Goal: Task Accomplishment & Management: Manage account settings

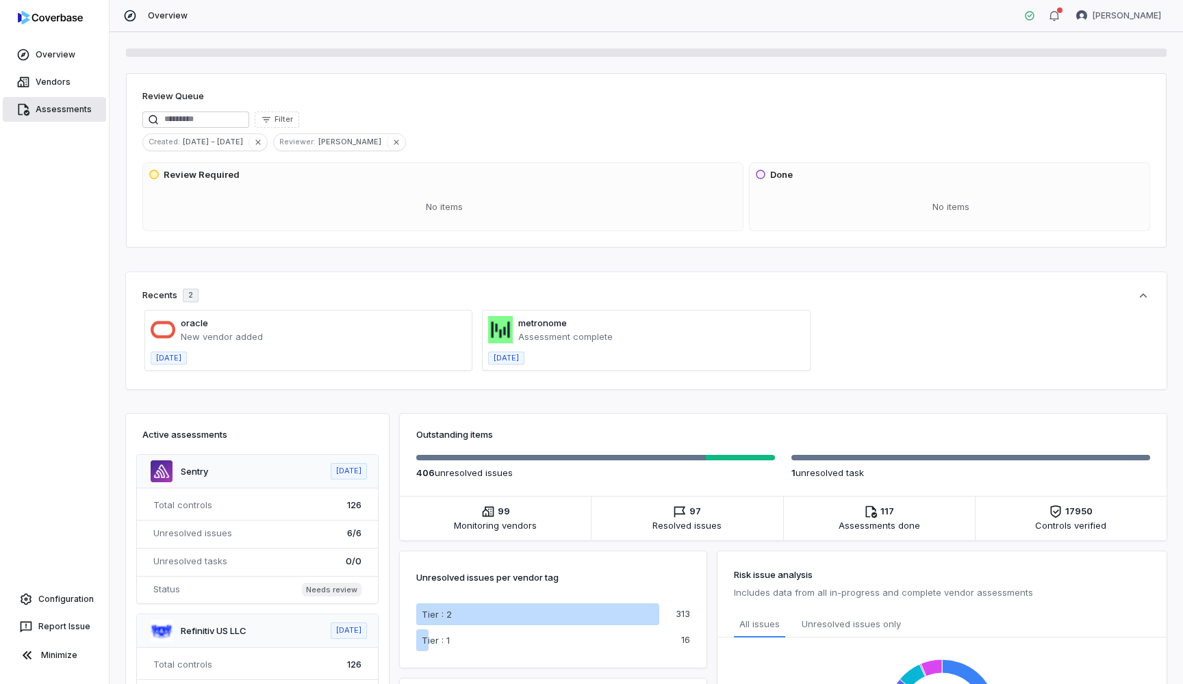
click at [51, 116] on link "Assessments" at bounding box center [54, 109] width 103 height 25
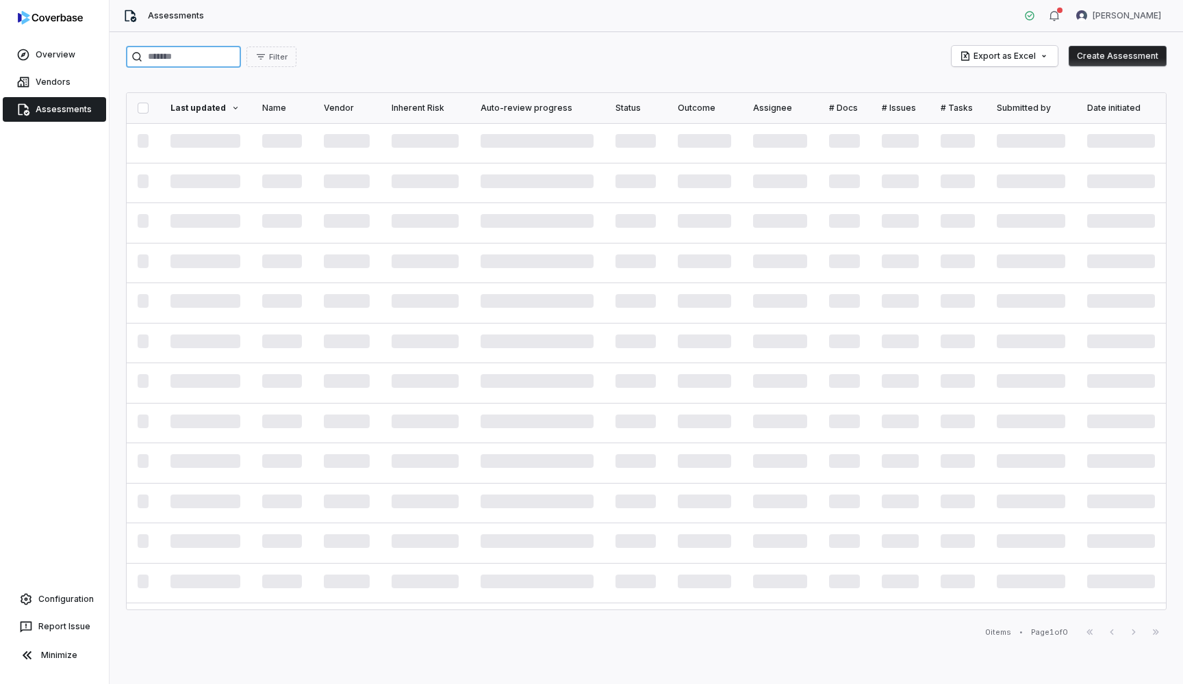
click at [215, 56] on input "search" at bounding box center [183, 57] width 115 height 22
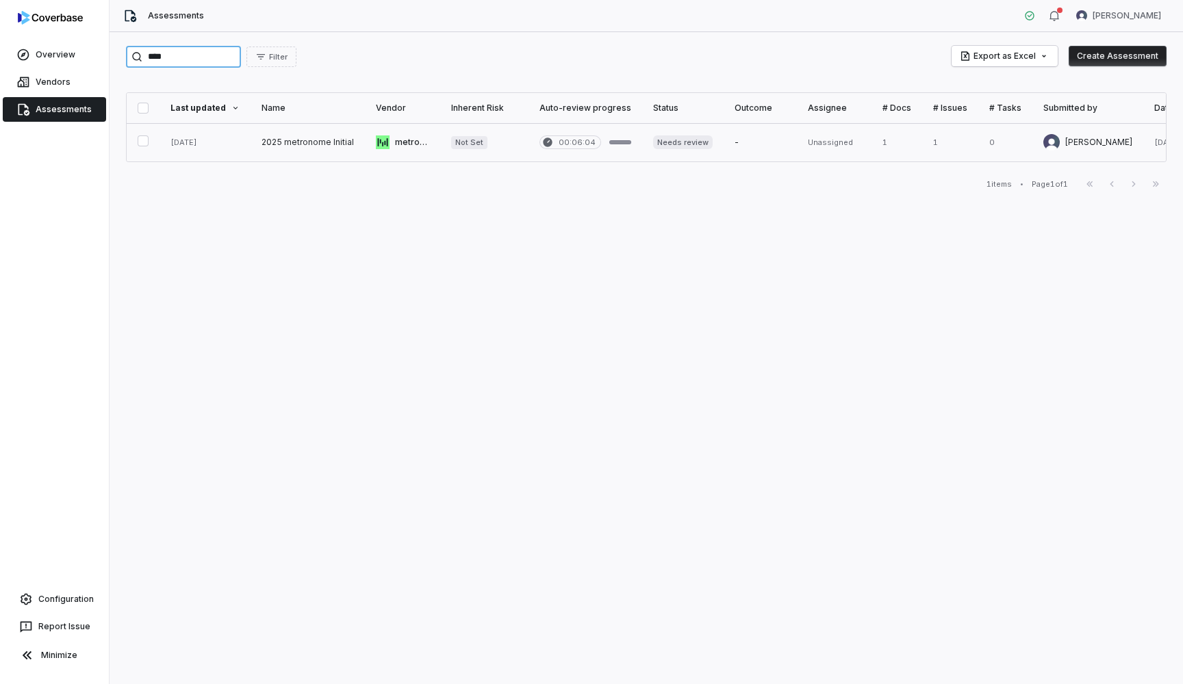
type input "****"
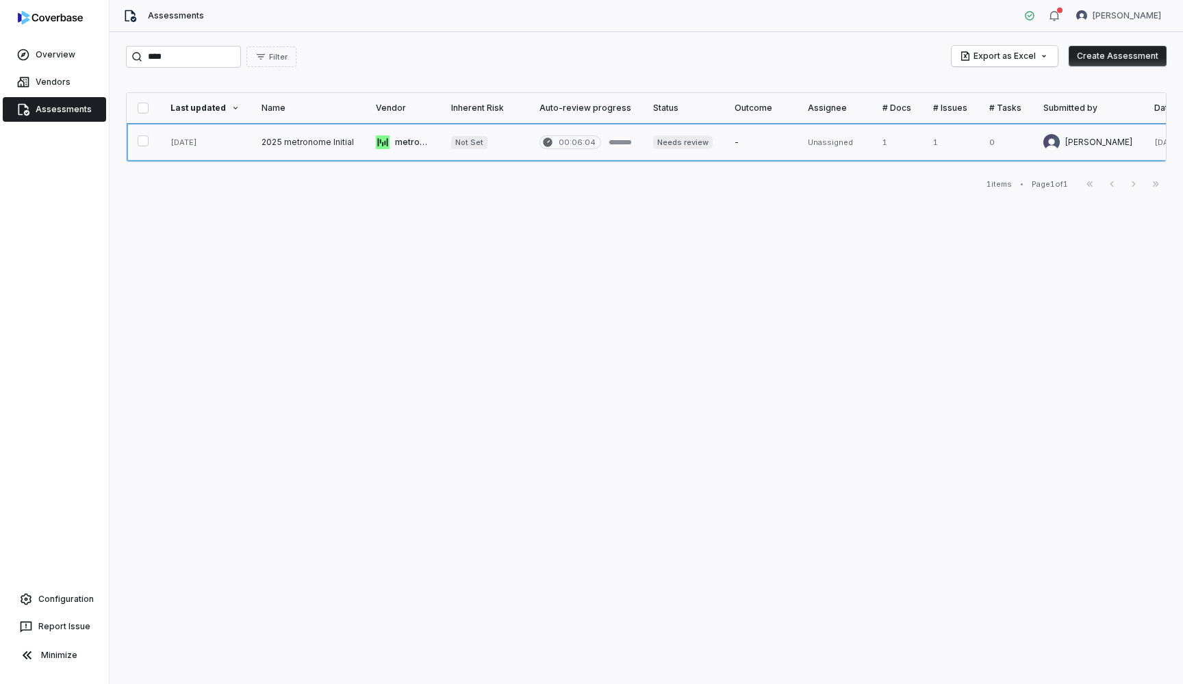
click at [315, 145] on link at bounding box center [308, 142] width 114 height 38
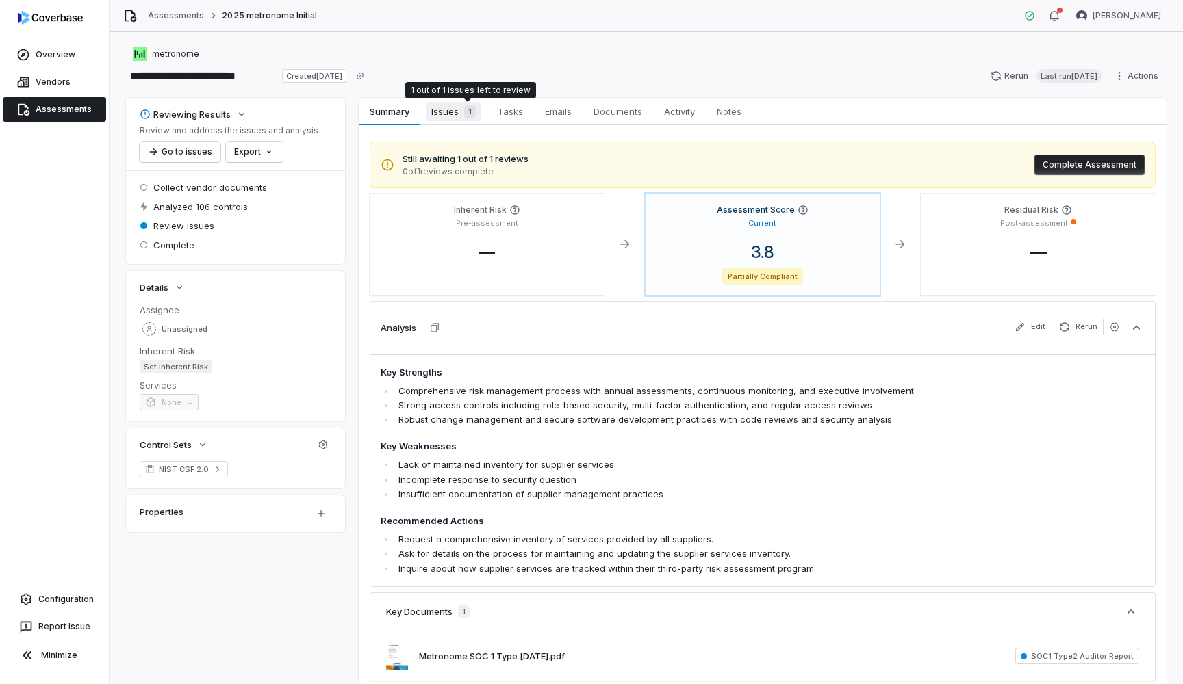
click at [464, 112] on div "1" at bounding box center [467, 112] width 17 height 14
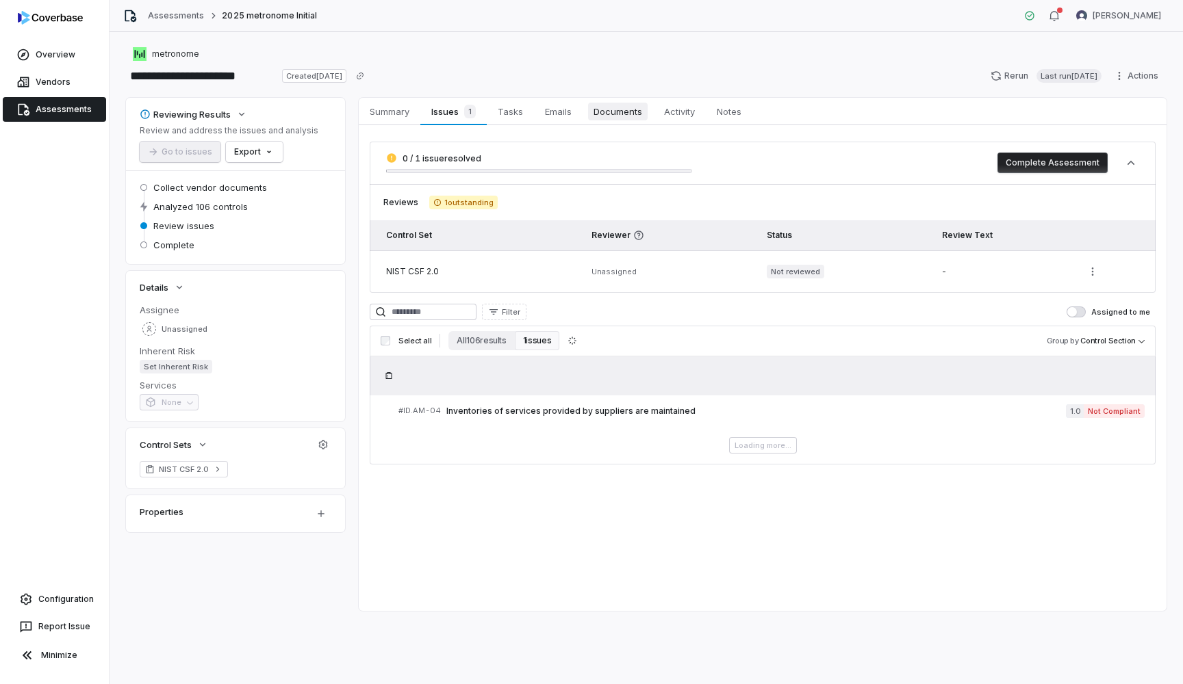
click at [623, 114] on span "Documents" at bounding box center [618, 112] width 60 height 18
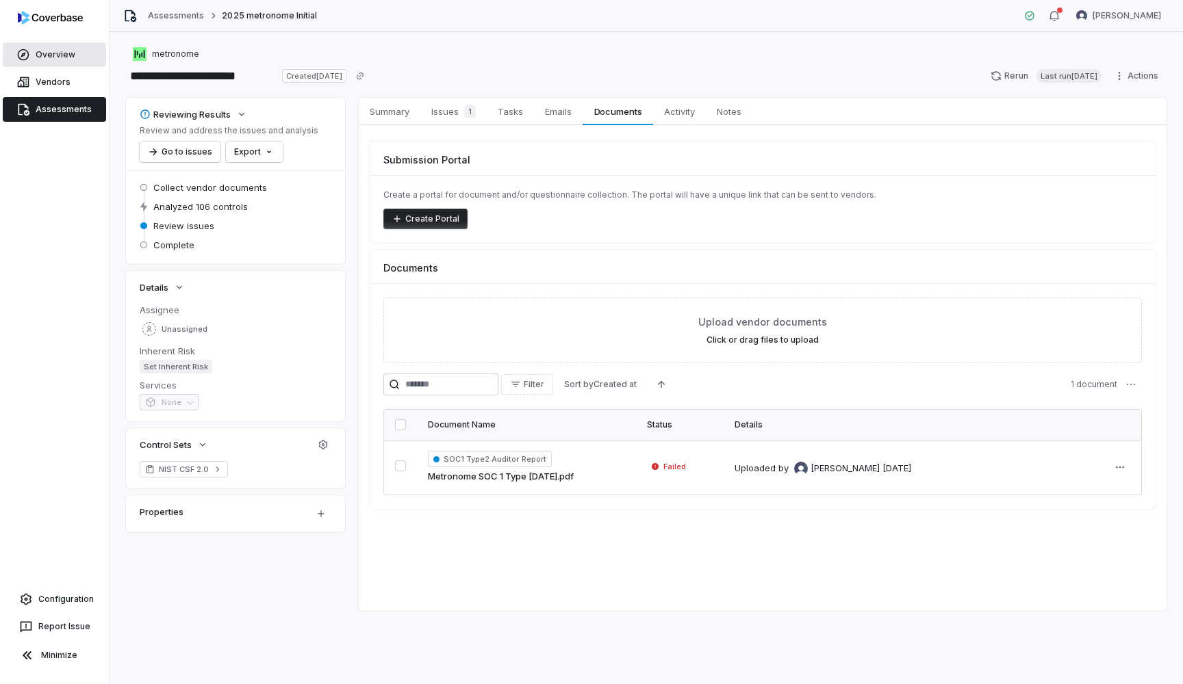
click at [53, 64] on link "Overview" at bounding box center [54, 54] width 103 height 25
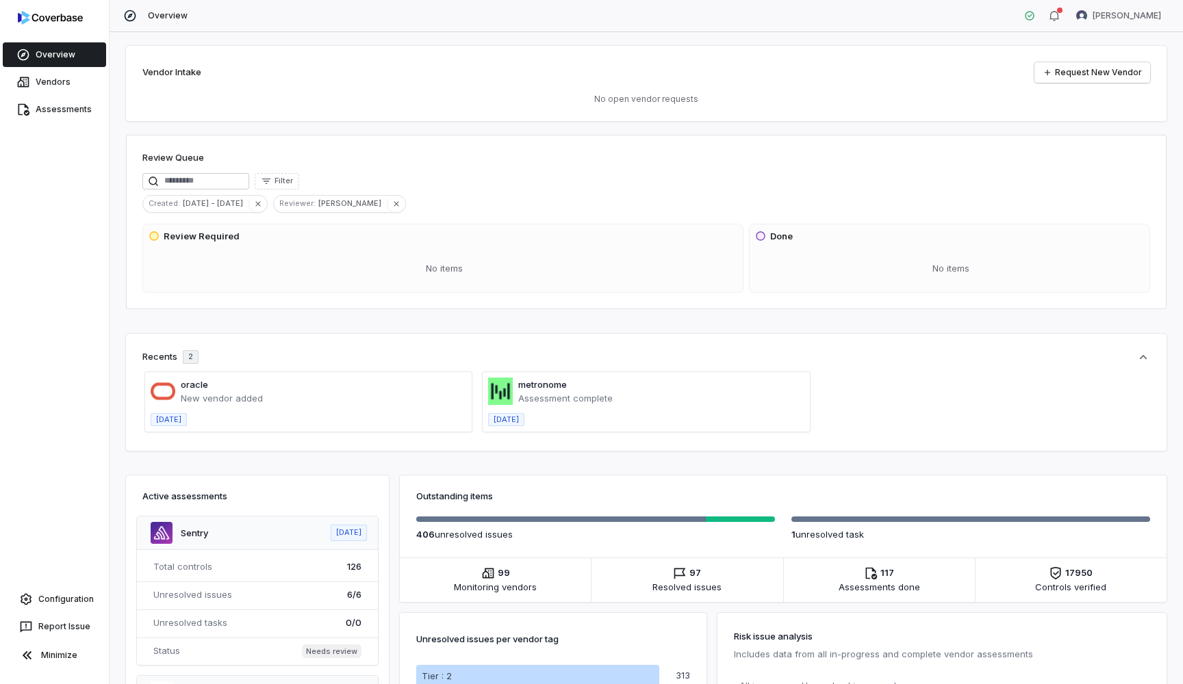
click at [529, 137] on div "Review Queue Filter Created : [DATE] - [DATE] Reviewer : [PERSON_NAME] Review R…" at bounding box center [646, 222] width 1040 height 175
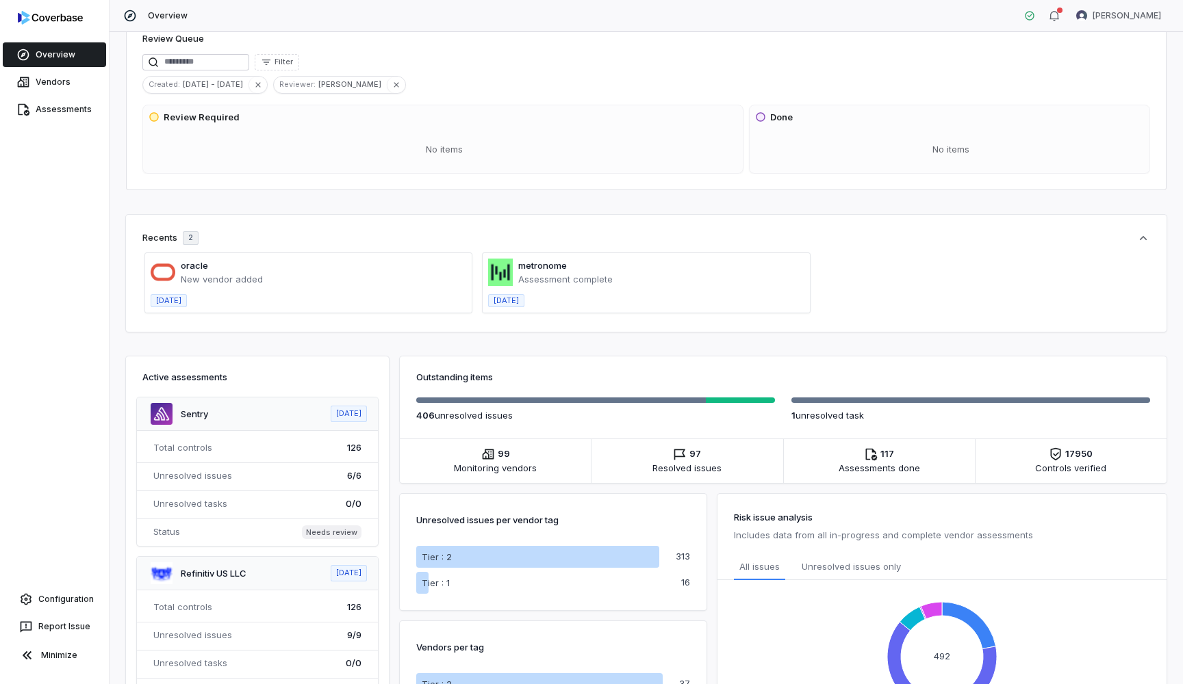
scroll to position [93, 0]
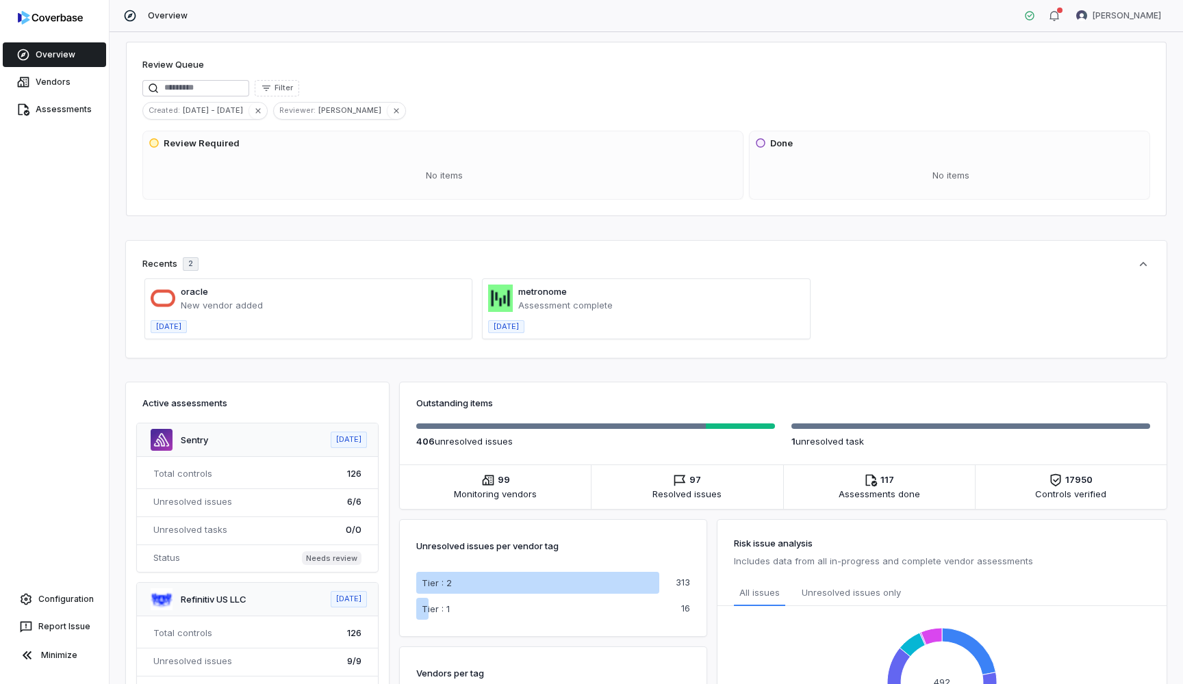
click at [75, 97] on div "Assessments" at bounding box center [54, 109] width 109 height 27
click at [70, 112] on link "Assessments" at bounding box center [54, 109] width 103 height 25
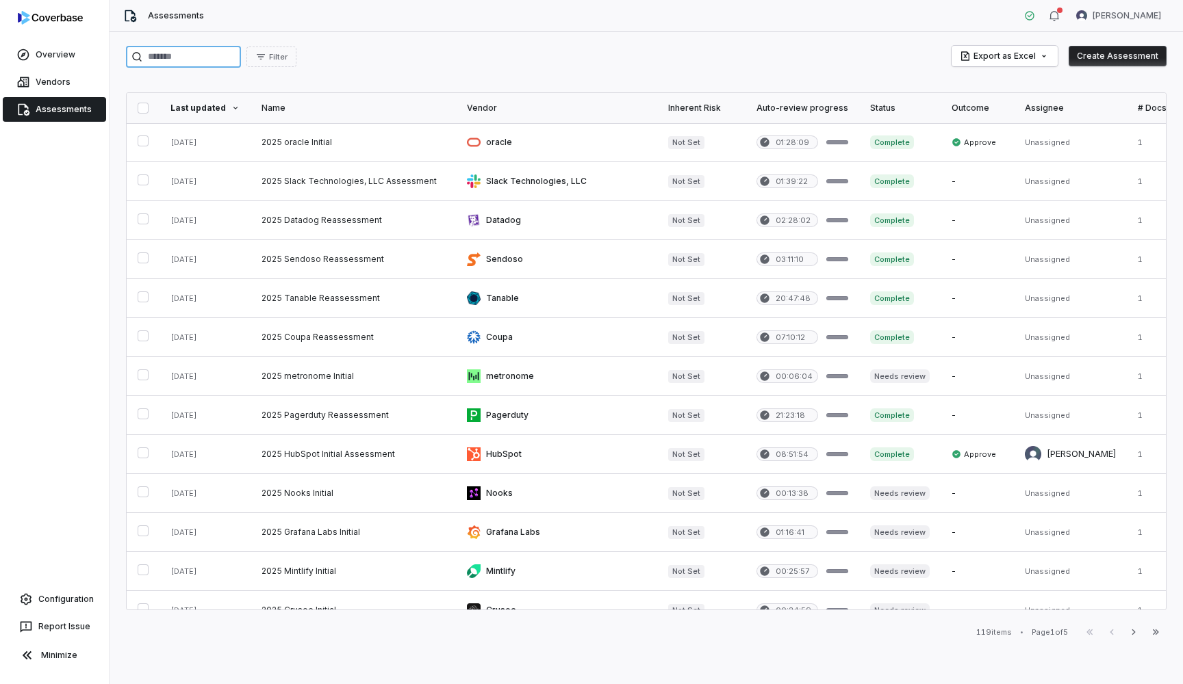
click at [227, 57] on input "search" at bounding box center [183, 57] width 115 height 22
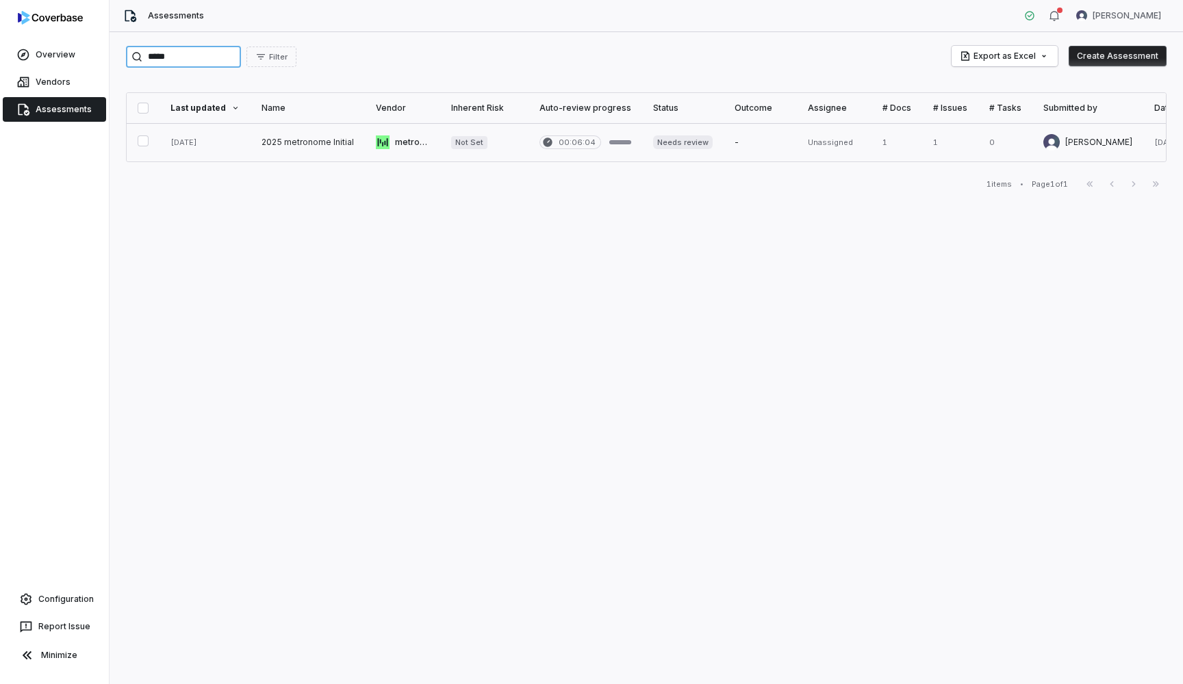
type input "*****"
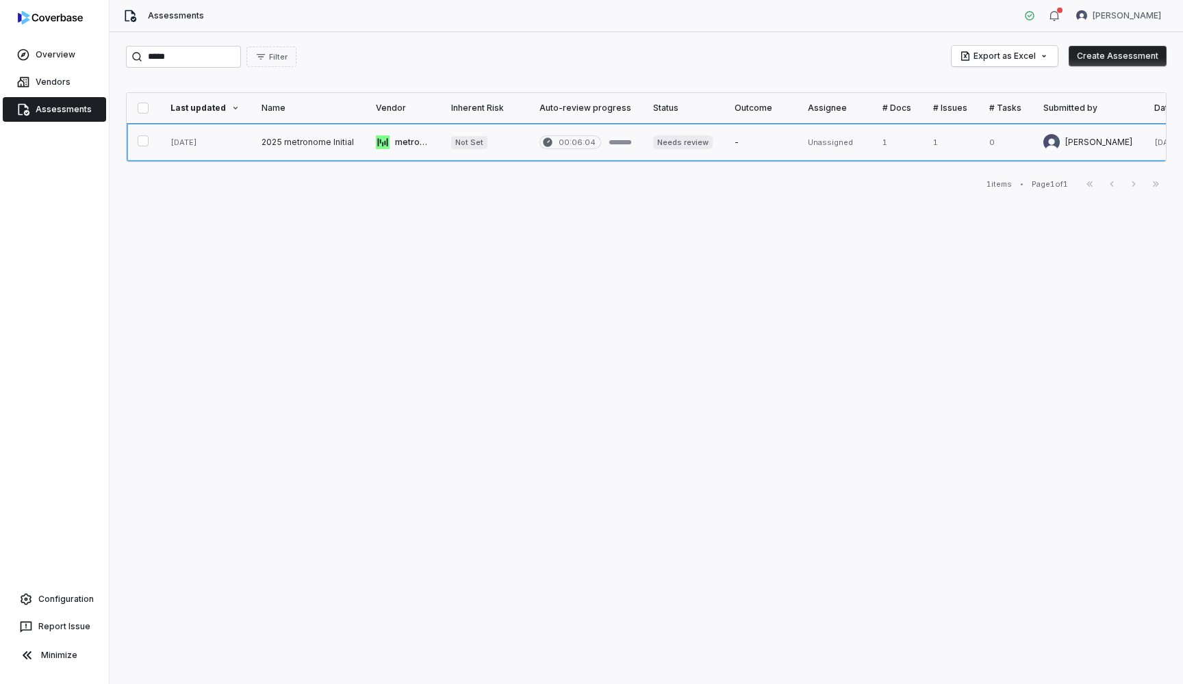
click at [291, 144] on link at bounding box center [308, 142] width 114 height 38
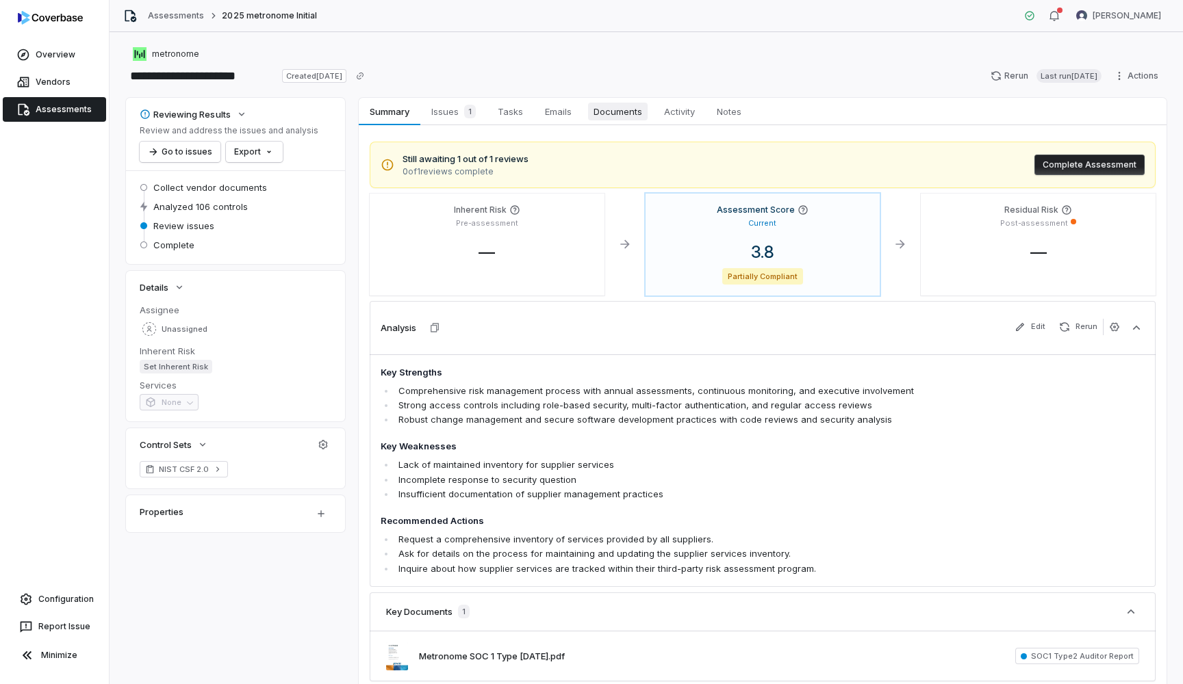
click at [623, 114] on span "Documents" at bounding box center [618, 112] width 60 height 18
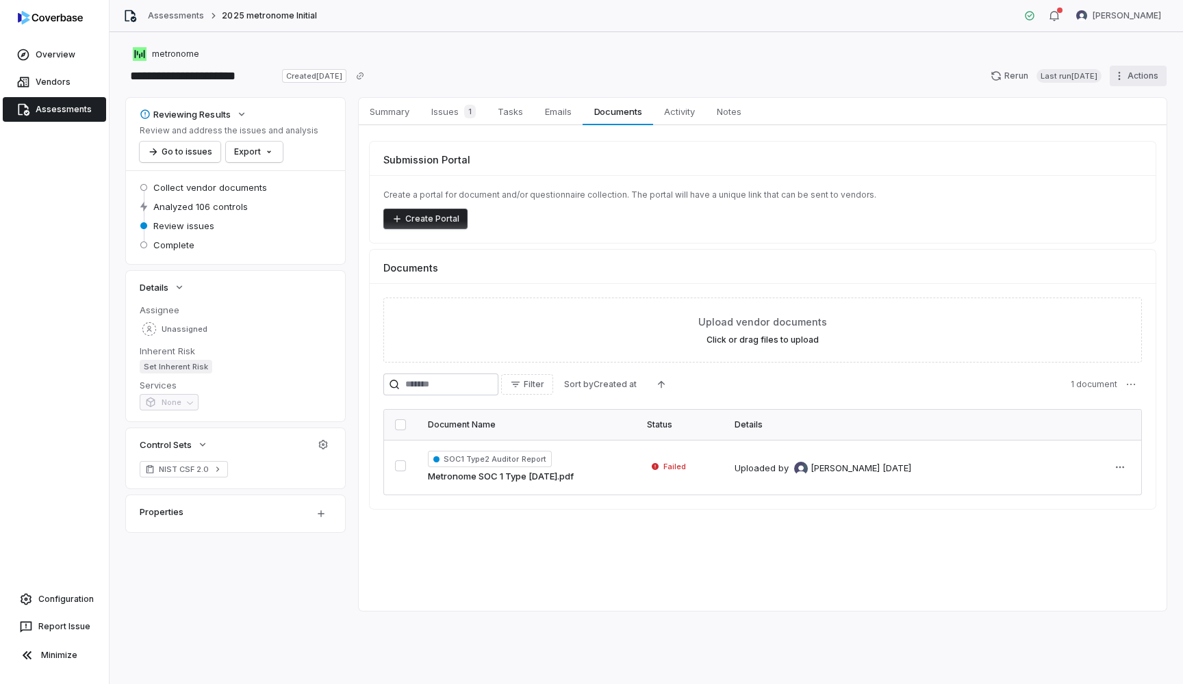
click at [1123, 79] on html "**********" at bounding box center [591, 342] width 1183 height 684
click at [985, 124] on html "**********" at bounding box center [591, 342] width 1183 height 684
click at [64, 64] on link "Overview" at bounding box center [54, 54] width 103 height 25
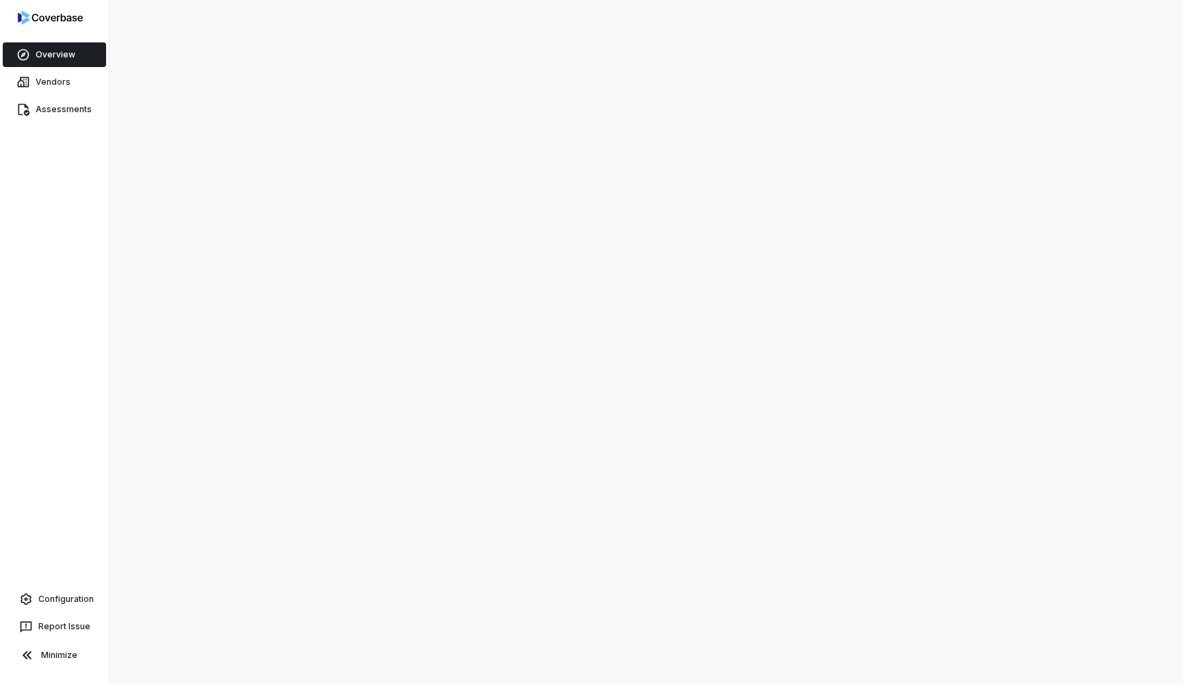
click at [64, 64] on link "Overview" at bounding box center [54, 54] width 103 height 25
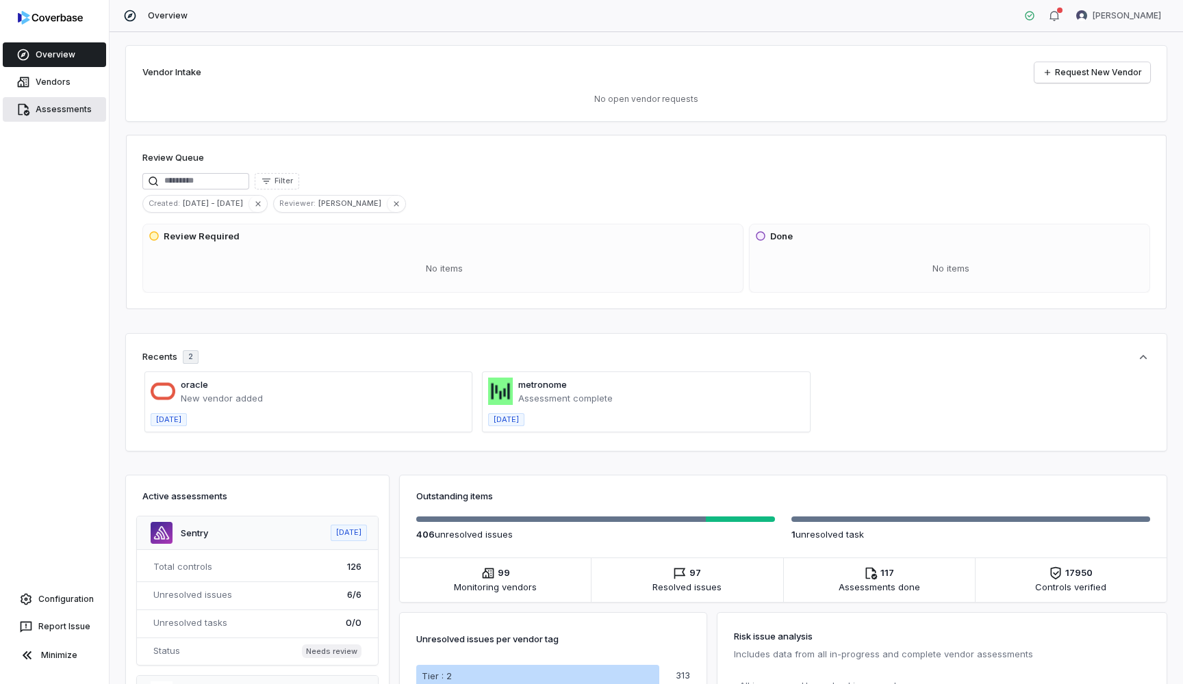
click at [78, 109] on link "Assessments" at bounding box center [54, 109] width 103 height 25
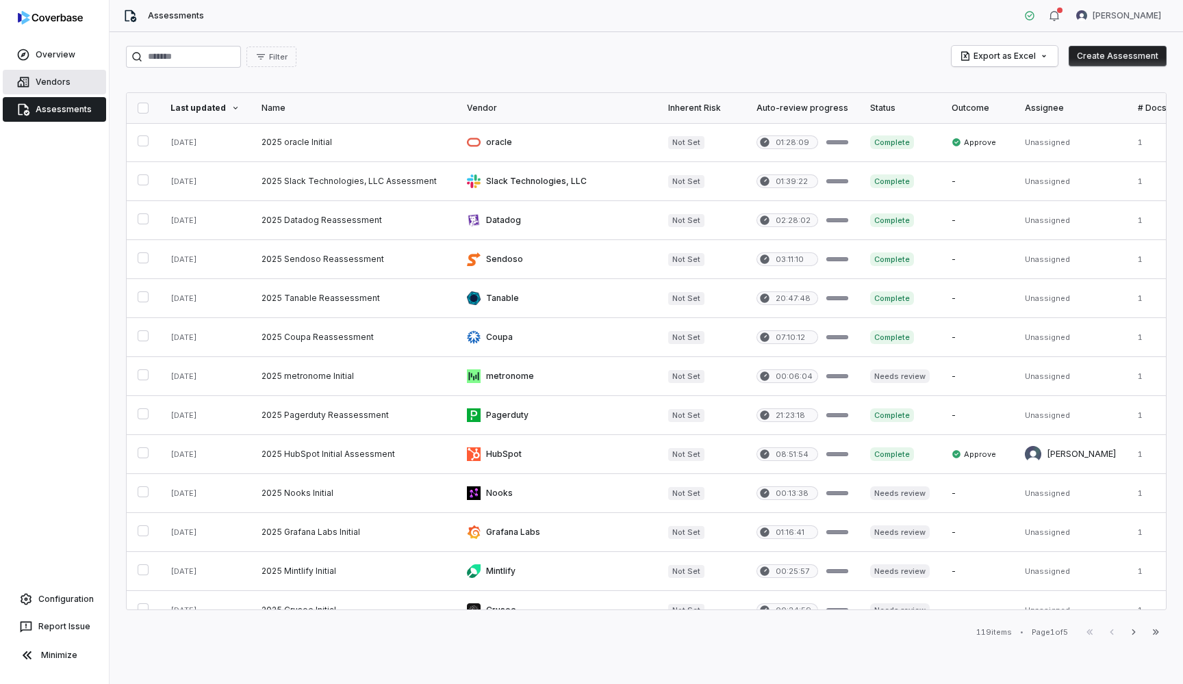
click at [61, 73] on link "Vendors" at bounding box center [54, 82] width 103 height 25
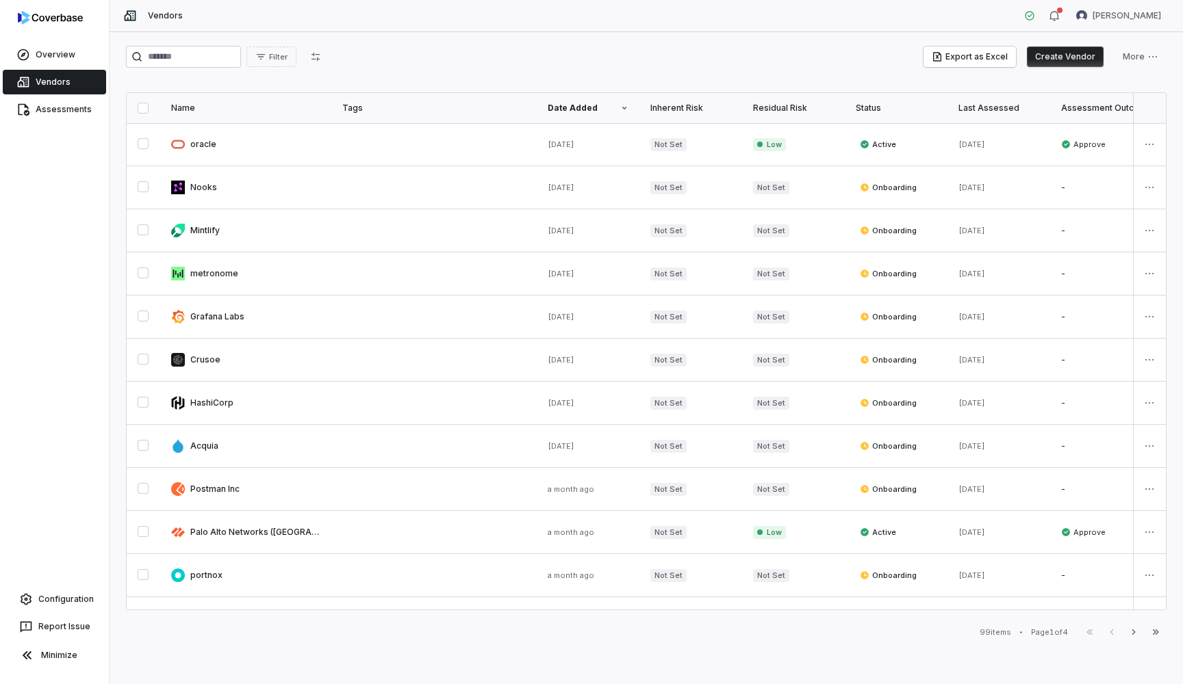
click at [175, 68] on div "Filter Export as Excel Create Vendor More" at bounding box center [646, 59] width 1040 height 27
click at [175, 64] on input "search" at bounding box center [183, 57] width 115 height 22
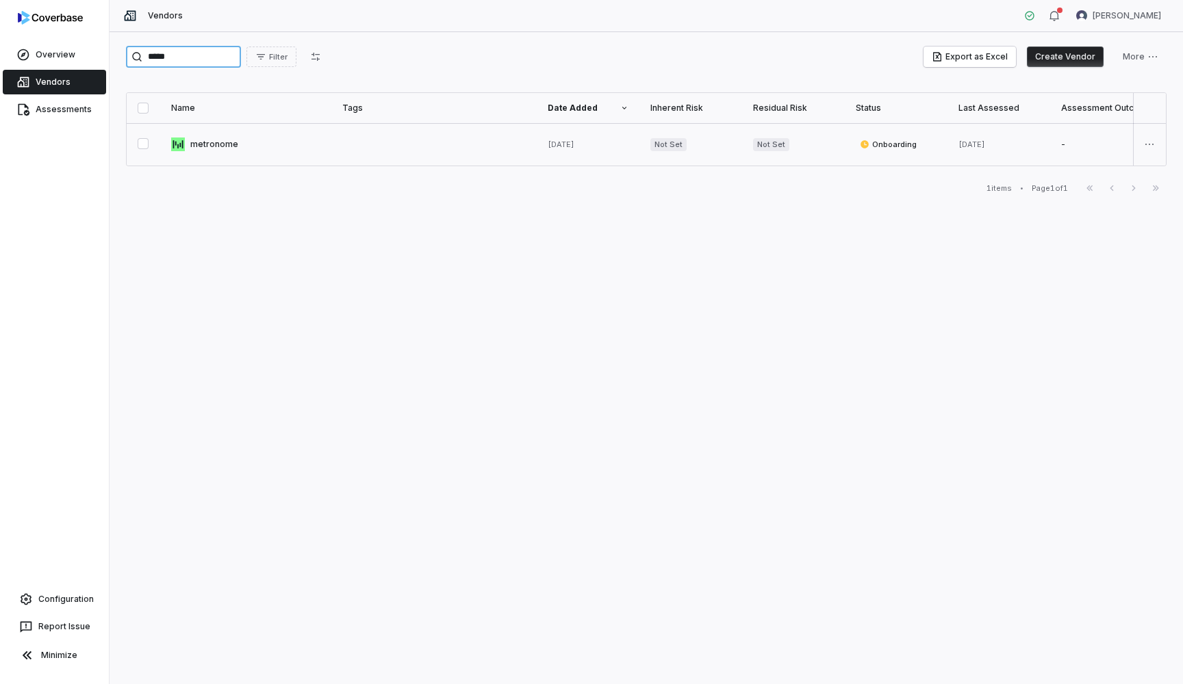
type input "*****"
click at [214, 141] on link at bounding box center [245, 144] width 171 height 42
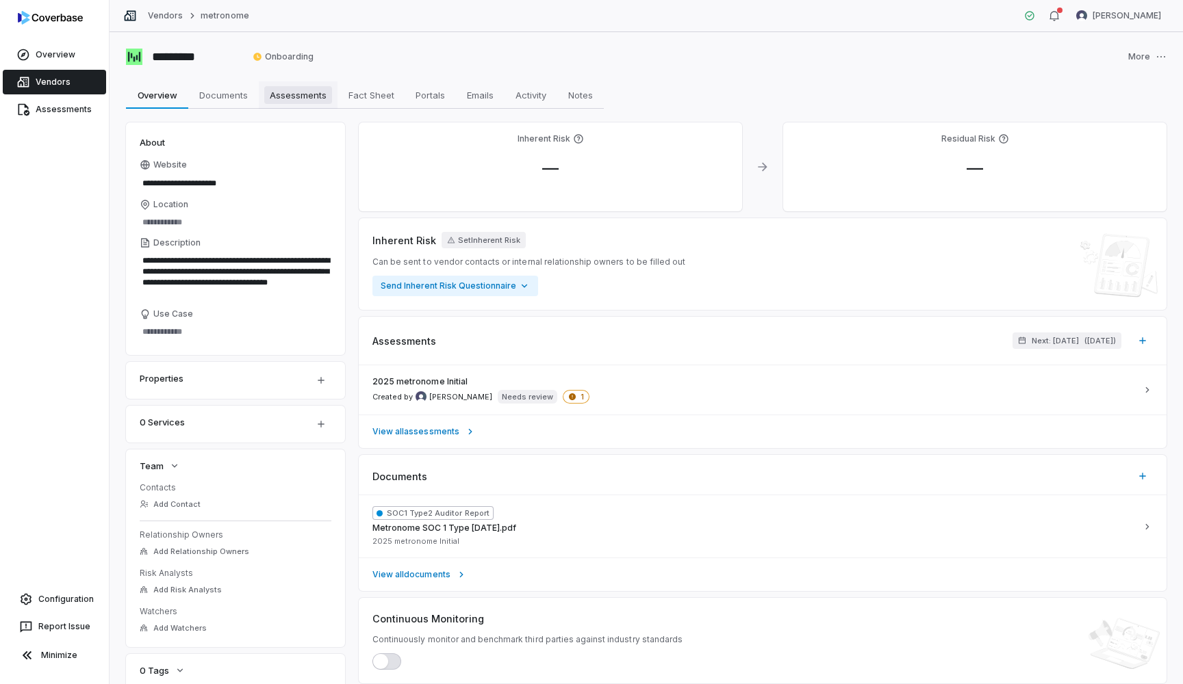
click at [304, 90] on span "Assessments" at bounding box center [298, 95] width 68 height 18
type textarea "*"
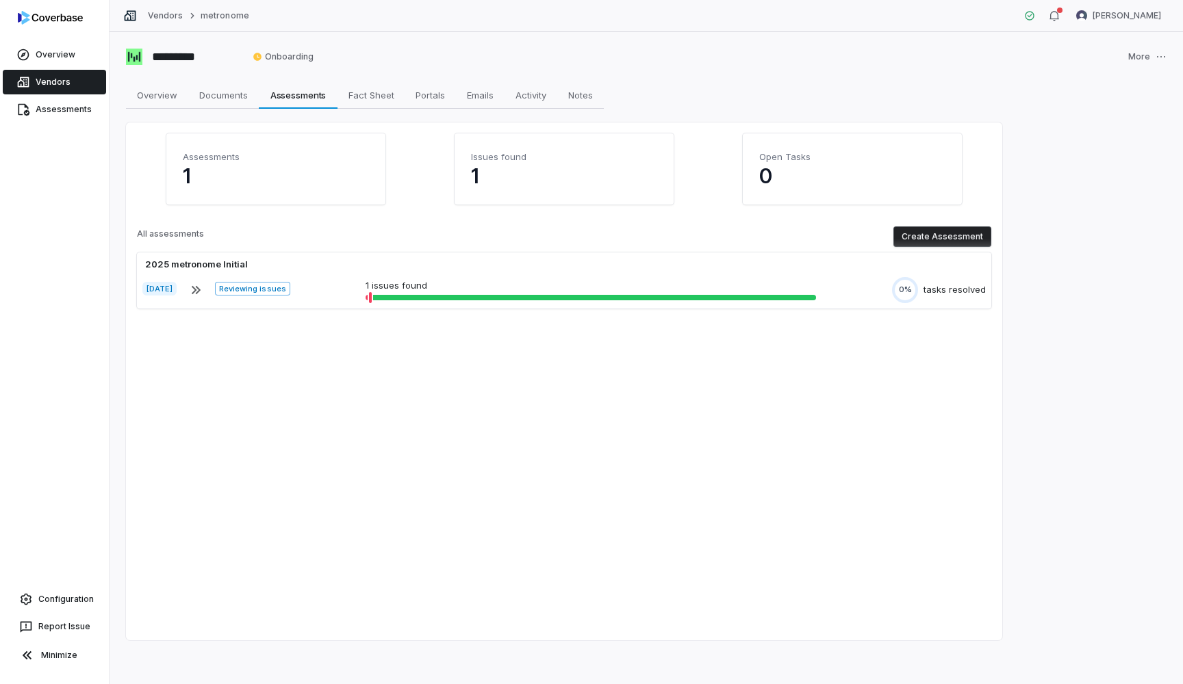
click at [964, 246] on button "Create Assessment" at bounding box center [942, 237] width 98 height 21
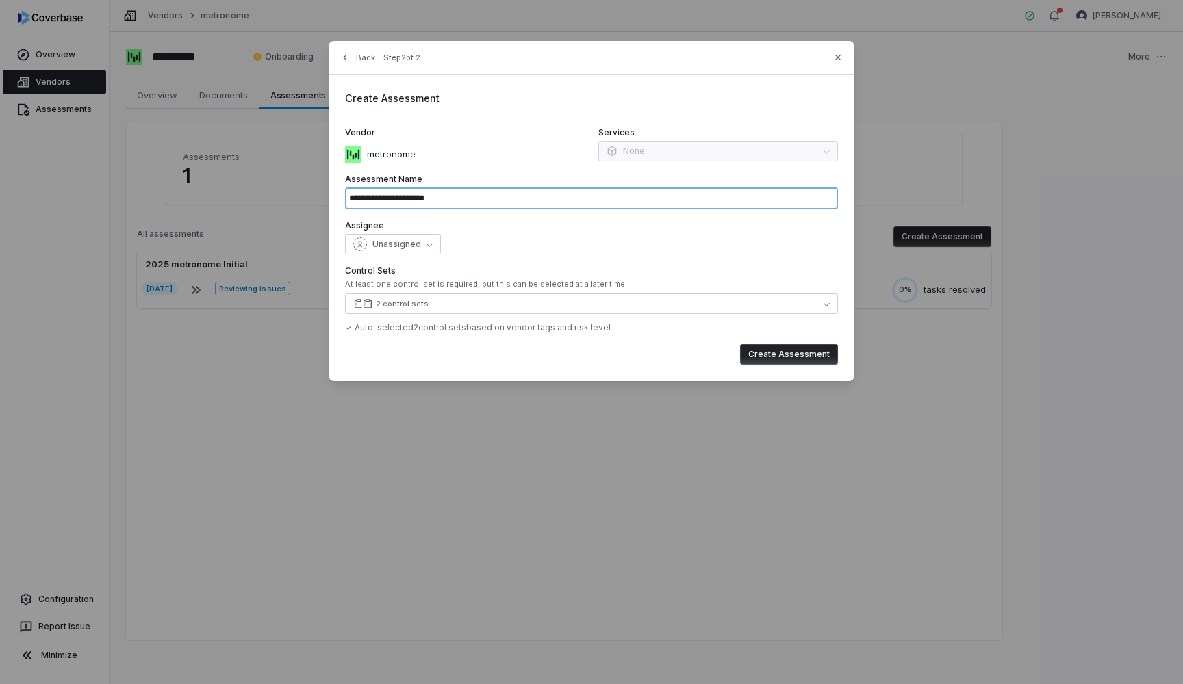
click at [497, 201] on input "**********" at bounding box center [591, 199] width 493 height 22
type input "**********"
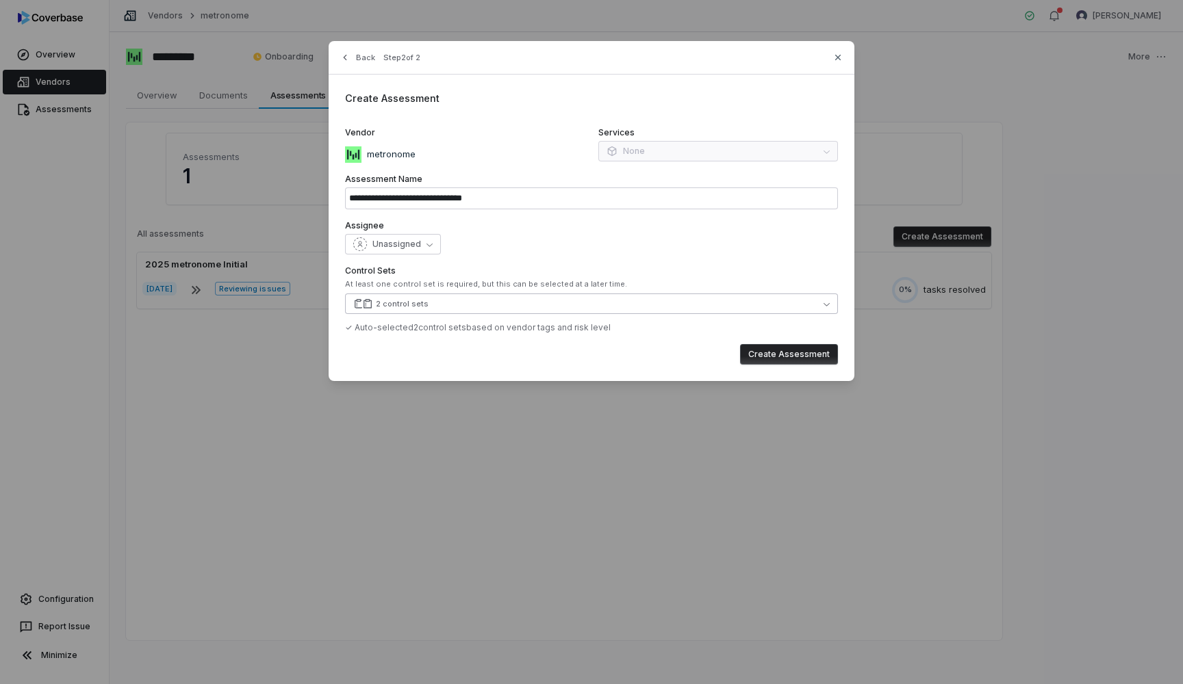
click at [426, 303] on button "2 control sets" at bounding box center [591, 304] width 493 height 21
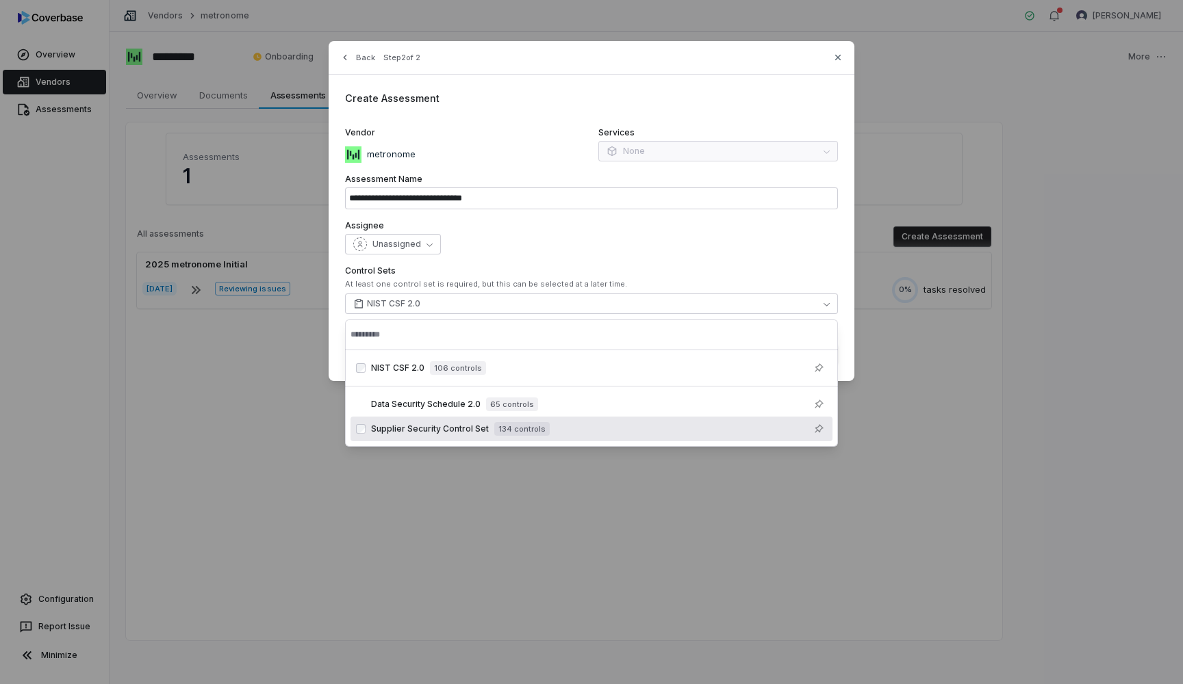
click at [509, 514] on div "**********" at bounding box center [591, 342] width 1183 height 684
type input "**********"
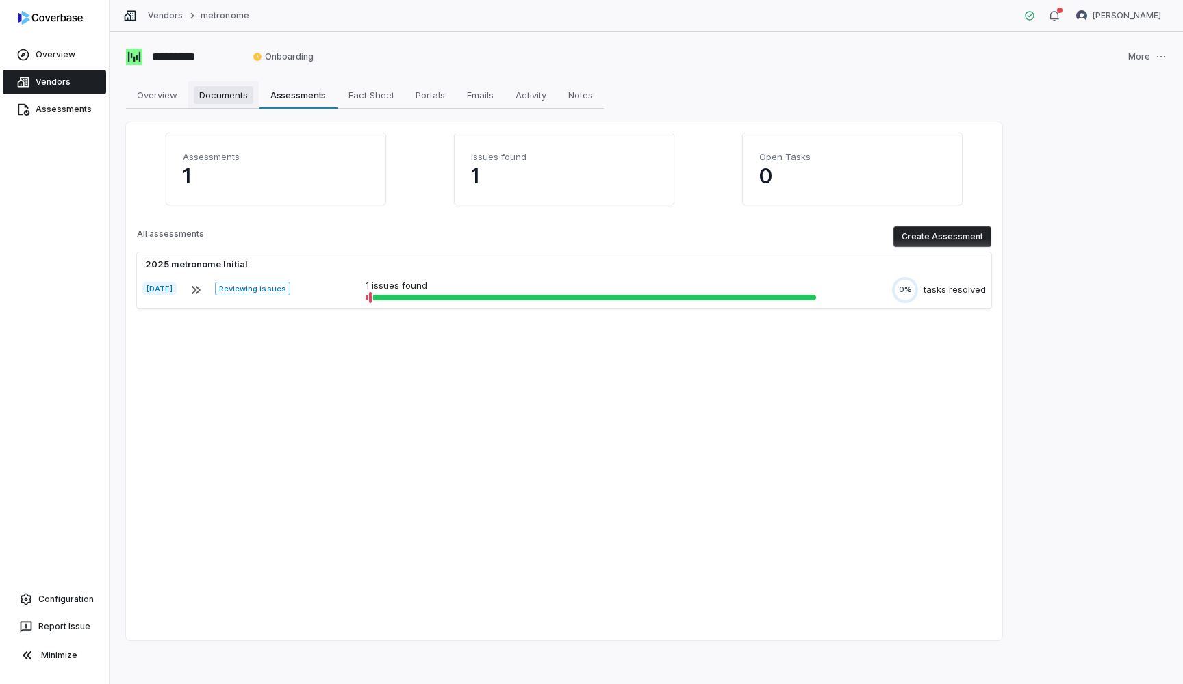
click at [238, 87] on span "Documents" at bounding box center [224, 95] width 60 height 18
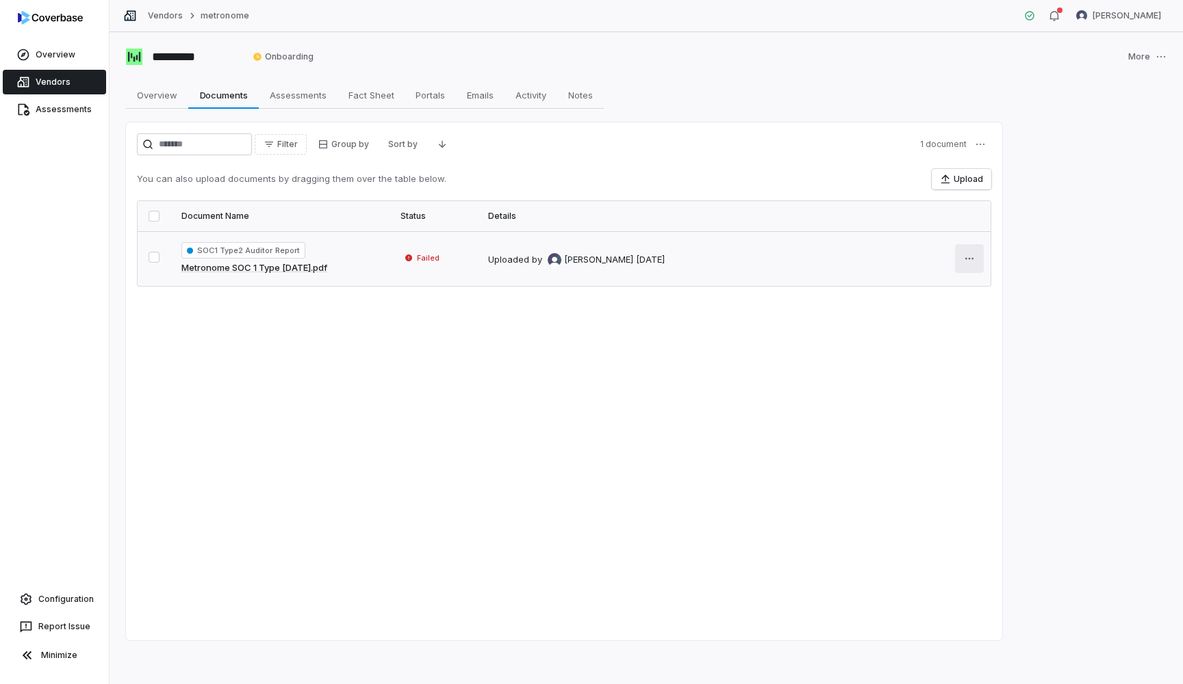
click at [965, 251] on html "Overview Vendors Assessments Configuration Report Issue Minimize Vendors metron…" at bounding box center [591, 342] width 1183 height 684
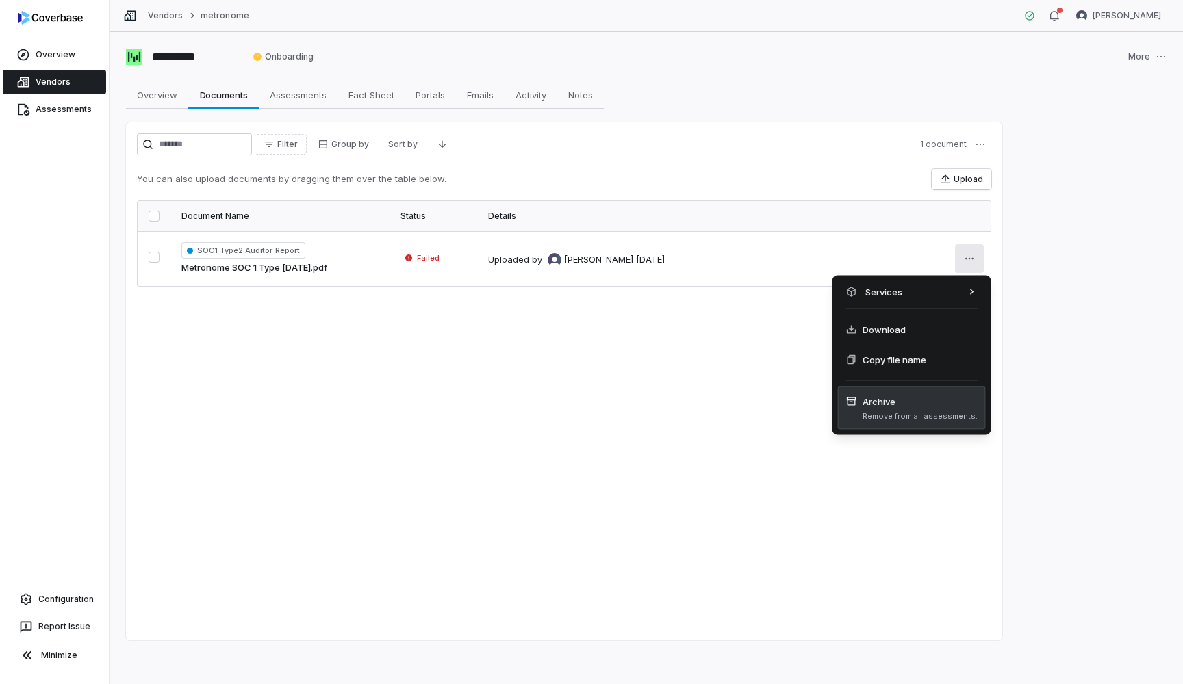
click at [882, 414] on span "Remove from all assessments." at bounding box center [919, 416] width 115 height 10
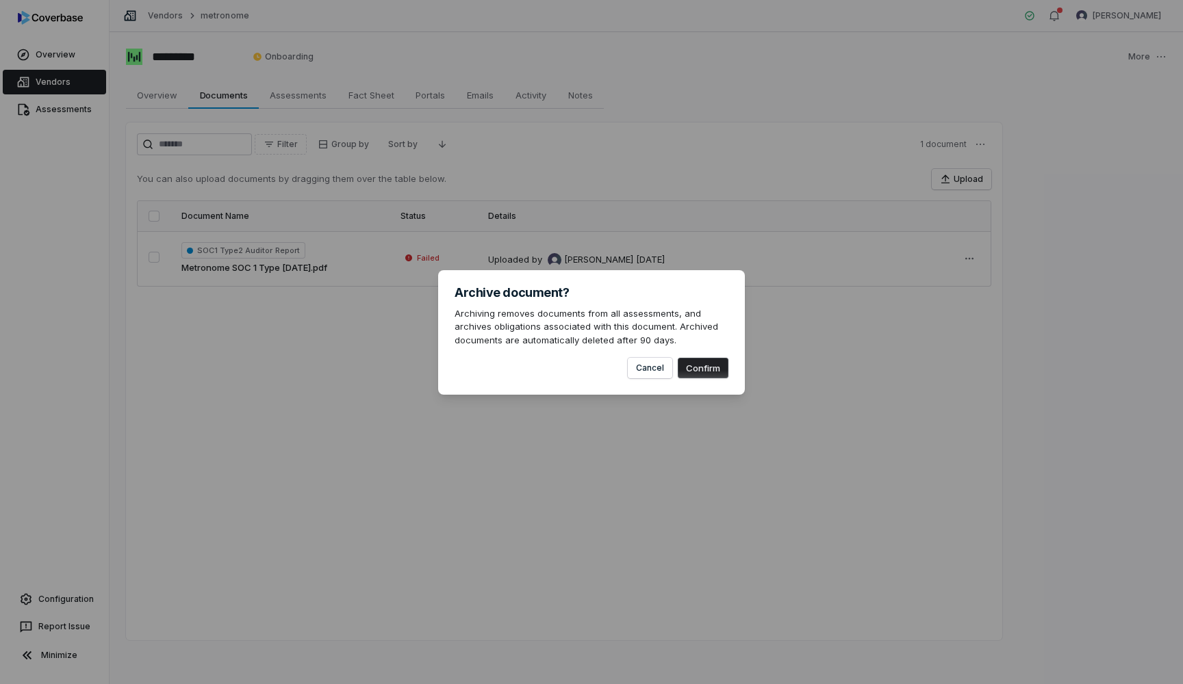
click at [687, 362] on button "Confirm" at bounding box center [703, 368] width 51 height 21
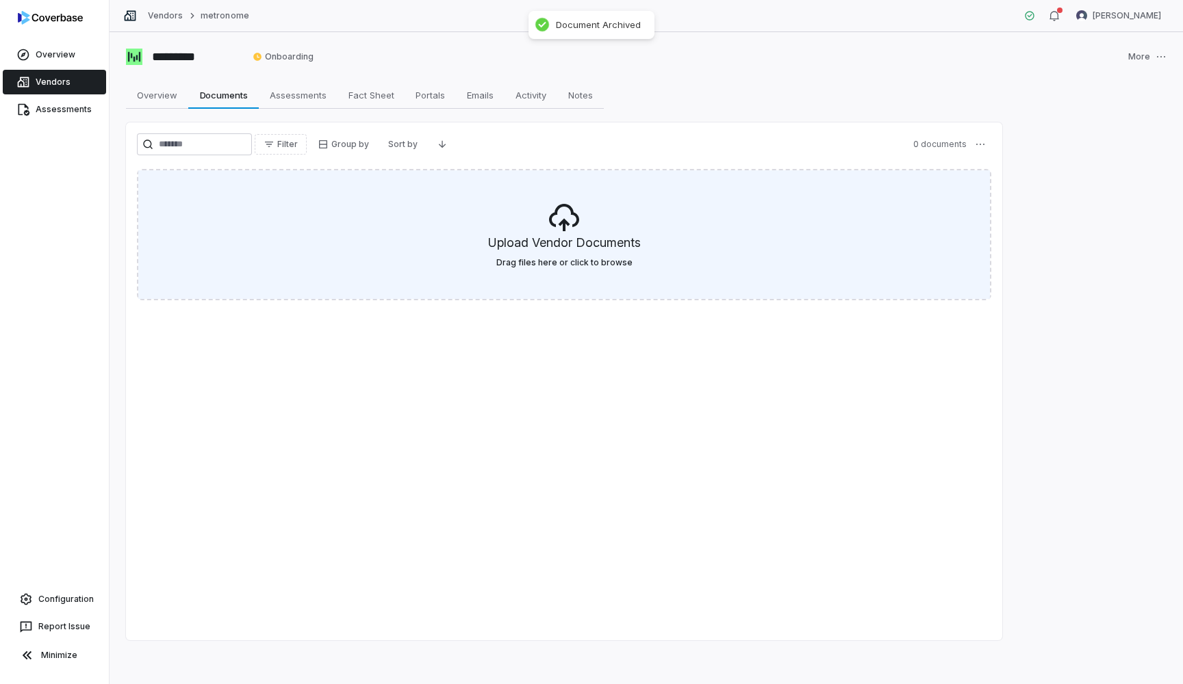
click at [598, 241] on h5 "Upload Vendor Documents" at bounding box center [564, 245] width 153 height 23
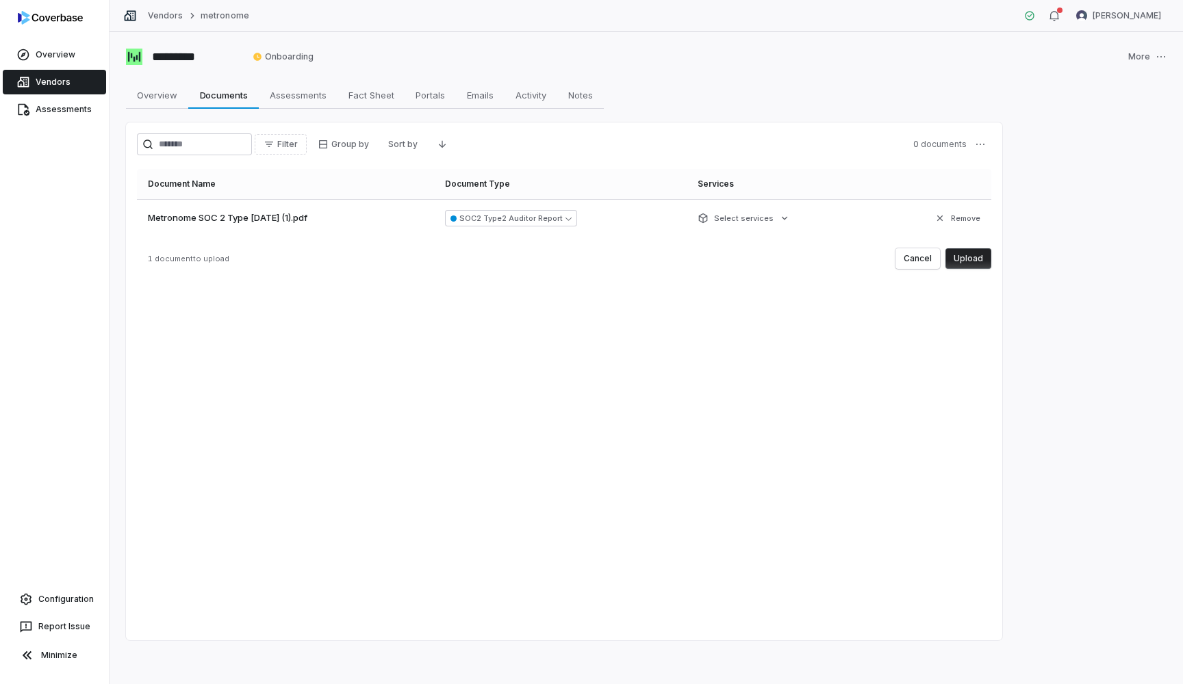
click at [975, 254] on button "Upload" at bounding box center [968, 258] width 46 height 21
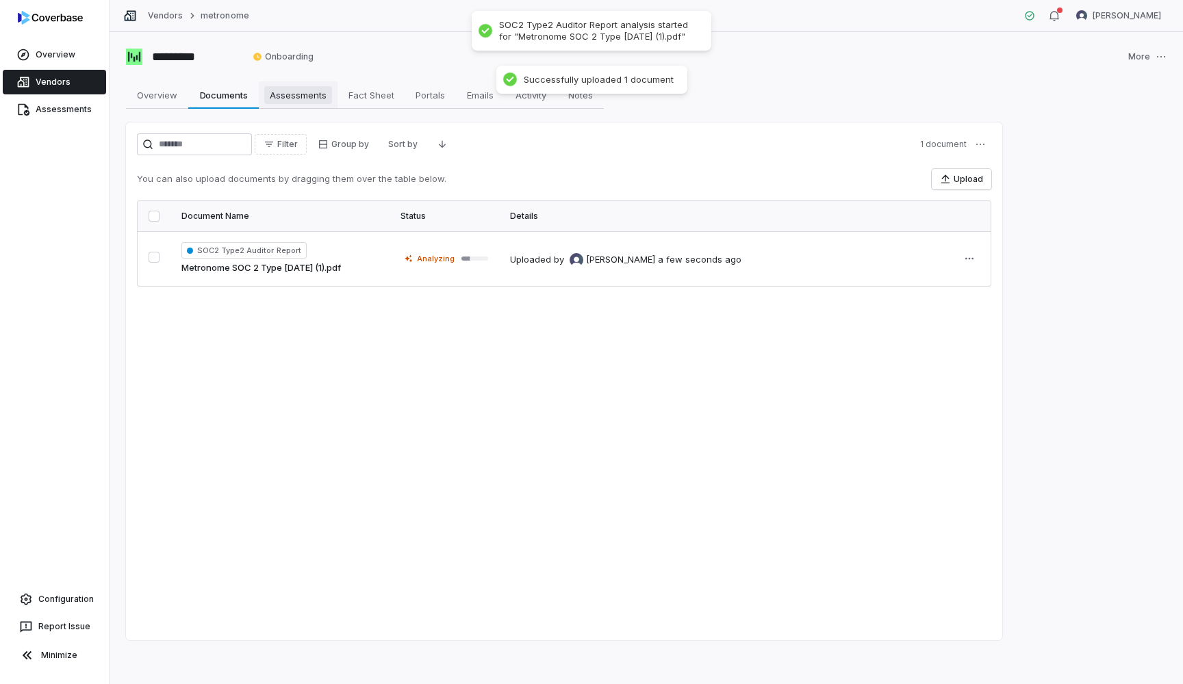
click at [318, 89] on span "Assessments" at bounding box center [298, 95] width 68 height 18
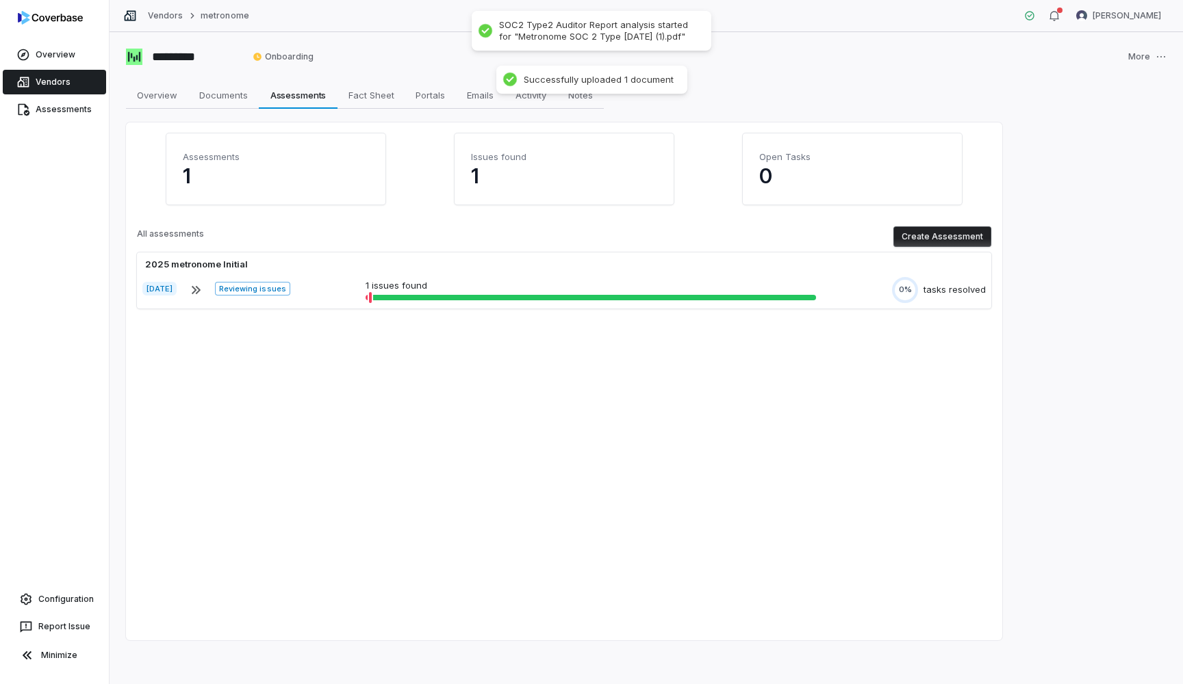
click at [962, 234] on button "Create Assessment" at bounding box center [942, 237] width 98 height 21
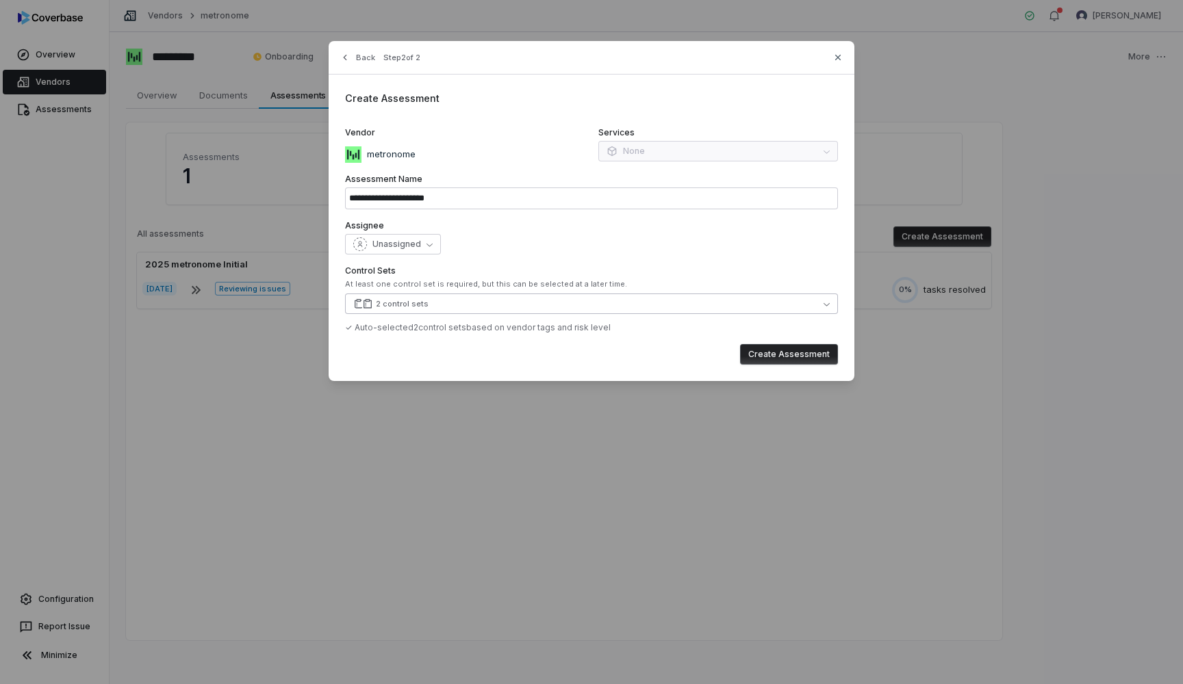
click at [429, 299] on button "2 control sets" at bounding box center [591, 304] width 493 height 21
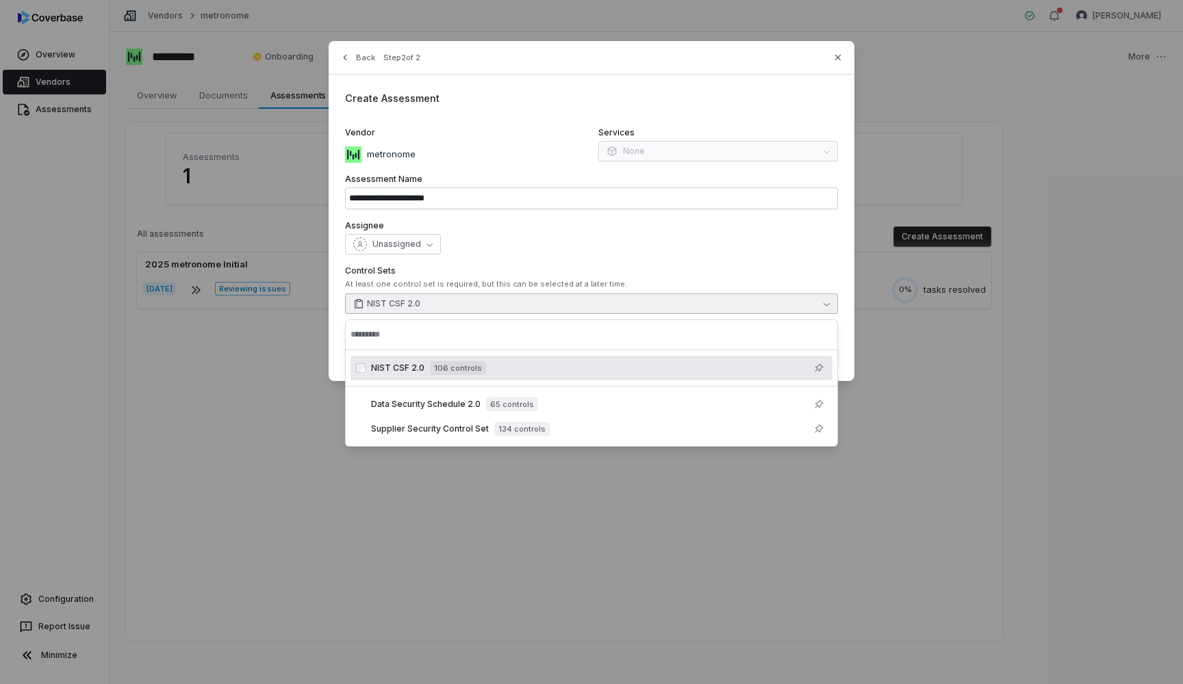
click at [664, 375] on div "NIST CSF 2.0 106 controls" at bounding box center [599, 368] width 456 height 16
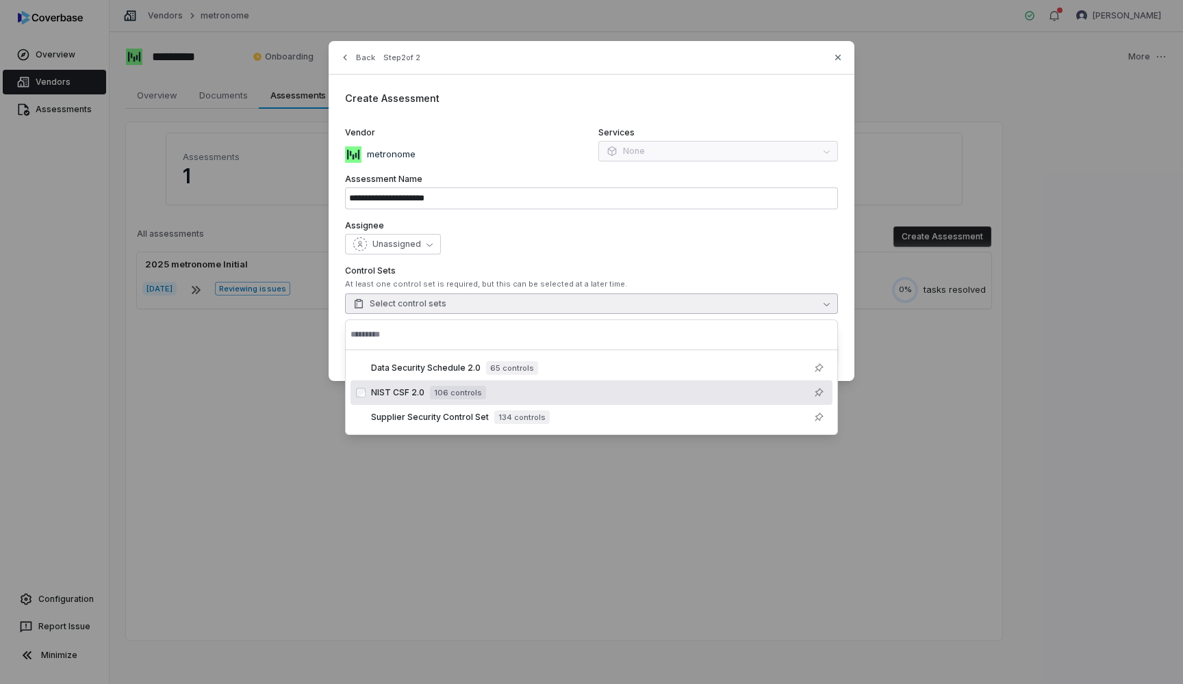
click at [443, 395] on span "106 controls" at bounding box center [458, 393] width 56 height 14
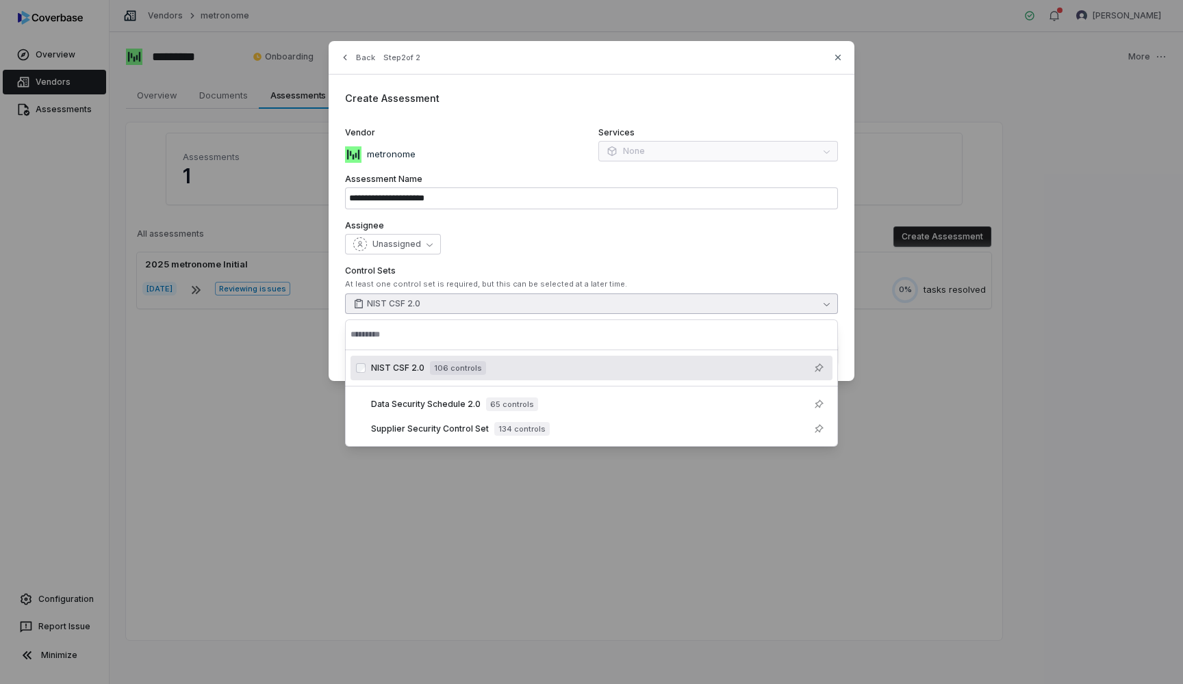
click at [737, 229] on label "Assignee" at bounding box center [591, 225] width 493 height 11
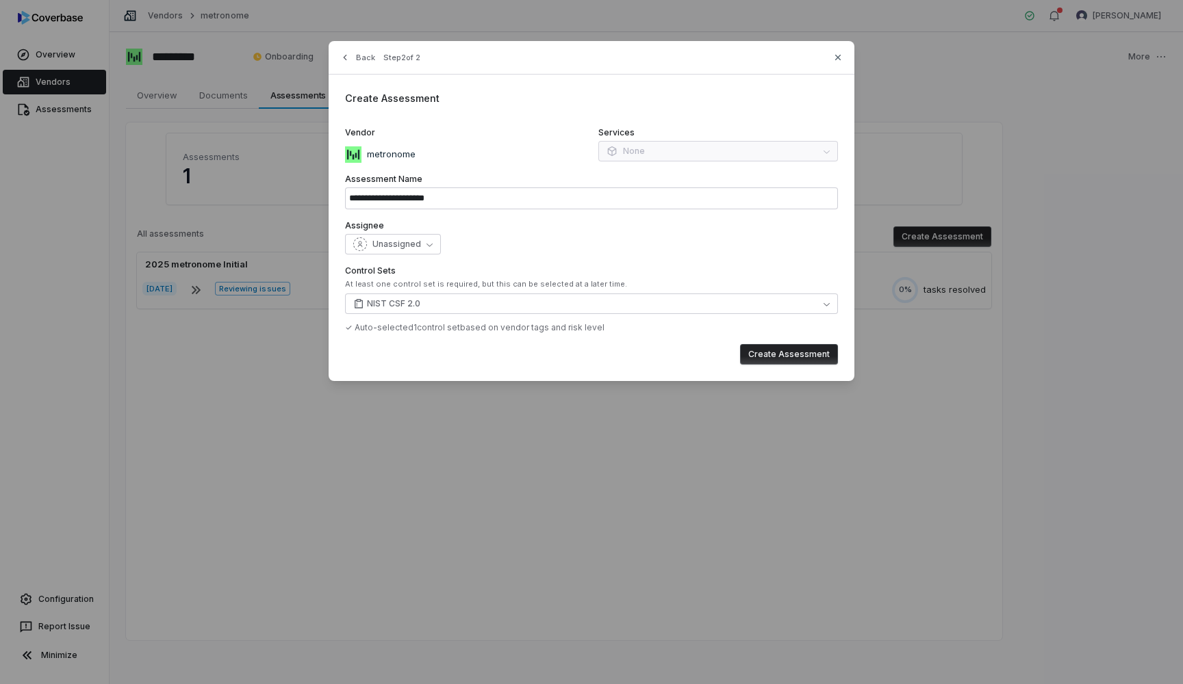
click at [784, 356] on button "Create Assessment" at bounding box center [789, 354] width 98 height 21
type input "**********"
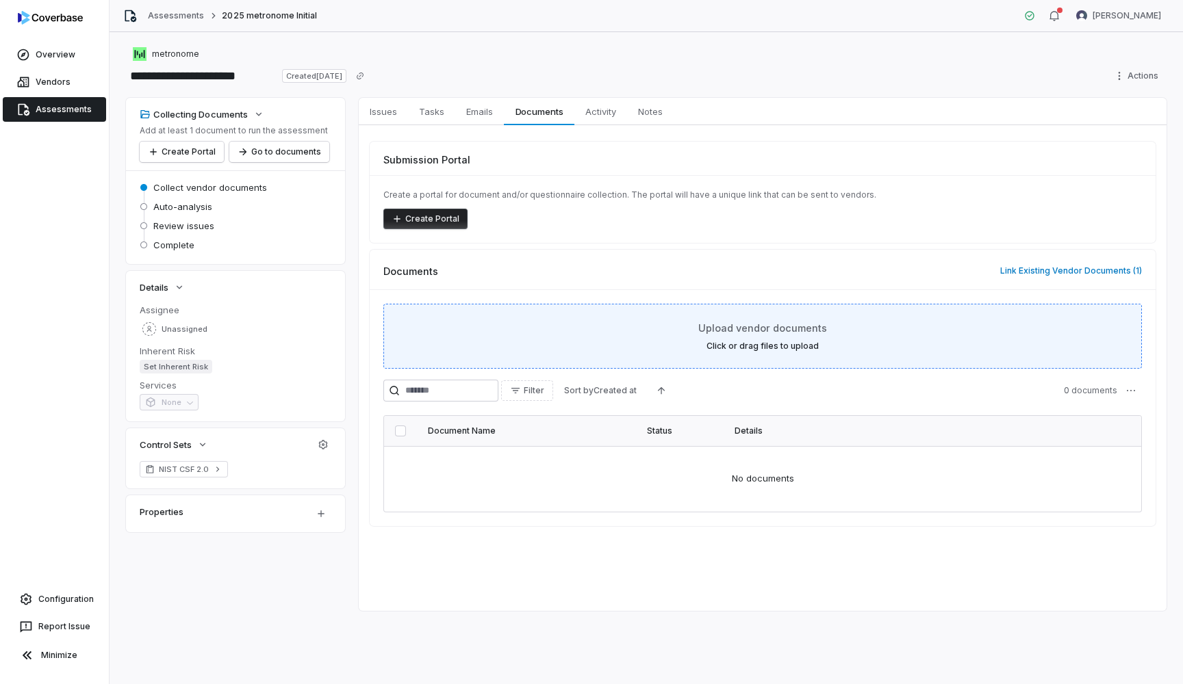
click at [788, 346] on label "Click or drag files to upload" at bounding box center [762, 346] width 112 height 11
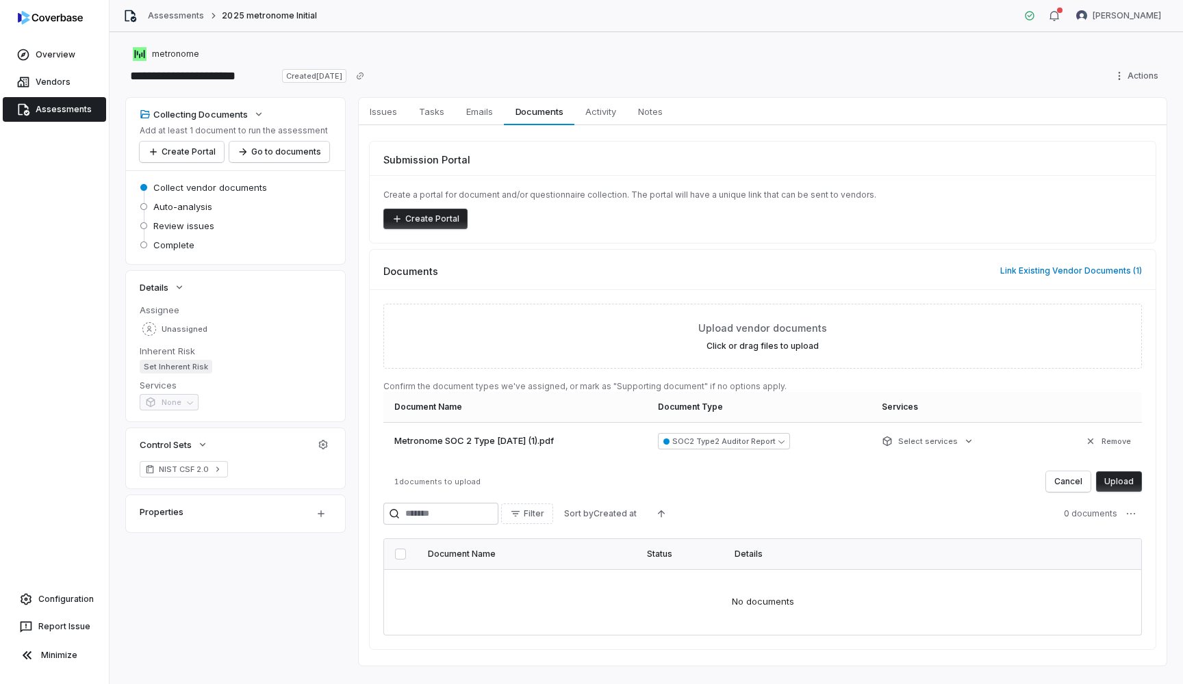
click at [1115, 488] on button "Upload" at bounding box center [1119, 482] width 46 height 21
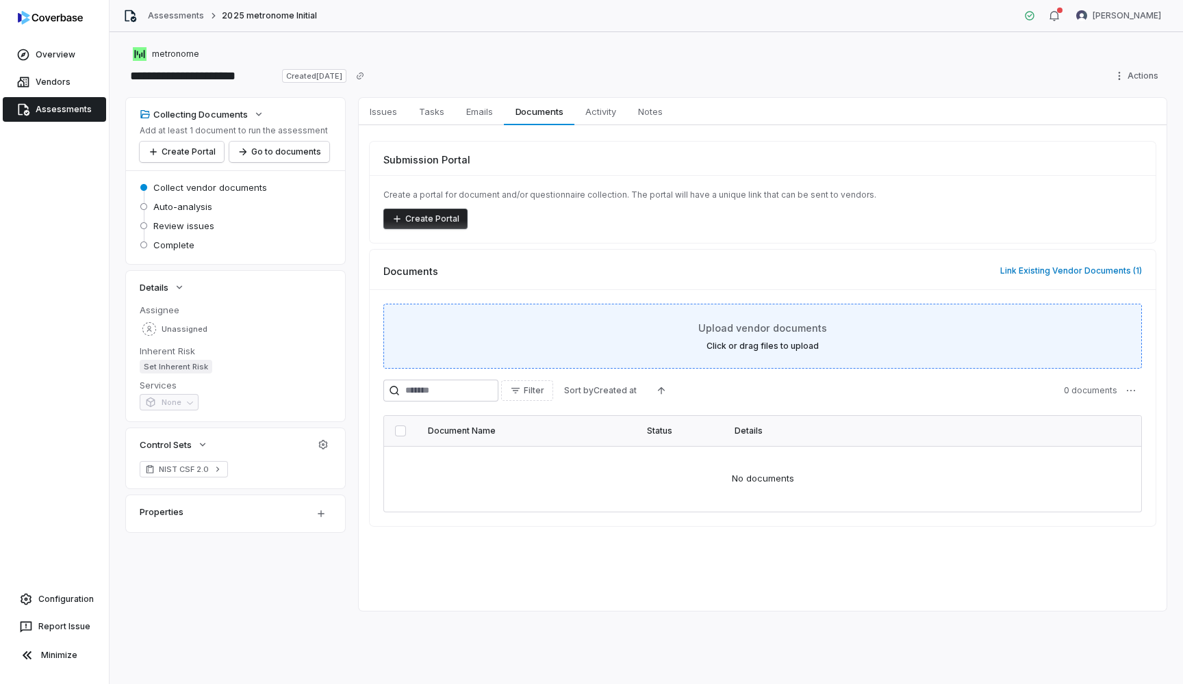
click at [743, 337] on div "Upload vendor documents Click or drag files to upload" at bounding box center [762, 336] width 724 height 31
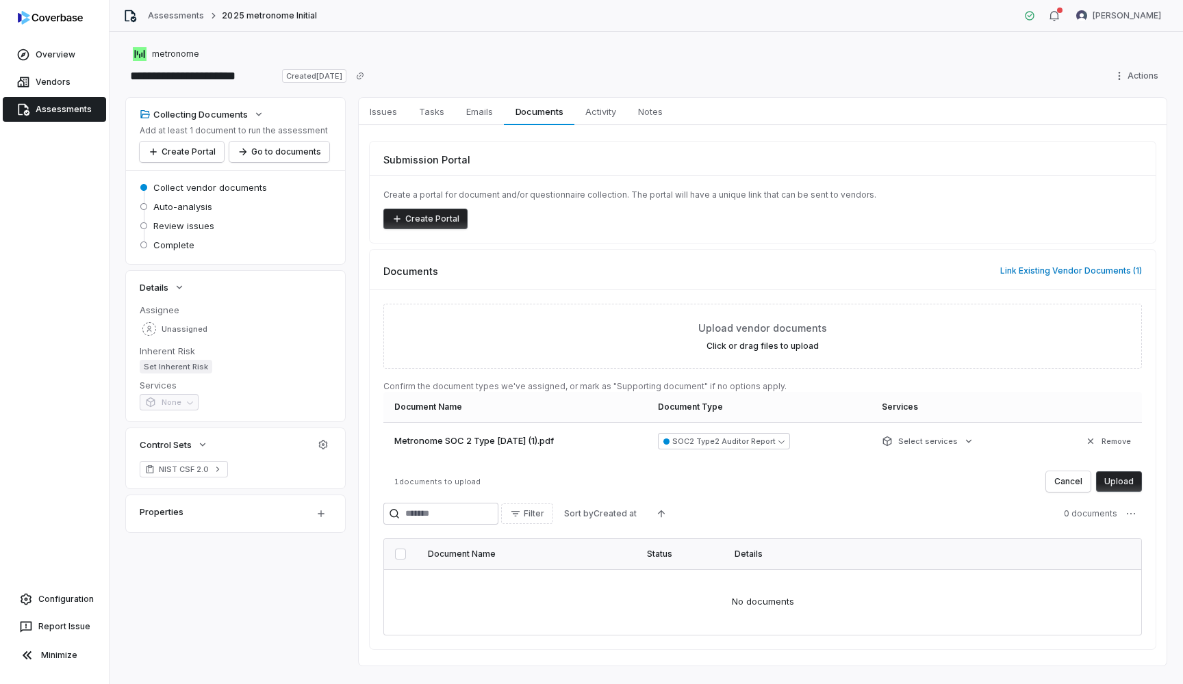
click at [1116, 483] on button "Upload" at bounding box center [1119, 482] width 46 height 21
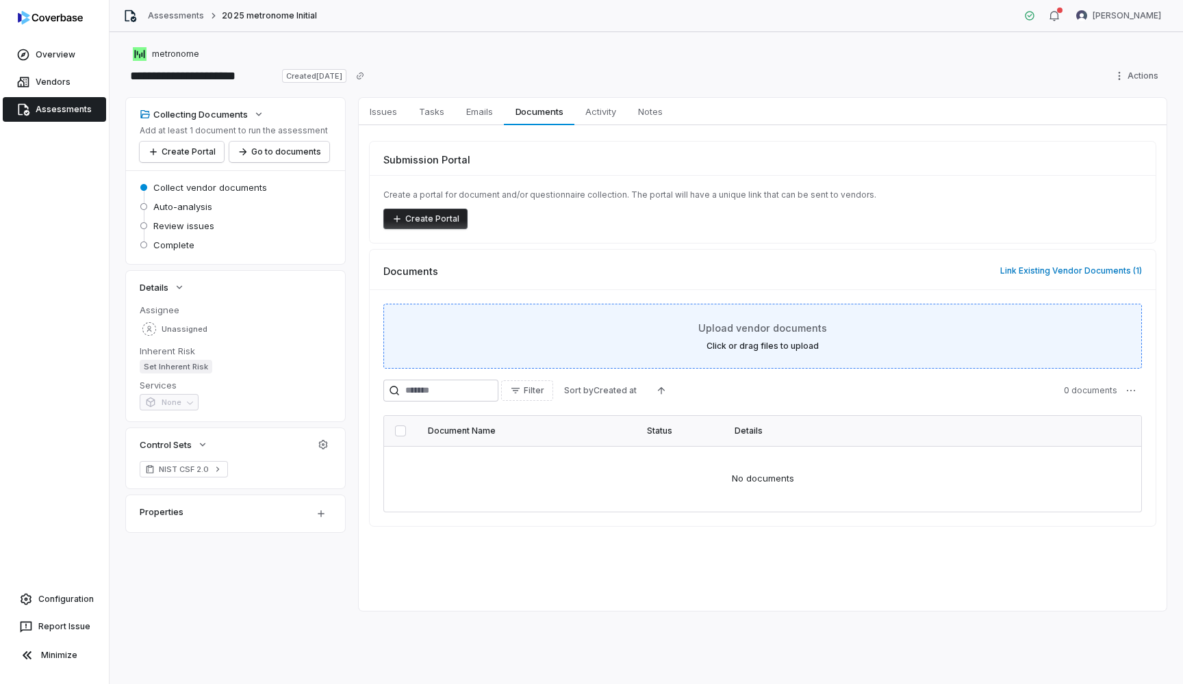
click at [760, 338] on div "Upload vendor documents Click or drag files to upload" at bounding box center [762, 336] width 724 height 31
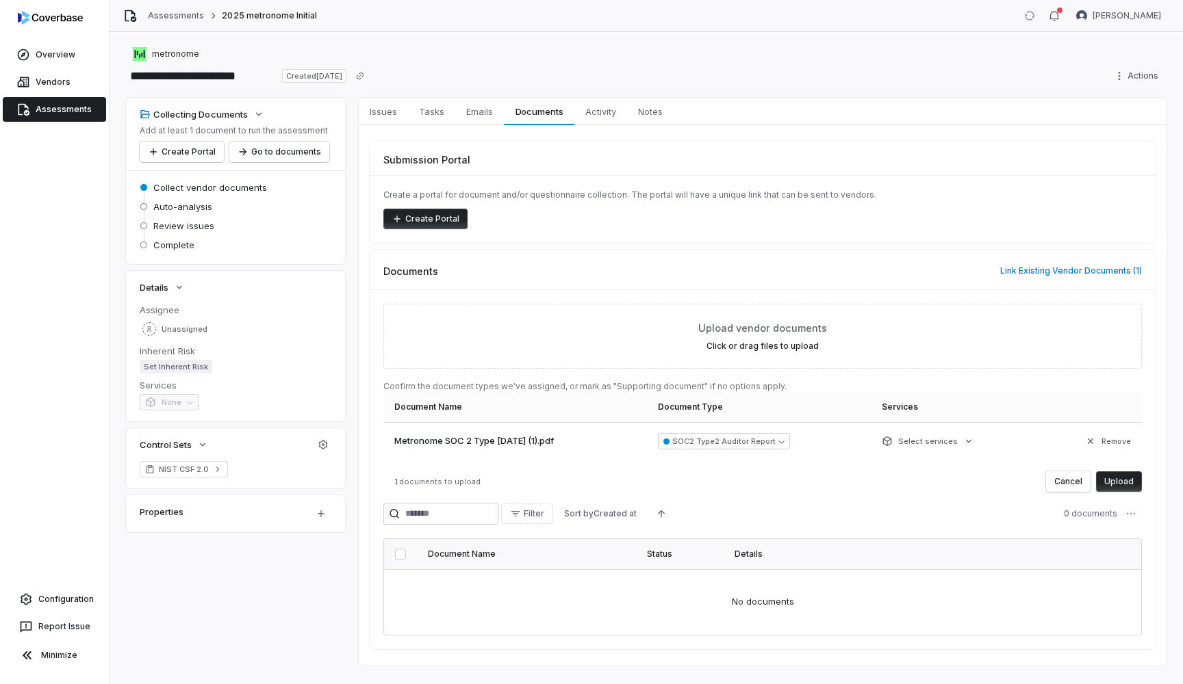
click at [1124, 484] on button "Upload" at bounding box center [1119, 482] width 46 height 21
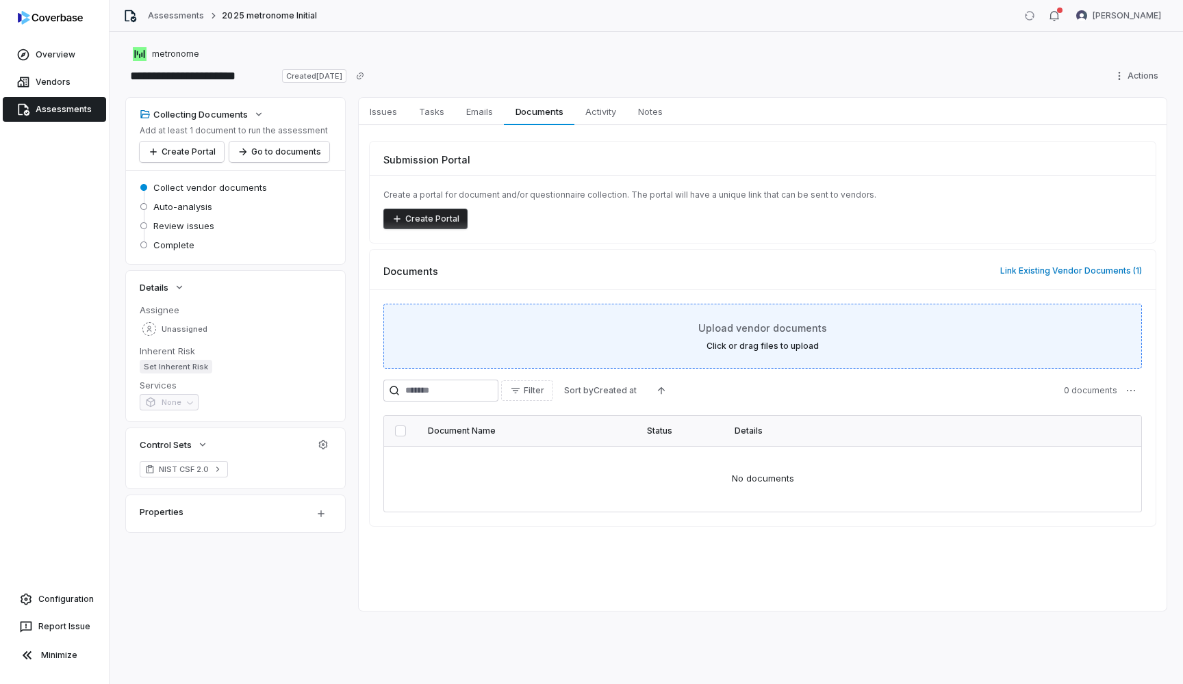
click at [734, 349] on label "Click or drag files to upload" at bounding box center [762, 346] width 112 height 11
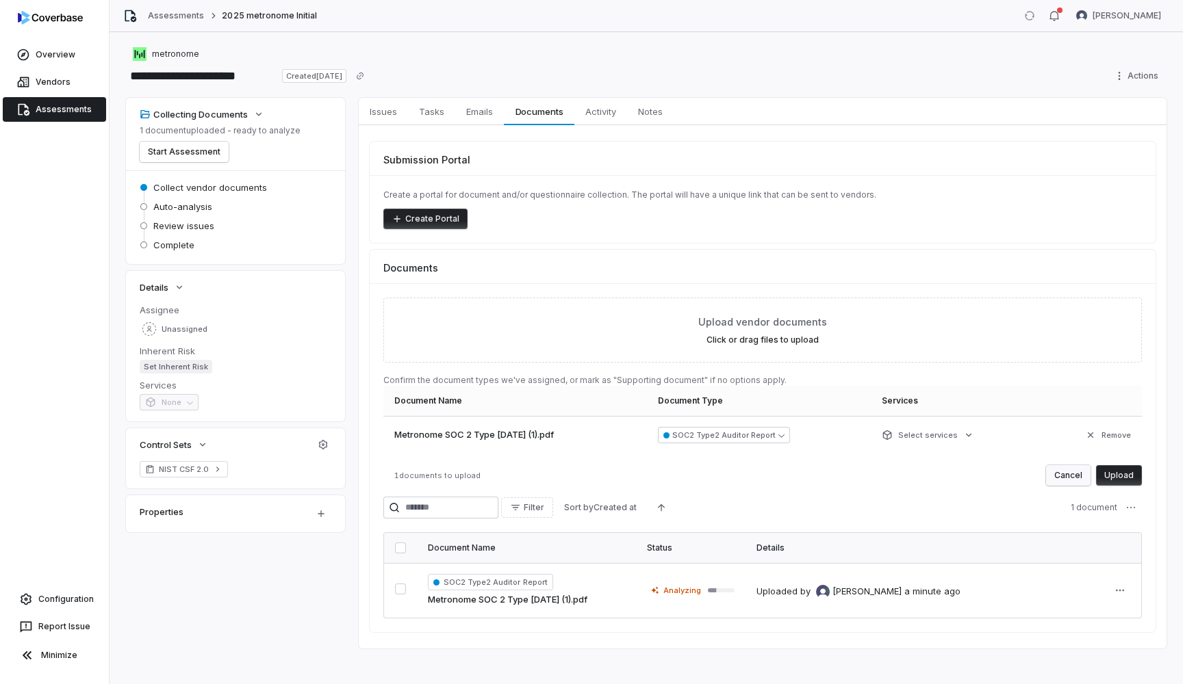
click at [1072, 473] on button "Cancel" at bounding box center [1068, 475] width 44 height 21
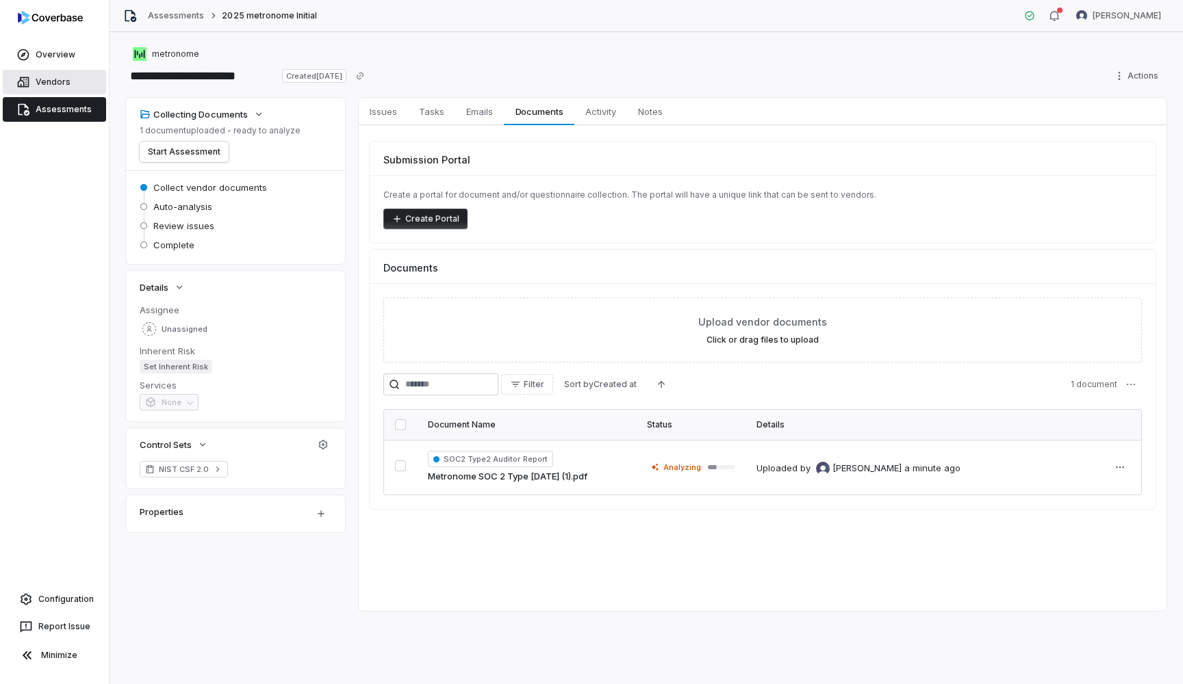
click at [62, 89] on link "Vendors" at bounding box center [54, 82] width 103 height 25
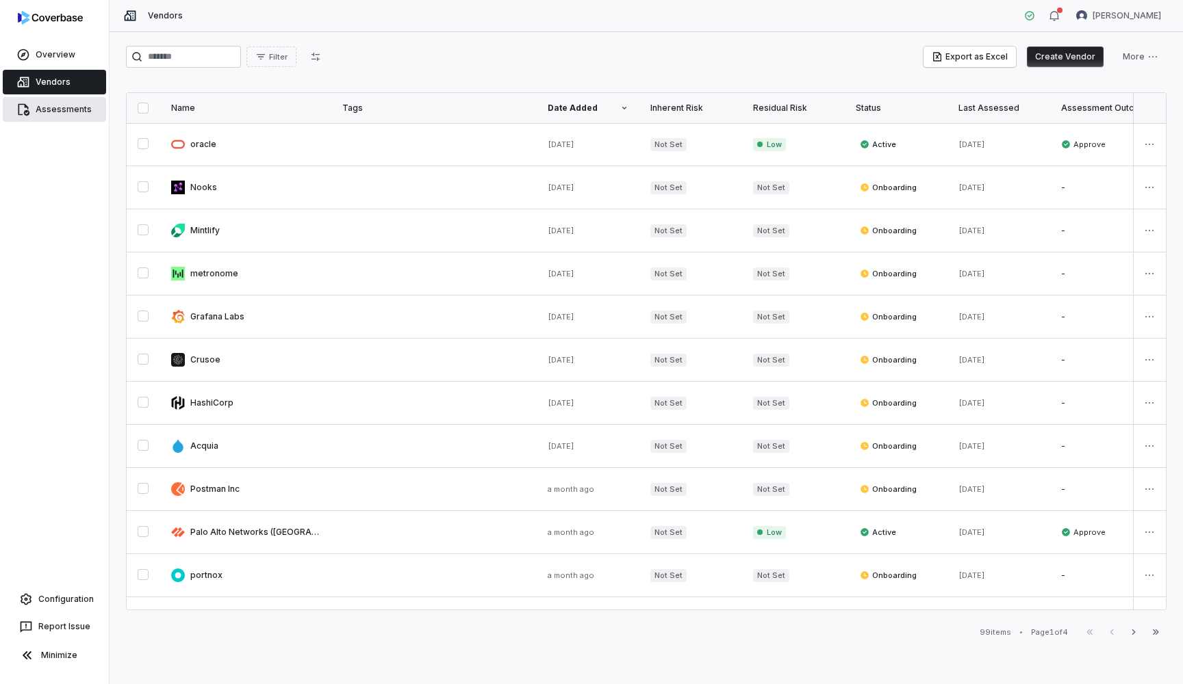
click at [62, 104] on link "Assessments" at bounding box center [54, 109] width 103 height 25
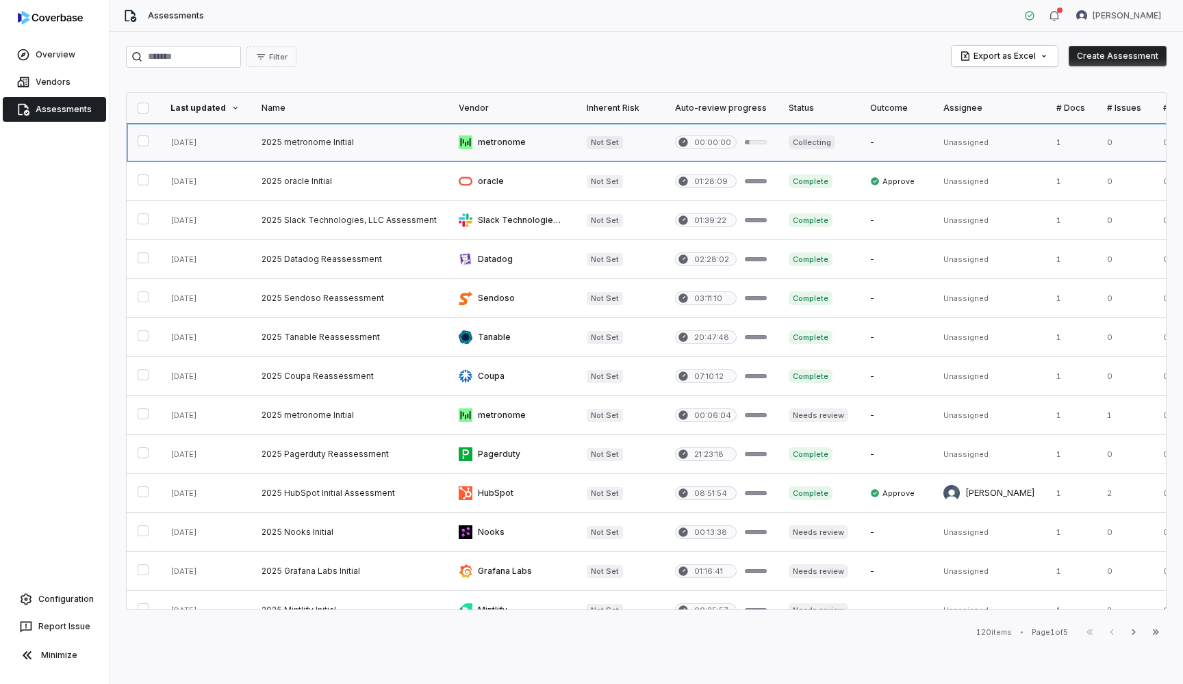
click at [298, 142] on link at bounding box center [349, 142] width 197 height 38
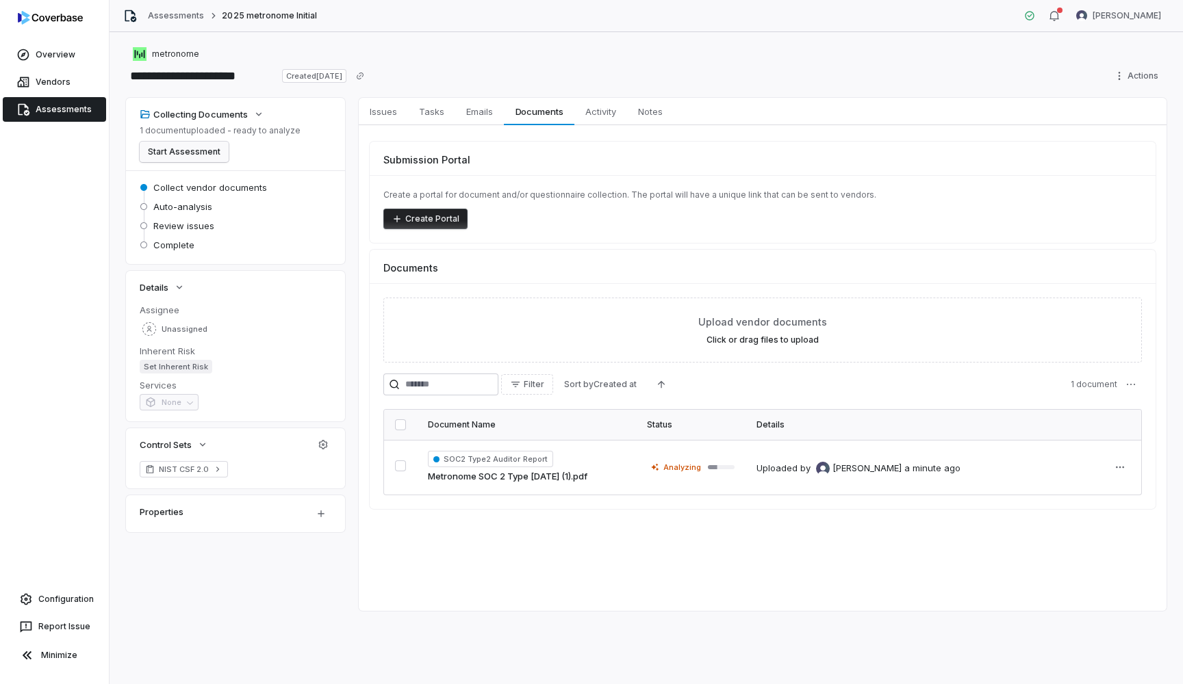
click at [185, 147] on button "Start Assessment" at bounding box center [184, 152] width 89 height 21
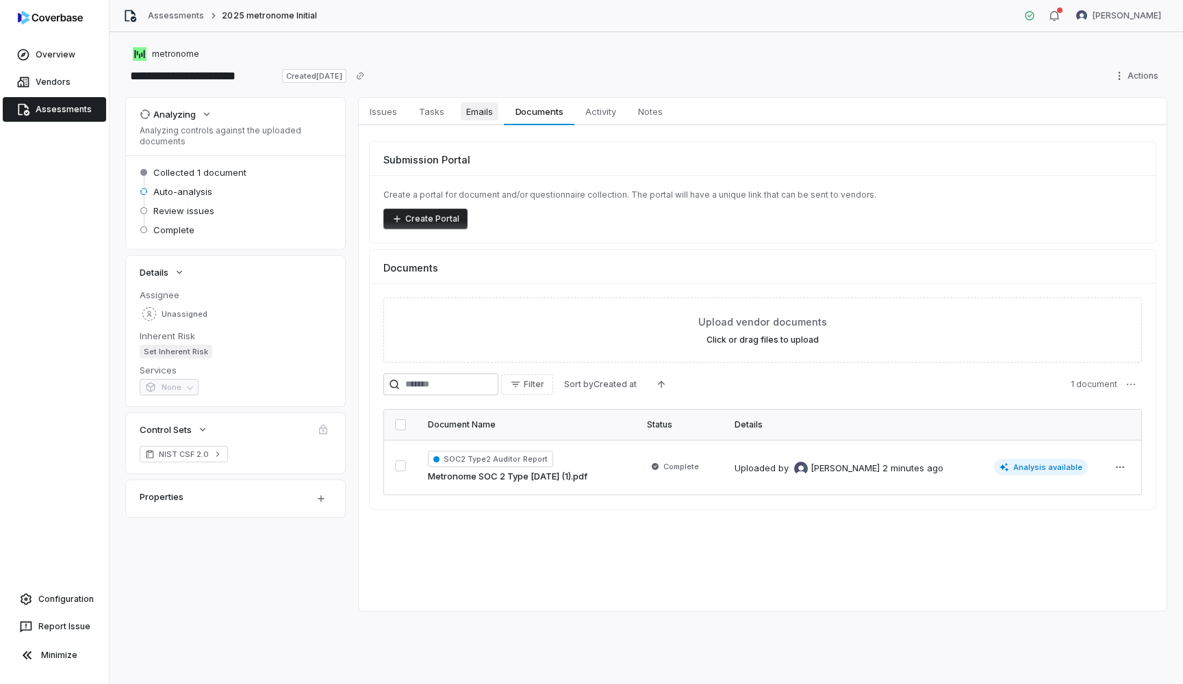
click at [456, 114] on link "Emails Emails" at bounding box center [479, 111] width 49 height 27
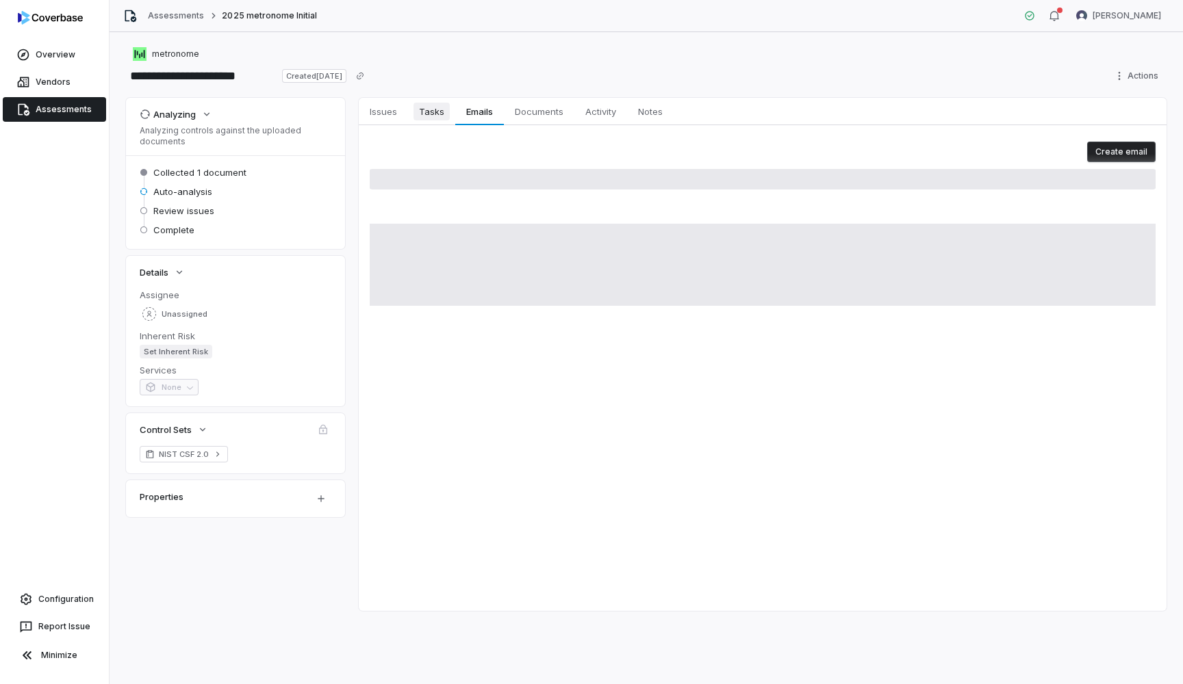
click at [434, 114] on span "Tasks" at bounding box center [431, 112] width 36 height 18
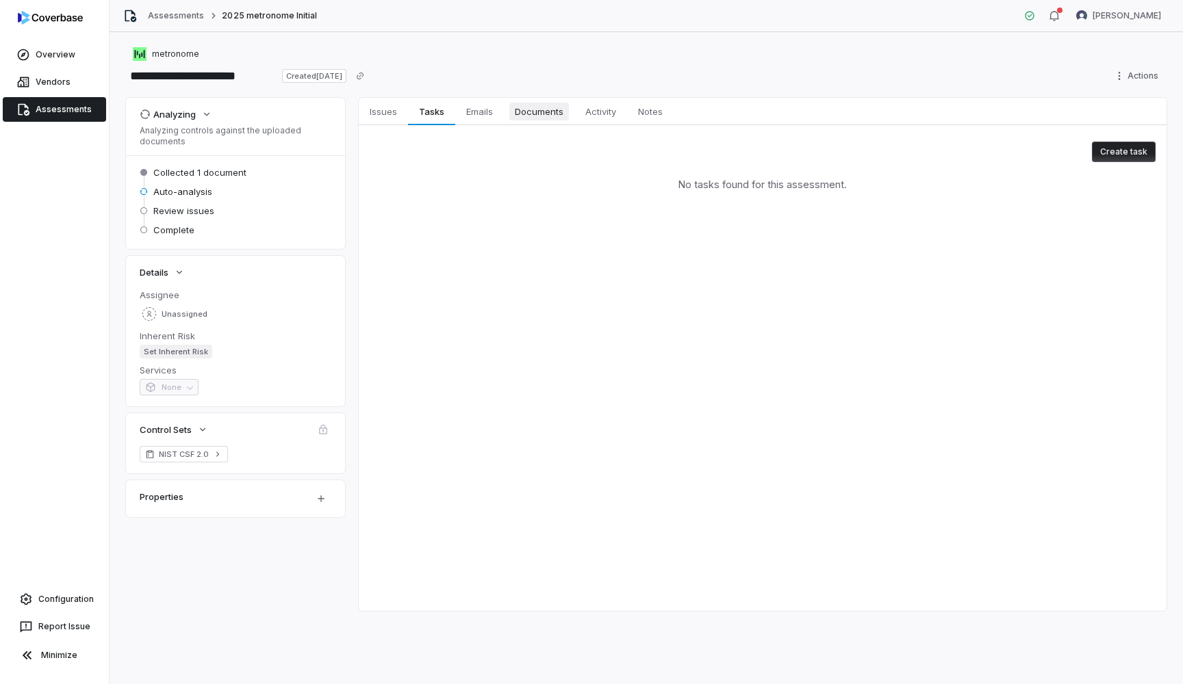
click at [527, 116] on span "Documents" at bounding box center [539, 112] width 60 height 18
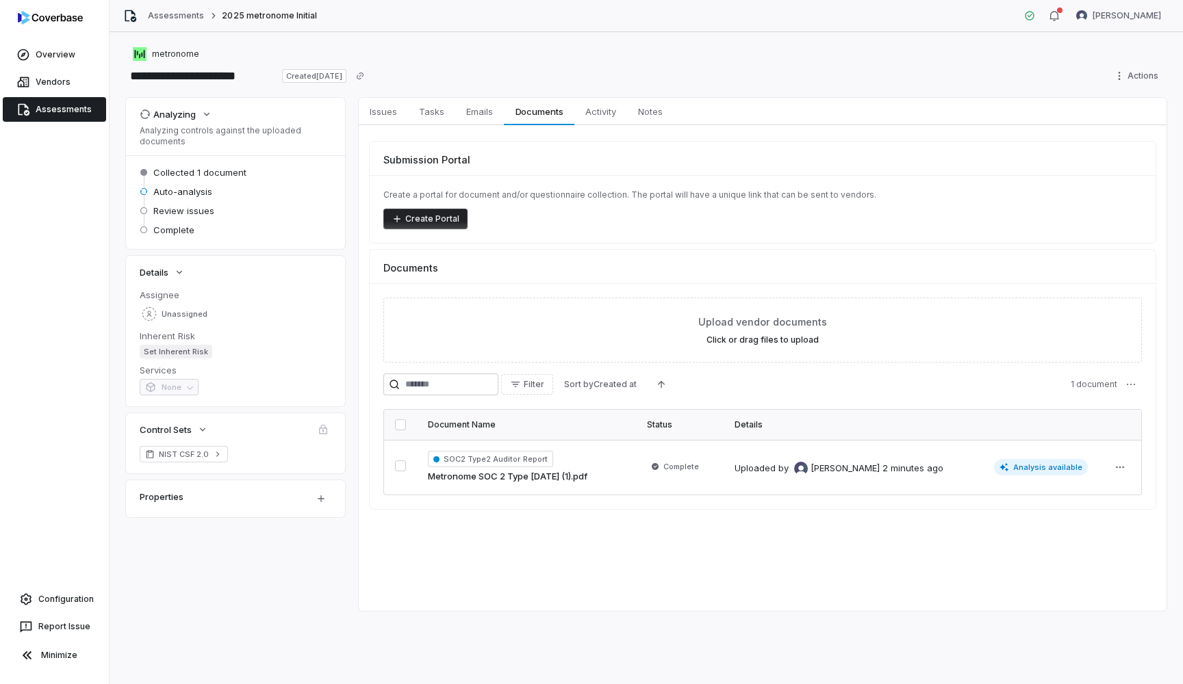
click at [84, 108] on link "Assessments" at bounding box center [54, 109] width 103 height 25
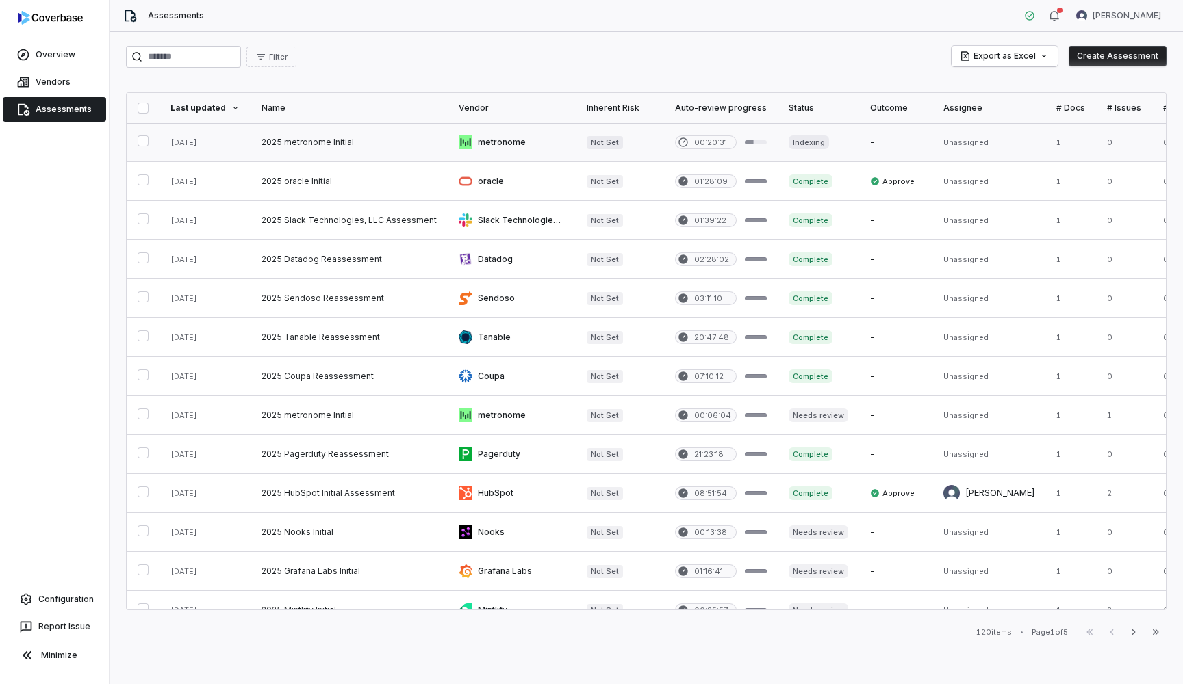
click at [287, 140] on link at bounding box center [349, 142] width 197 height 38
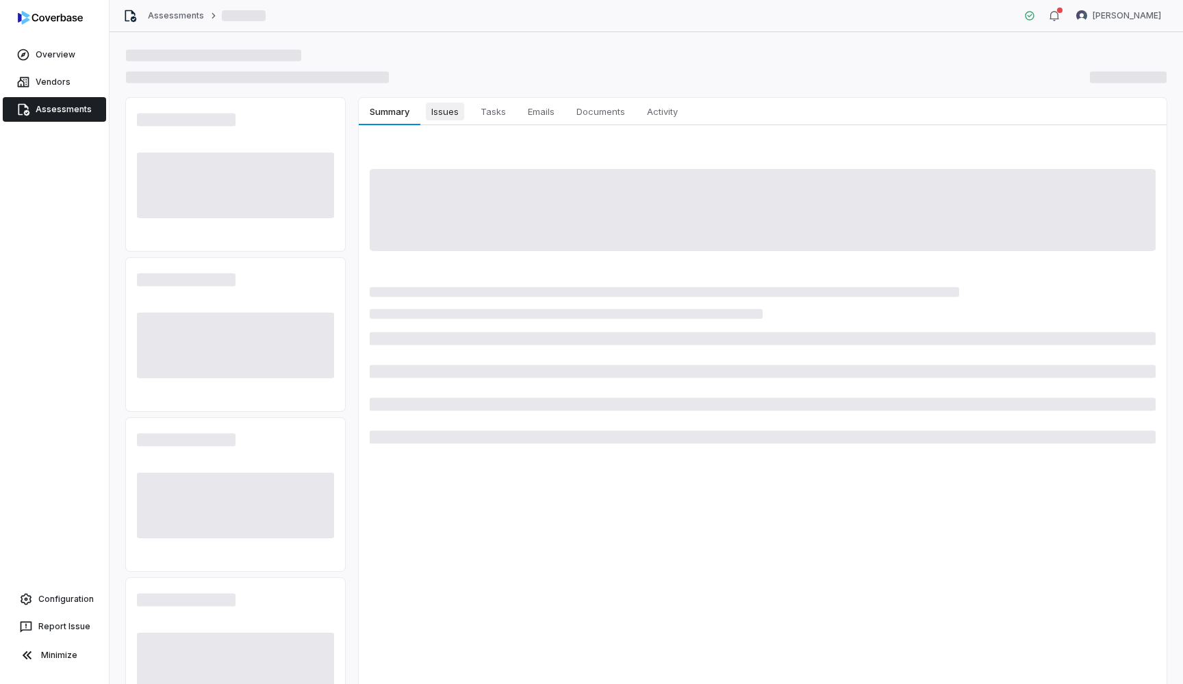
click at [443, 123] on button "Issues Issues" at bounding box center [444, 111] width 49 height 27
click at [446, 118] on span "Issues" at bounding box center [445, 112] width 38 height 18
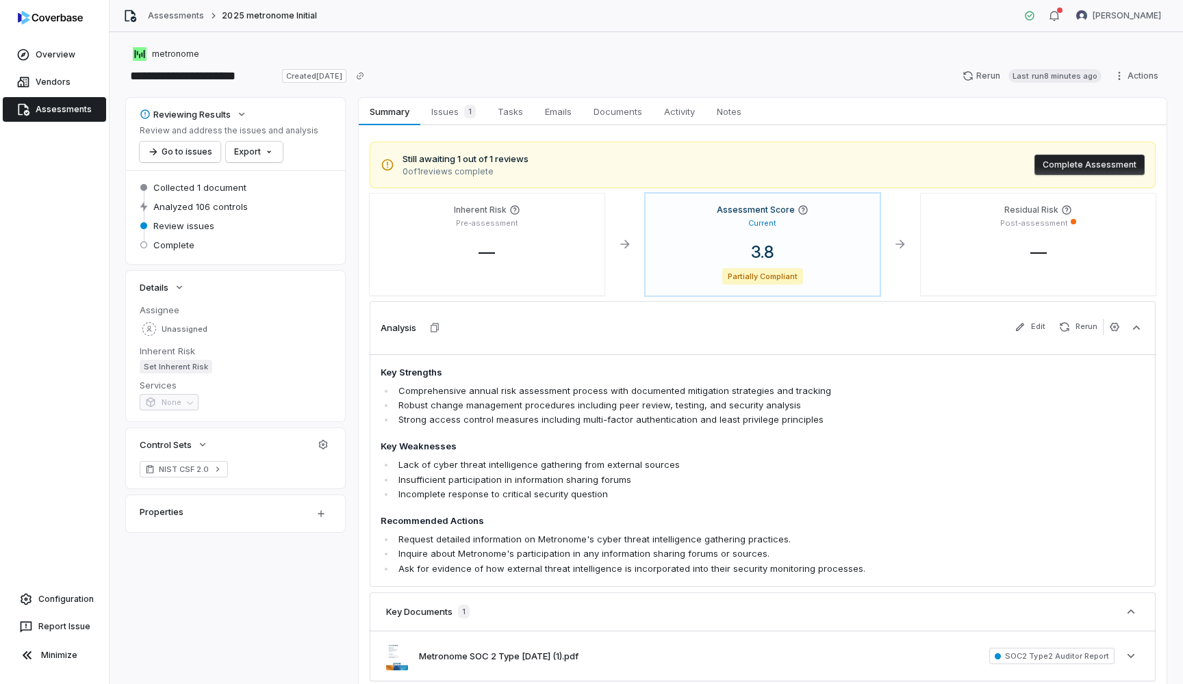
click at [448, 126] on div "Still awaiting 1 out of 1 reviews 0 of 1 reviews complete Complete Assessment I…" at bounding box center [763, 428] width 808 height 606
click at [448, 117] on span "Issues 1" at bounding box center [453, 111] width 55 height 19
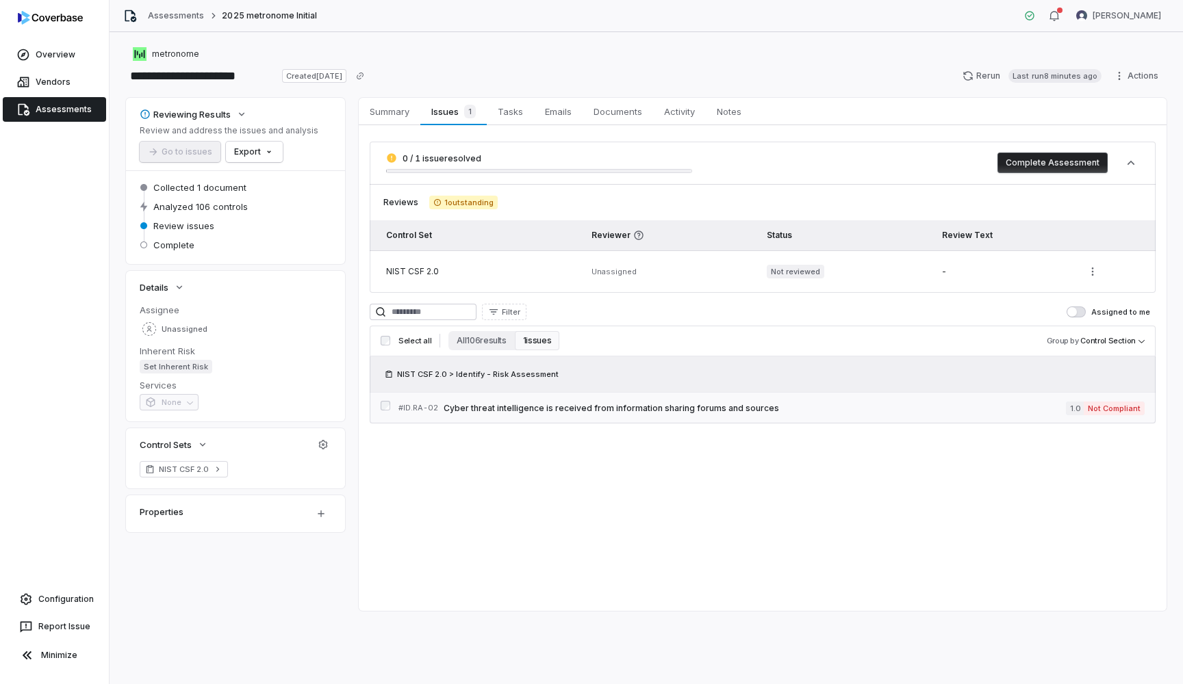
click at [483, 409] on span "Cyber threat intelligence is received from information sharing forums and sourc…" at bounding box center [755, 408] width 622 height 11
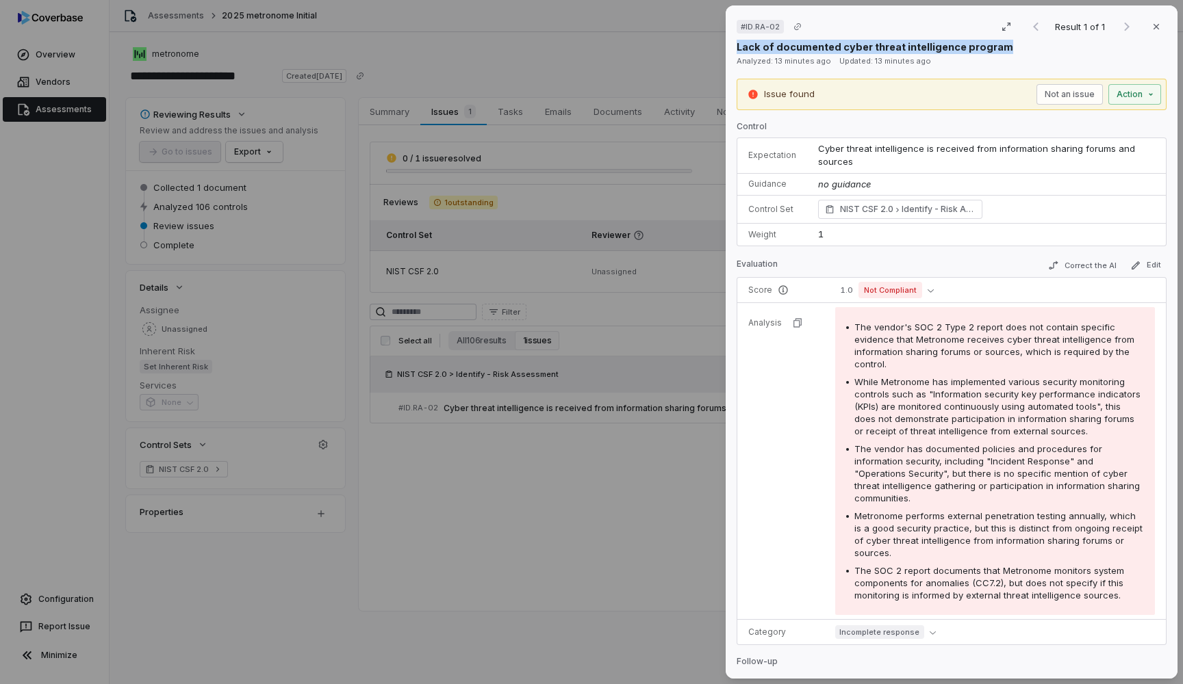
drag, startPoint x: 736, startPoint y: 48, endPoint x: 1005, endPoint y: 43, distance: 269.1
click at [1005, 43] on div "# ID.RA-02 Result 1 of 1 Close Lack of documented cyber threat intelligence pro…" at bounding box center [952, 342] width 452 height 674
copy p "Lack of documented cyber threat intelligence program"
click at [66, 114] on div "# ID.RA-02 Result 1 of 1 Close Lack of documented cyber threat intelligence pro…" at bounding box center [591, 342] width 1183 height 684
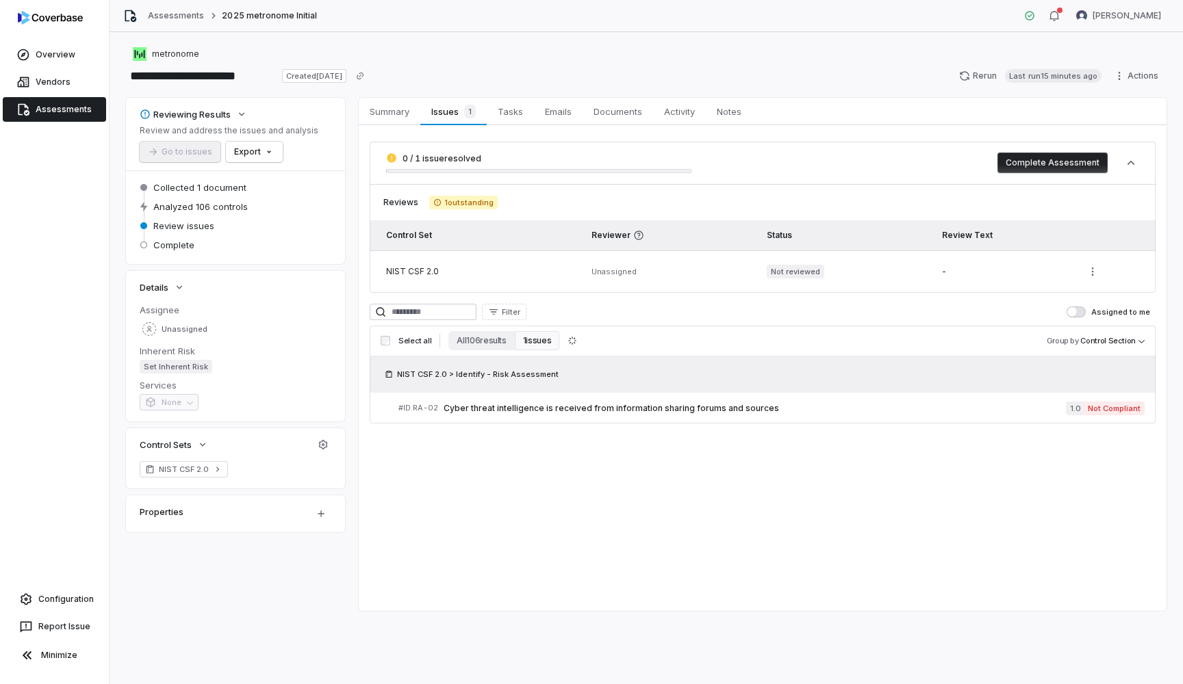
click at [66, 114] on link "Assessments" at bounding box center [54, 109] width 103 height 25
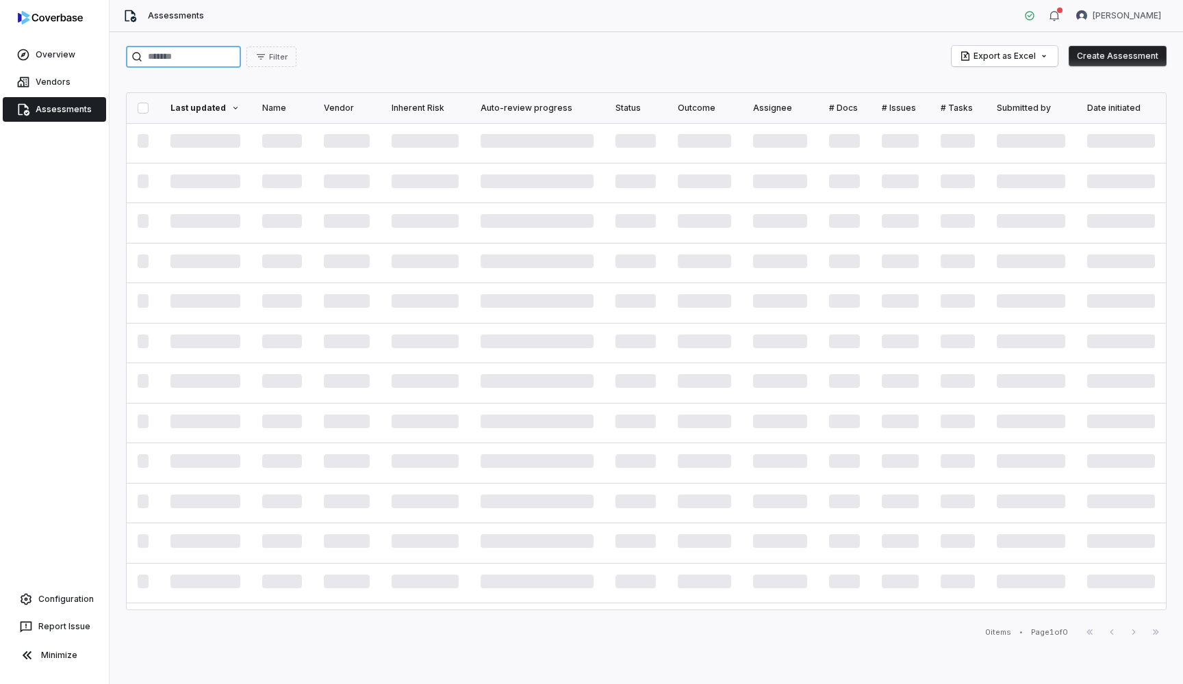
click at [241, 53] on input "search" at bounding box center [183, 57] width 115 height 22
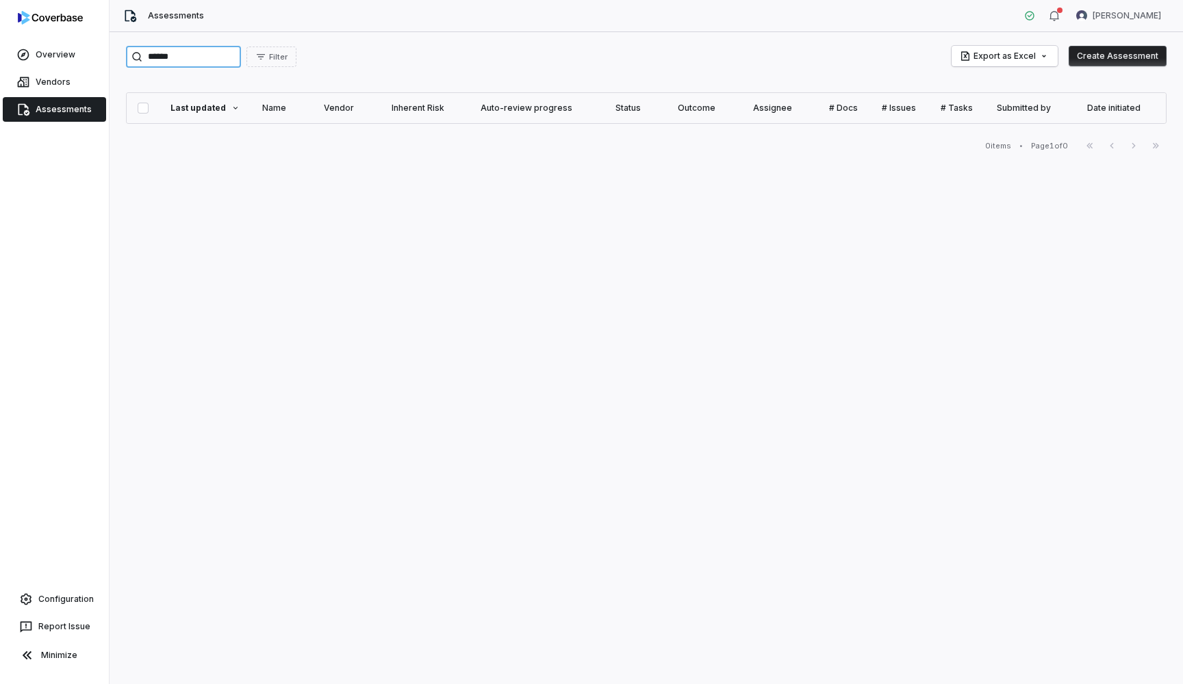
type input "******"
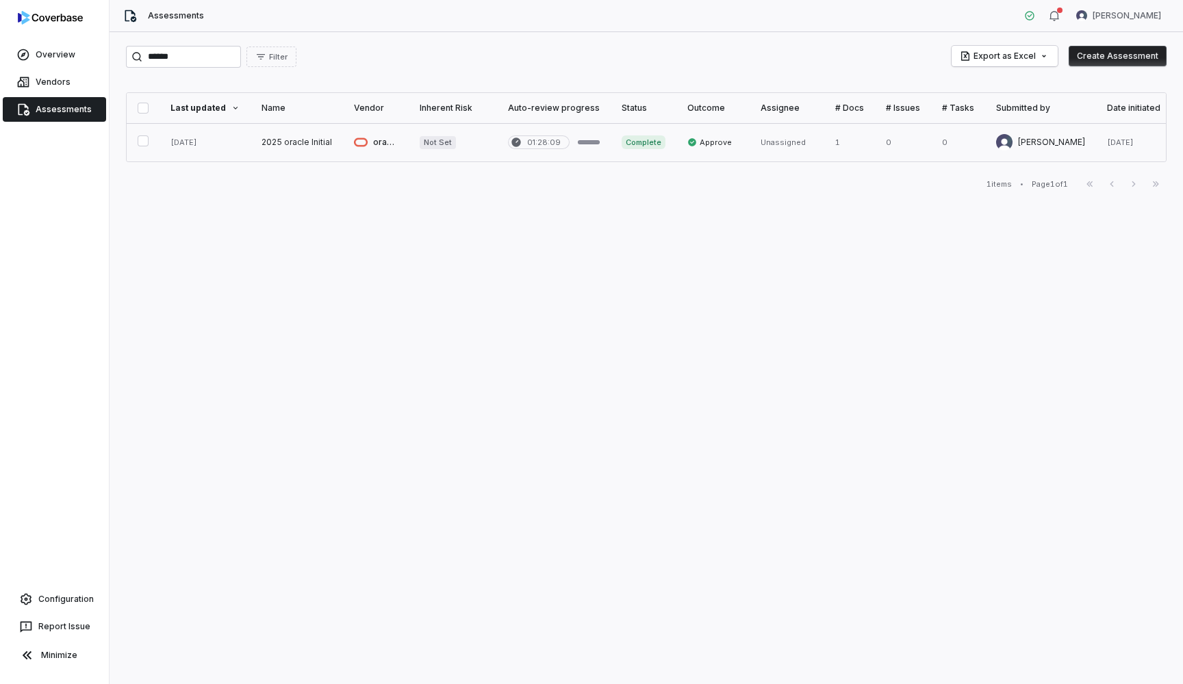
click at [292, 140] on link at bounding box center [297, 142] width 92 height 38
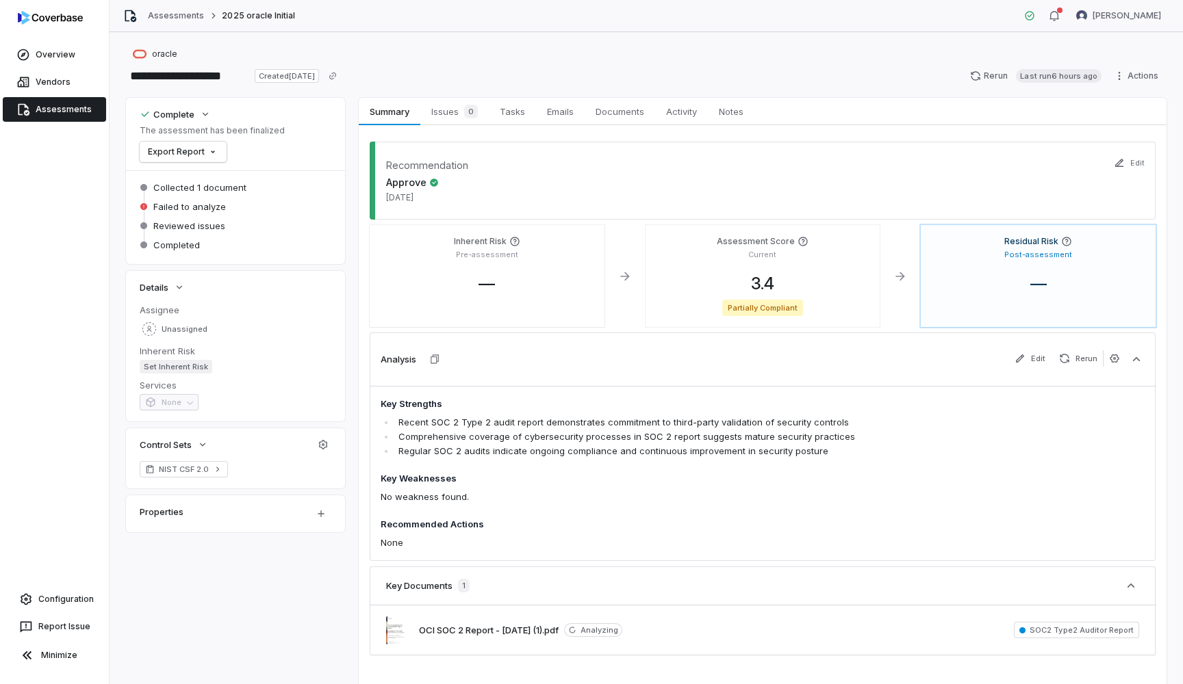
click at [453, 116] on span "Issues 0" at bounding box center [454, 111] width 57 height 19
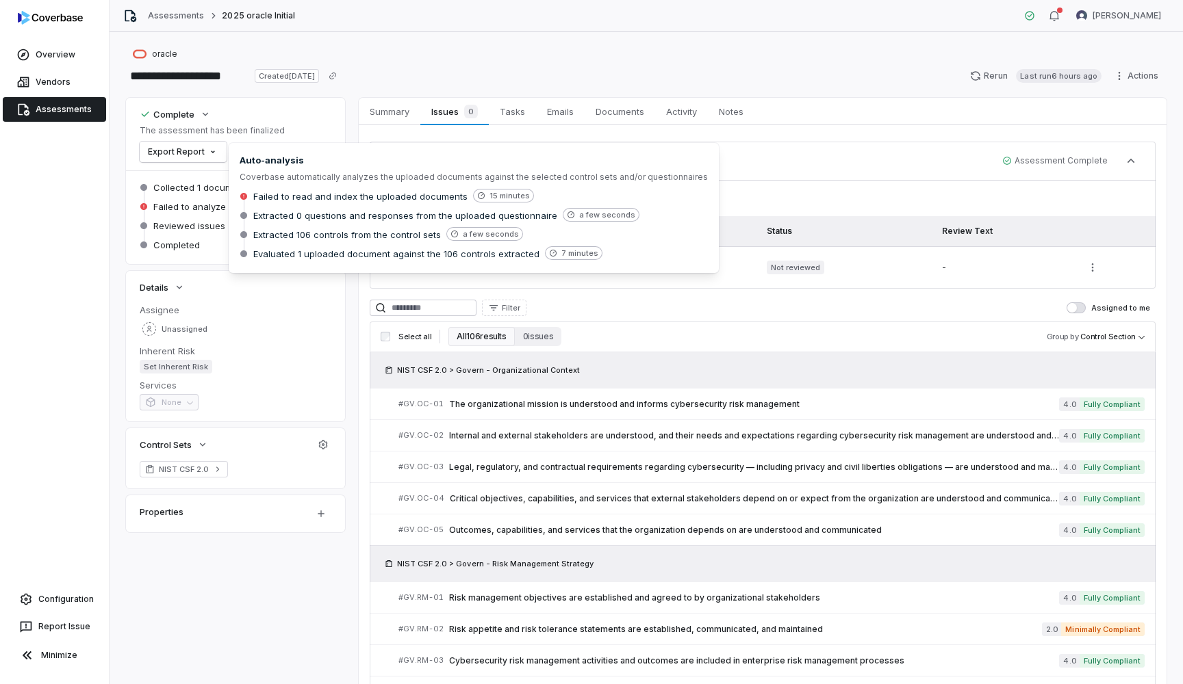
click at [182, 233] on div "Reviewed issues" at bounding box center [236, 226] width 192 height 16
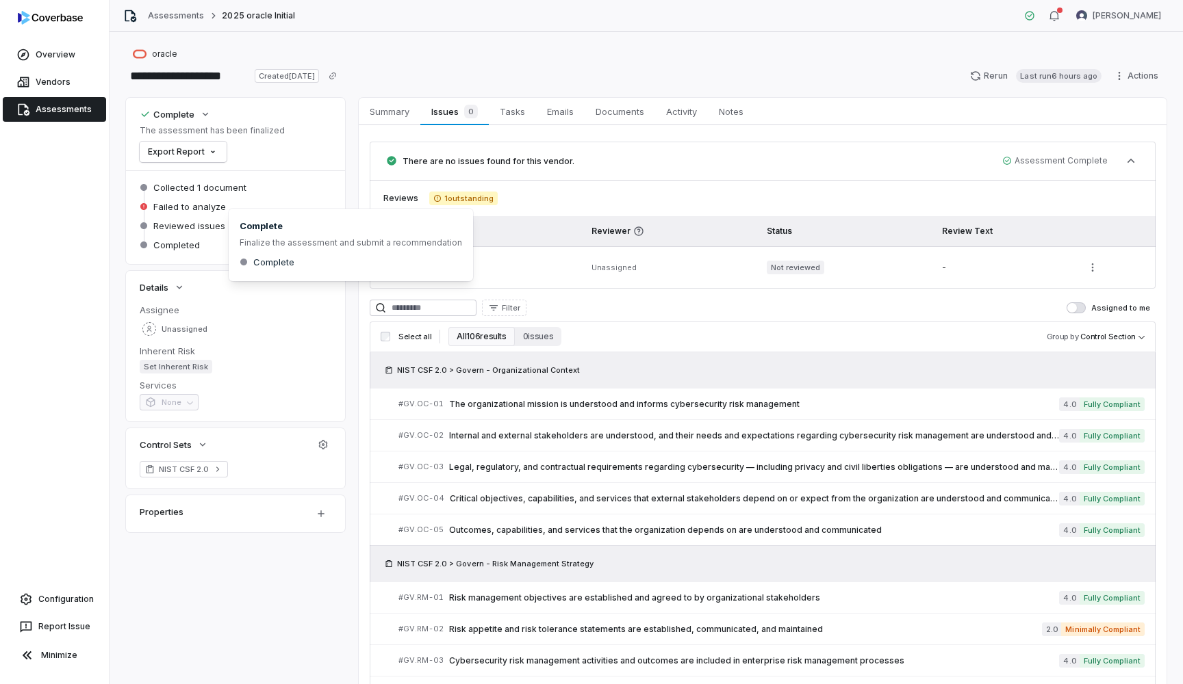
click at [176, 247] on span "Completed" at bounding box center [176, 245] width 47 height 12
click at [73, 107] on link "Assessments" at bounding box center [54, 109] width 103 height 25
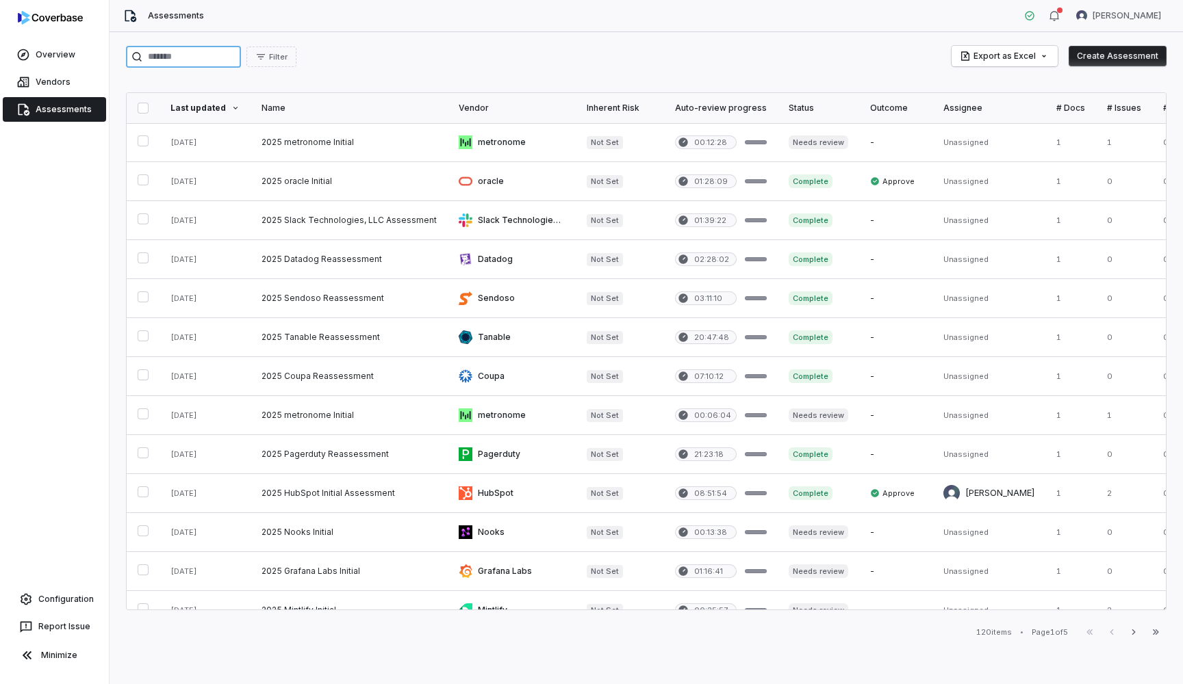
click at [220, 57] on input "search" at bounding box center [183, 57] width 115 height 22
click at [315, 183] on link at bounding box center [349, 181] width 197 height 38
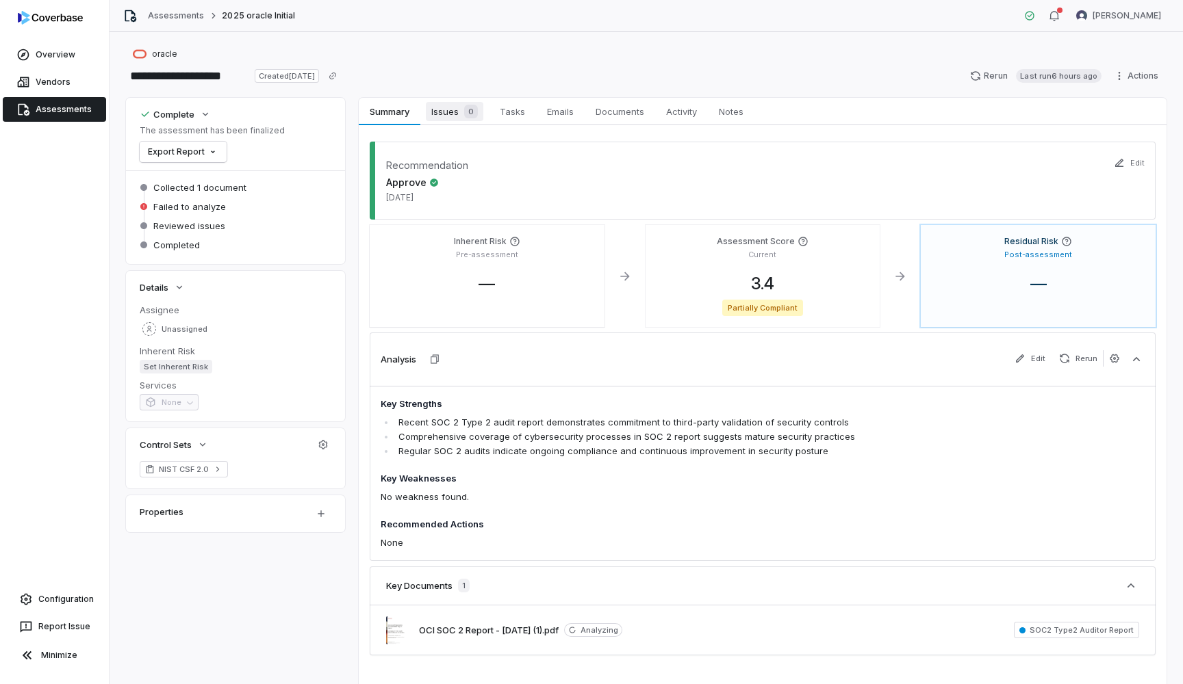
click at [474, 118] on span "0" at bounding box center [471, 112] width 14 height 14
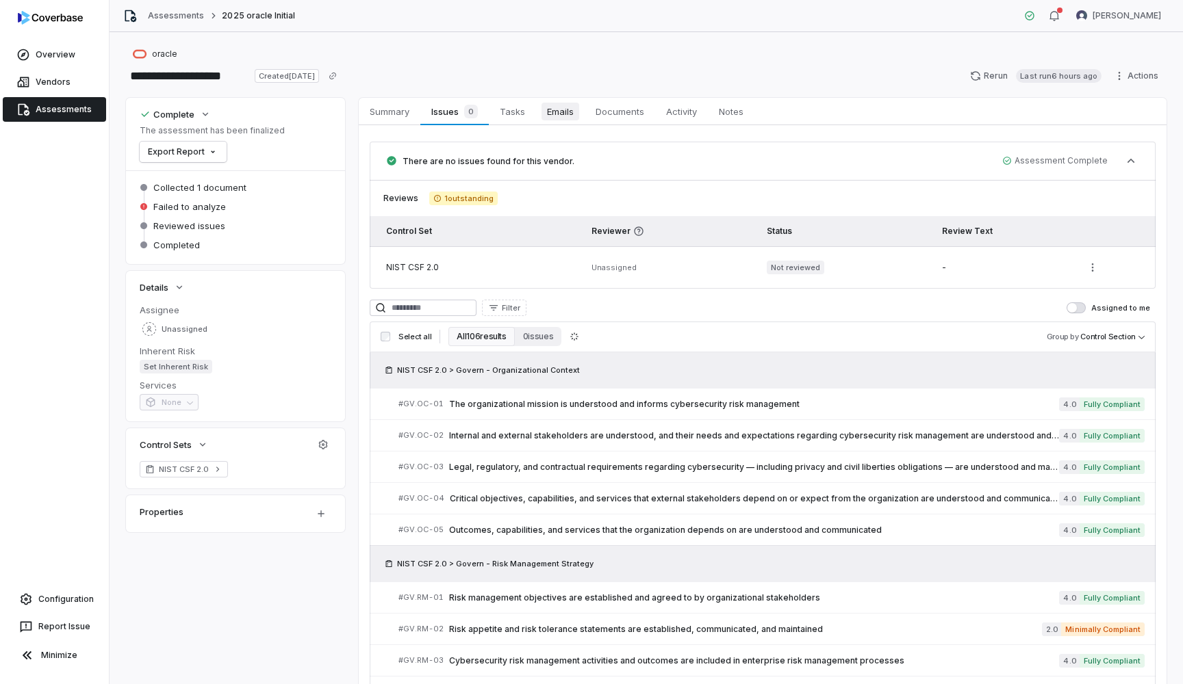
click at [543, 118] on span "Emails" at bounding box center [560, 112] width 38 height 18
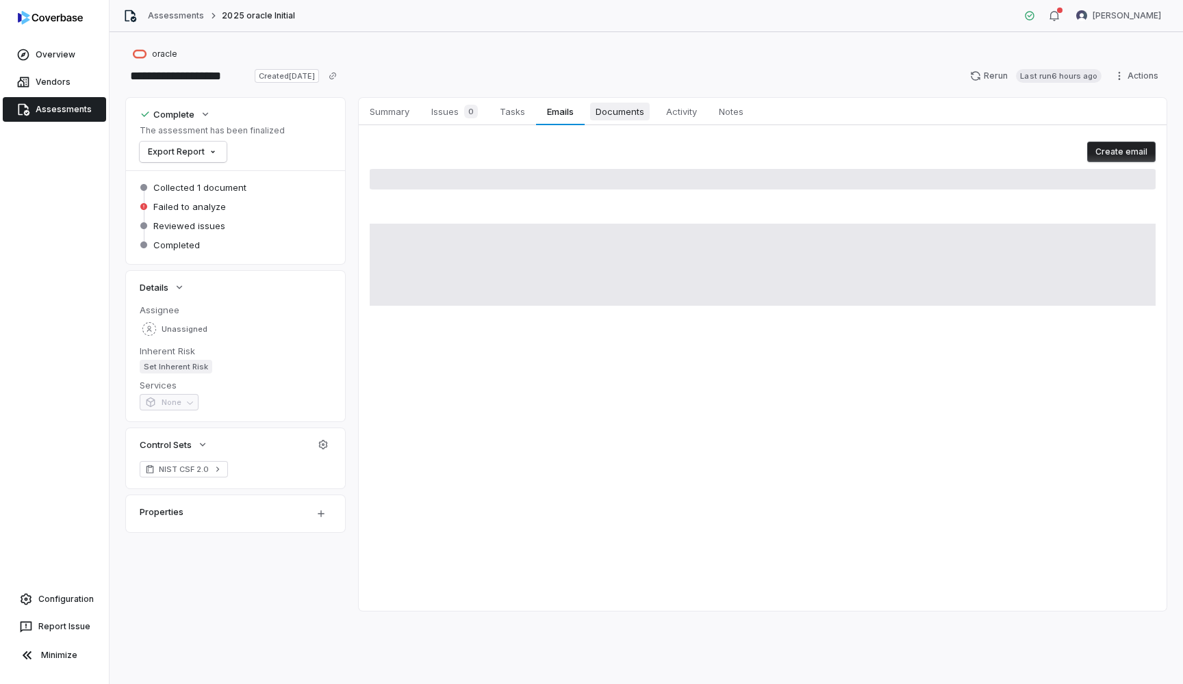
click at [621, 110] on span "Documents" at bounding box center [620, 112] width 60 height 18
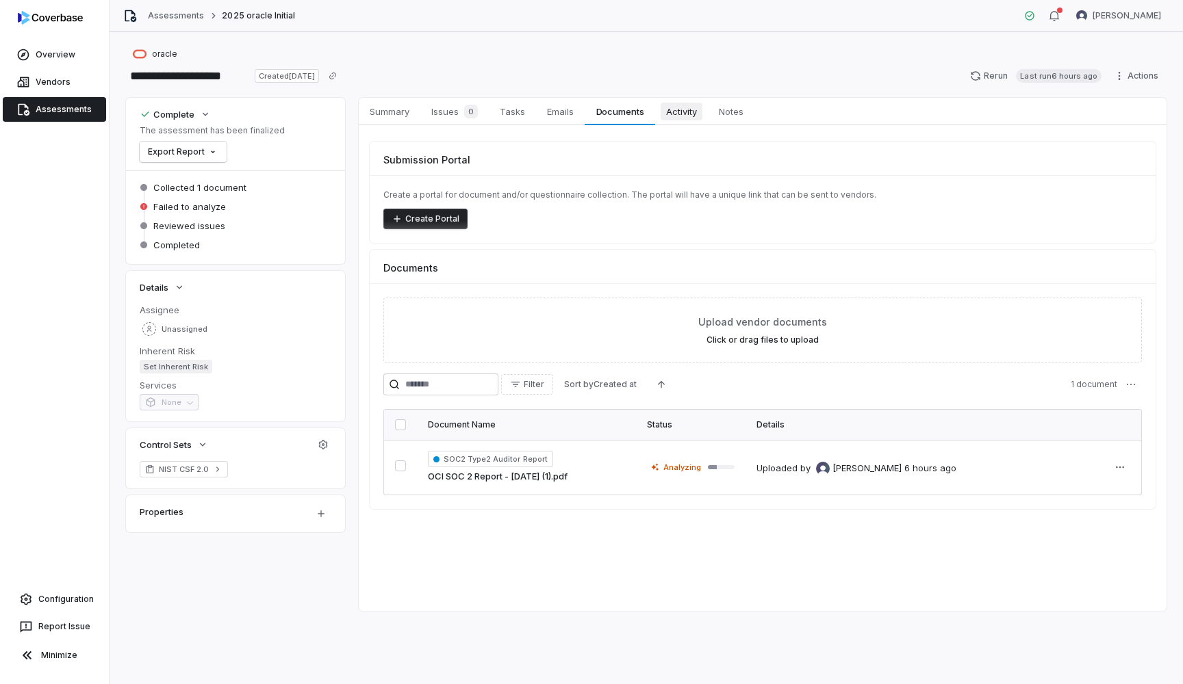
click at [683, 122] on link "Activity Activity" at bounding box center [681, 111] width 53 height 27
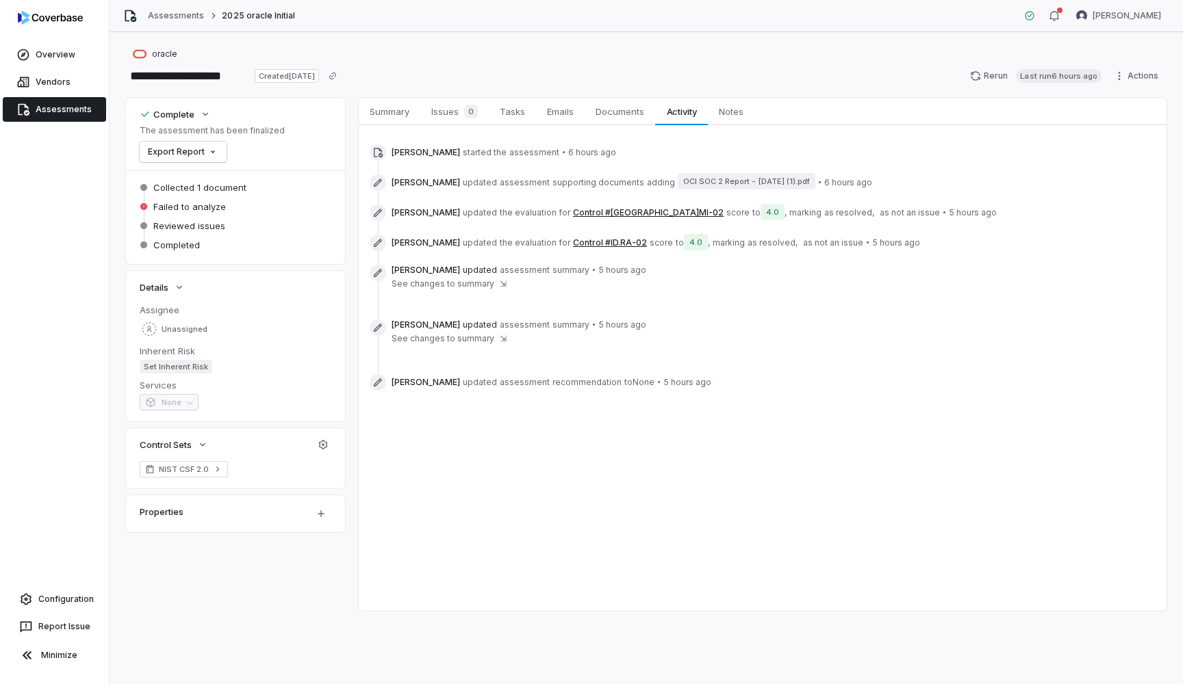
click at [613, 215] on button "Control #[GEOGRAPHIC_DATA]MI-02" at bounding box center [648, 212] width 151 height 11
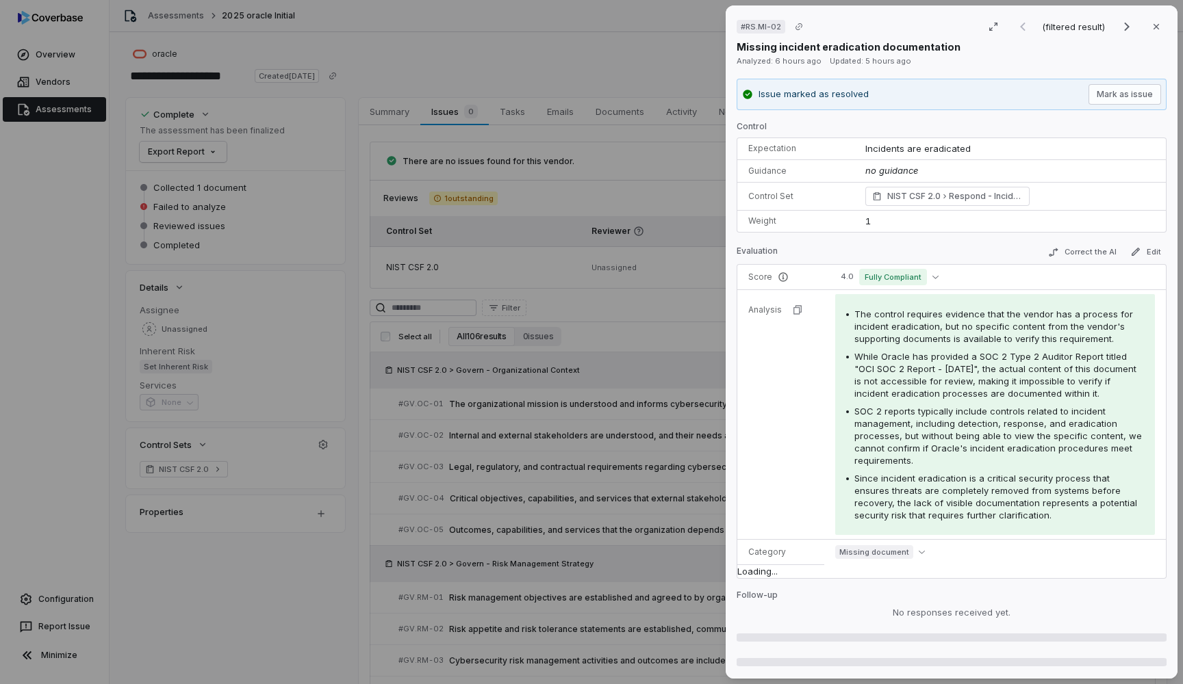
click at [786, 348] on tbody "Score 4.0 Fully Compliant Analysis The control requires evidence that the vendo…" at bounding box center [951, 422] width 428 height 314
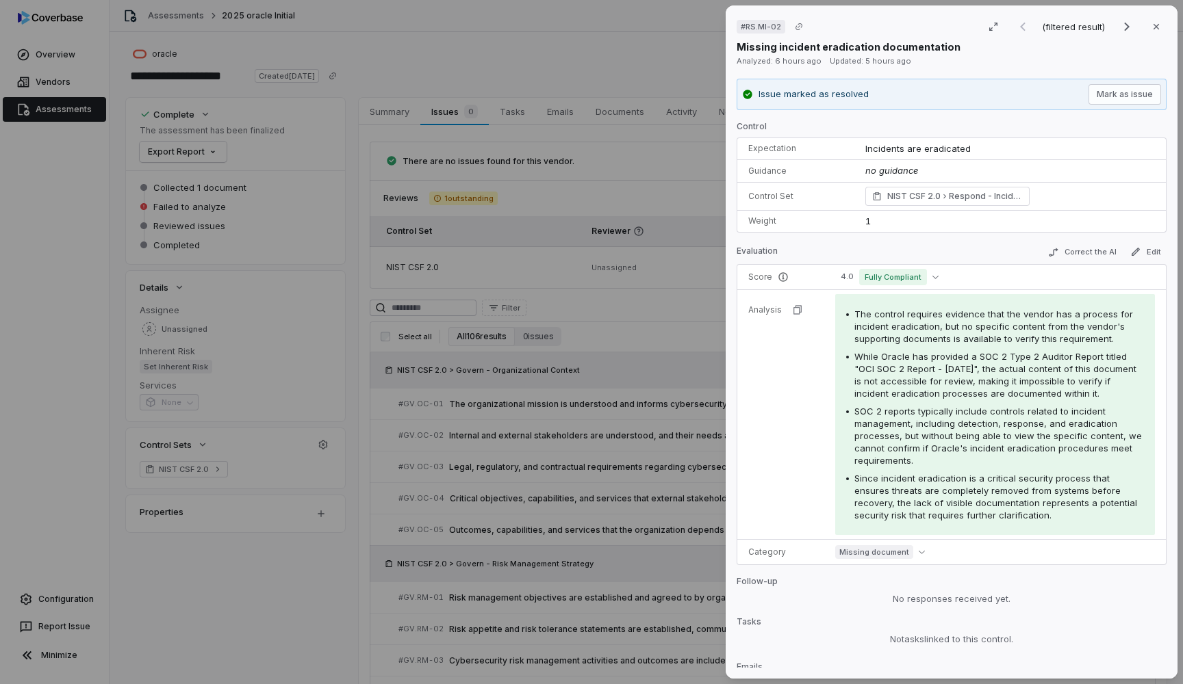
click at [786, 348] on tbody "Score 4.0 Fully Compliant Analysis The control requires evidence that the vendo…" at bounding box center [951, 415] width 428 height 300
click at [808, 355] on tbody "Score 4.0 Fully Compliant Analysis The control requires evidence that the vendo…" at bounding box center [951, 415] width 428 height 300
click at [789, 385] on tbody "Score 4.0 Fully Compliant Analysis The control requires evidence that the vendo…" at bounding box center [951, 415] width 428 height 300
drag, startPoint x: 899, startPoint y: 91, endPoint x: 756, endPoint y: 94, distance: 143.1
click at [756, 94] on div "Issue marked as resolved Mark as issue" at bounding box center [951, 94] width 419 height 21
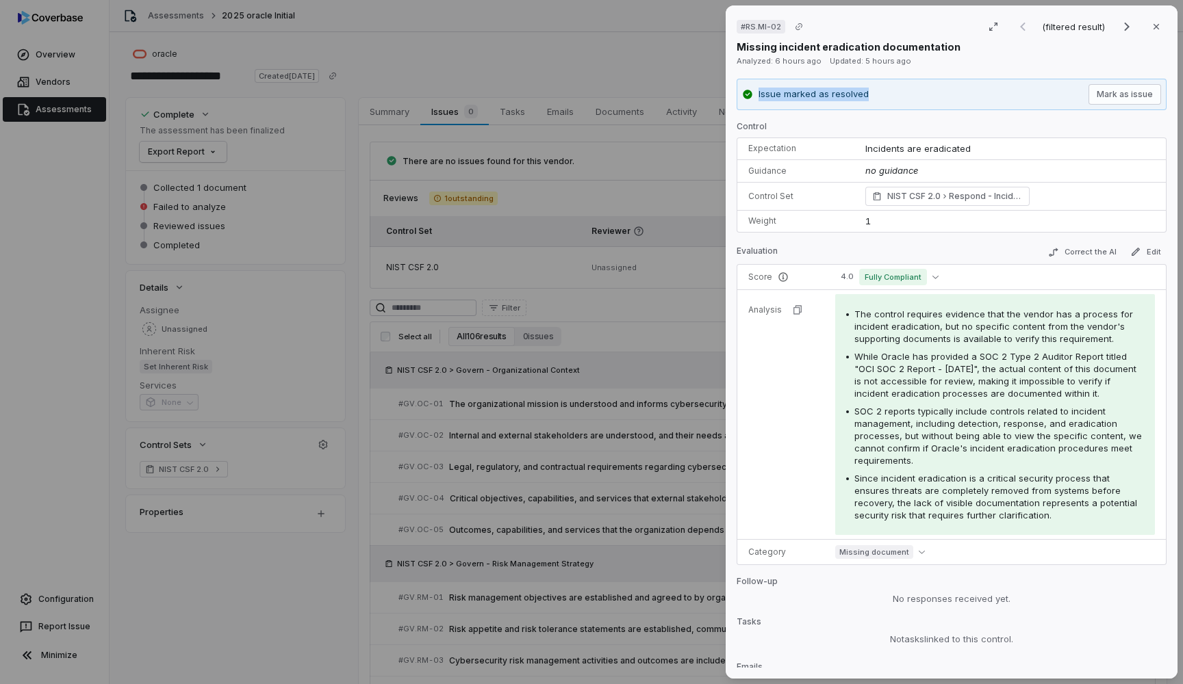
copy p "Issue marked as resolved"
click at [1151, 28] on icon "button" at bounding box center [1156, 26] width 11 height 11
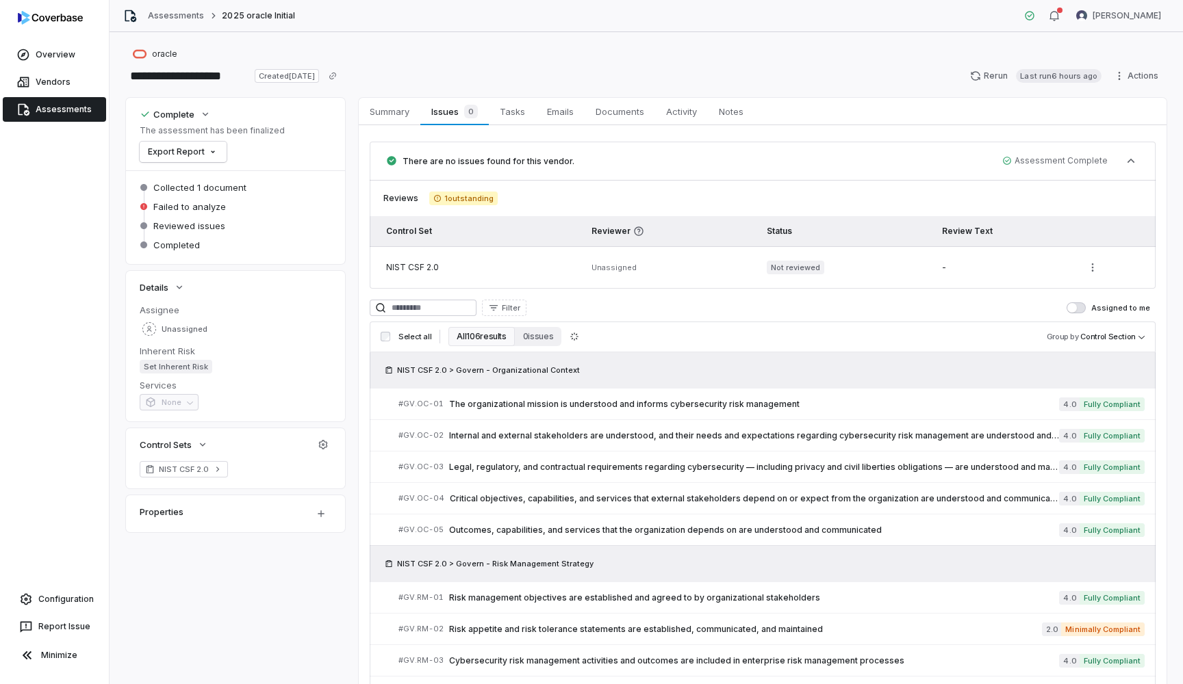
click at [82, 108] on link "Assessments" at bounding box center [54, 109] width 103 height 25
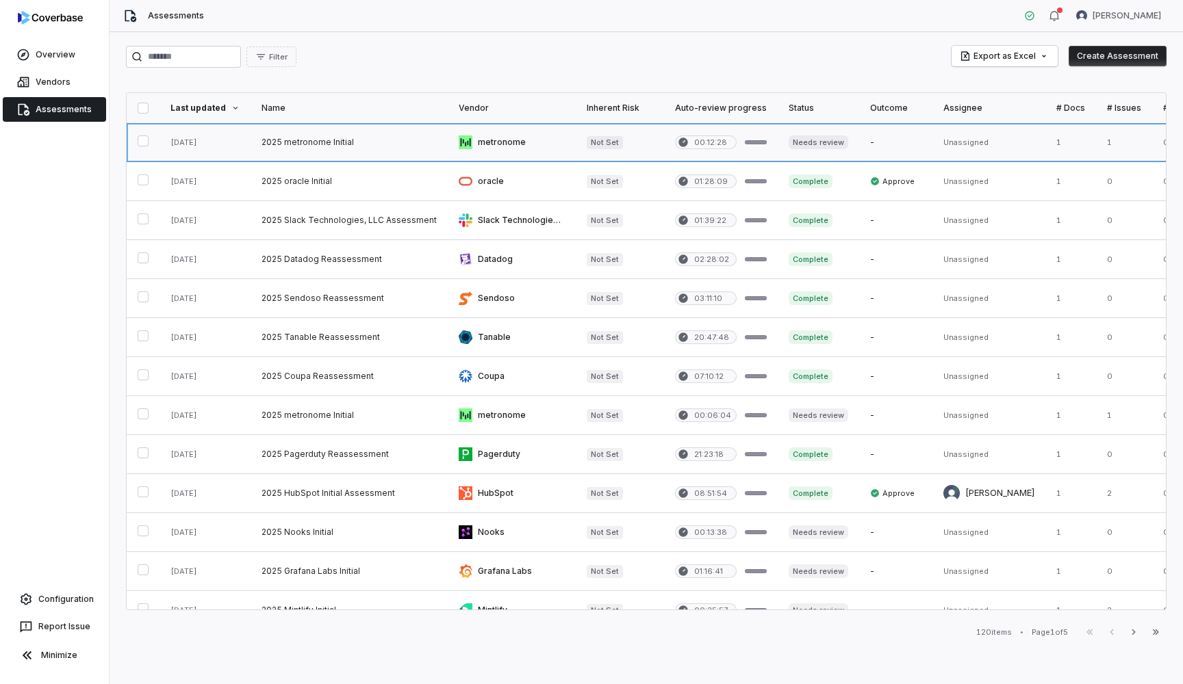
click at [331, 143] on link at bounding box center [349, 142] width 197 height 38
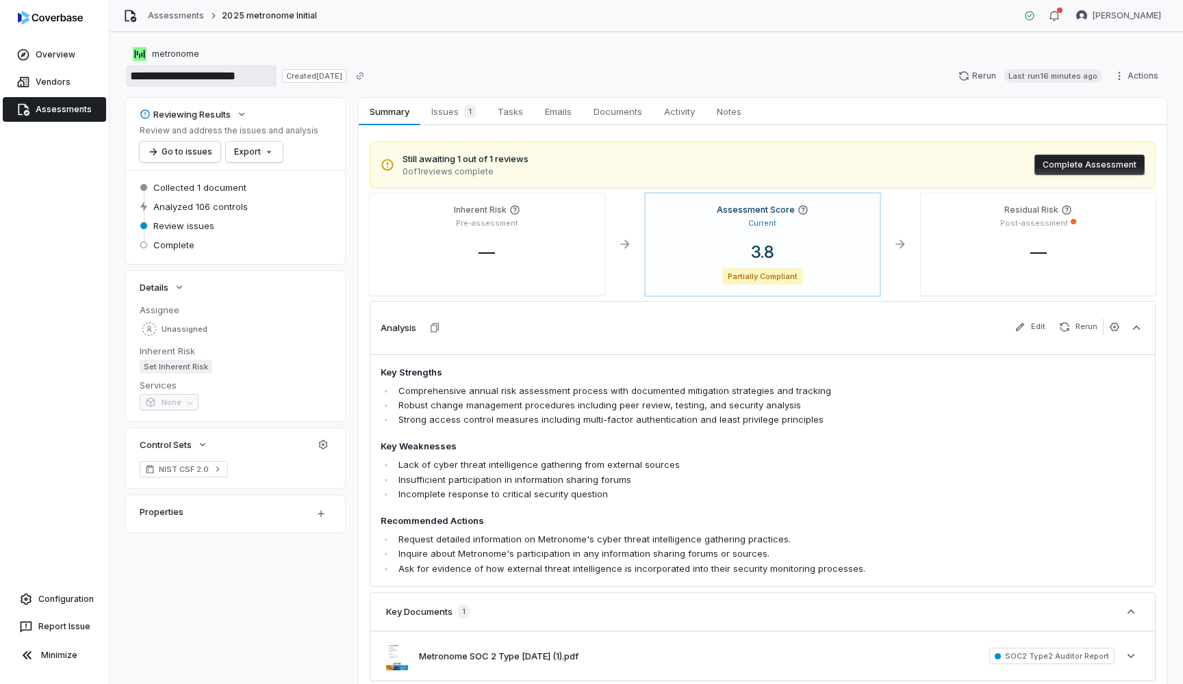
drag, startPoint x: 160, startPoint y: 75, endPoint x: 229, endPoint y: 75, distance: 69.1
click at [229, 76] on input "**********" at bounding box center [201, 76] width 151 height 22
click at [32, 112] on link "Assessments" at bounding box center [54, 109] width 103 height 25
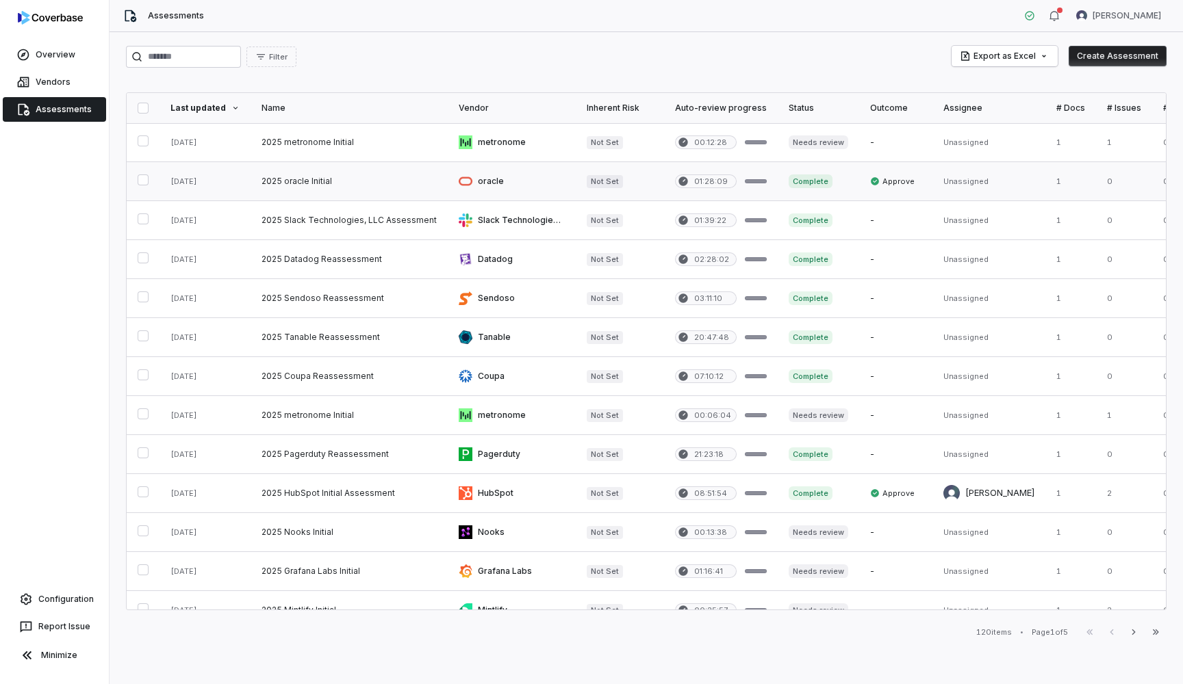
click at [295, 177] on link at bounding box center [349, 181] width 197 height 38
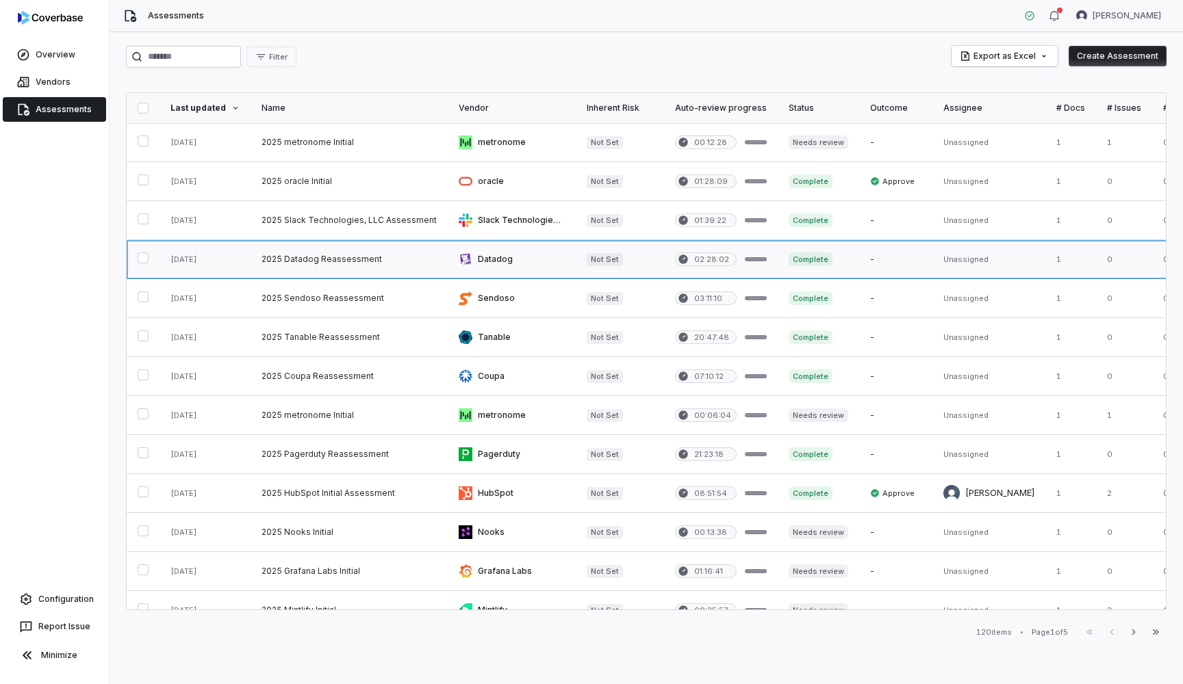
click at [313, 255] on link at bounding box center [349, 259] width 197 height 38
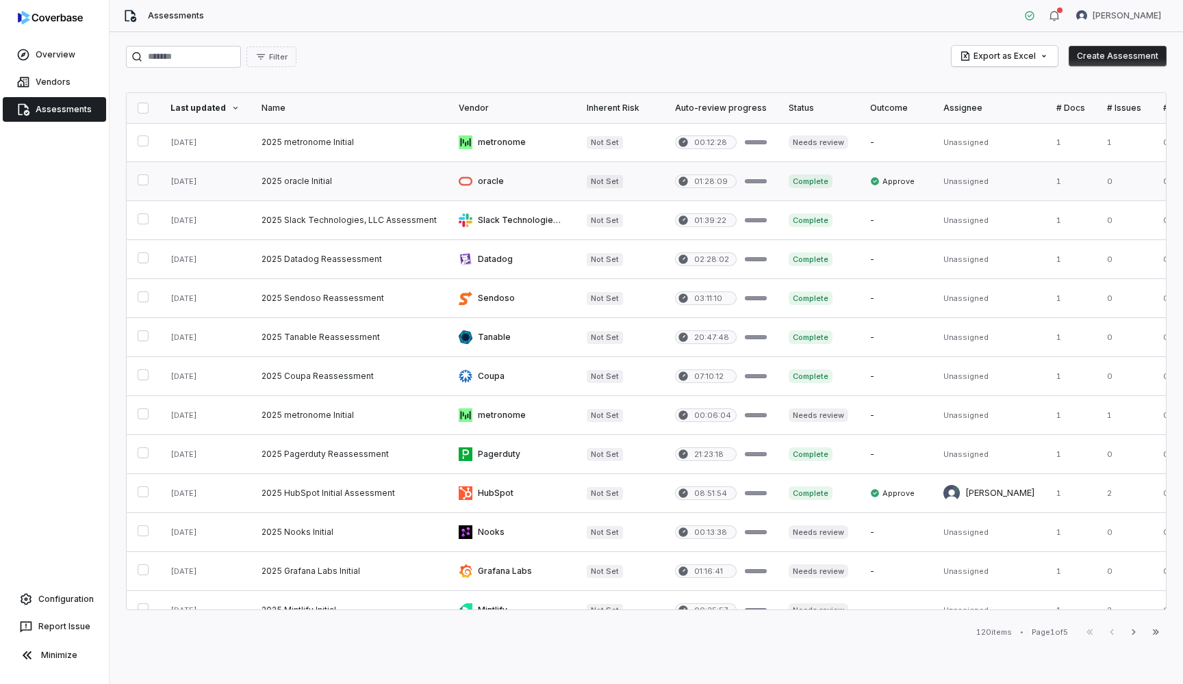
click at [305, 182] on link at bounding box center [349, 181] width 197 height 38
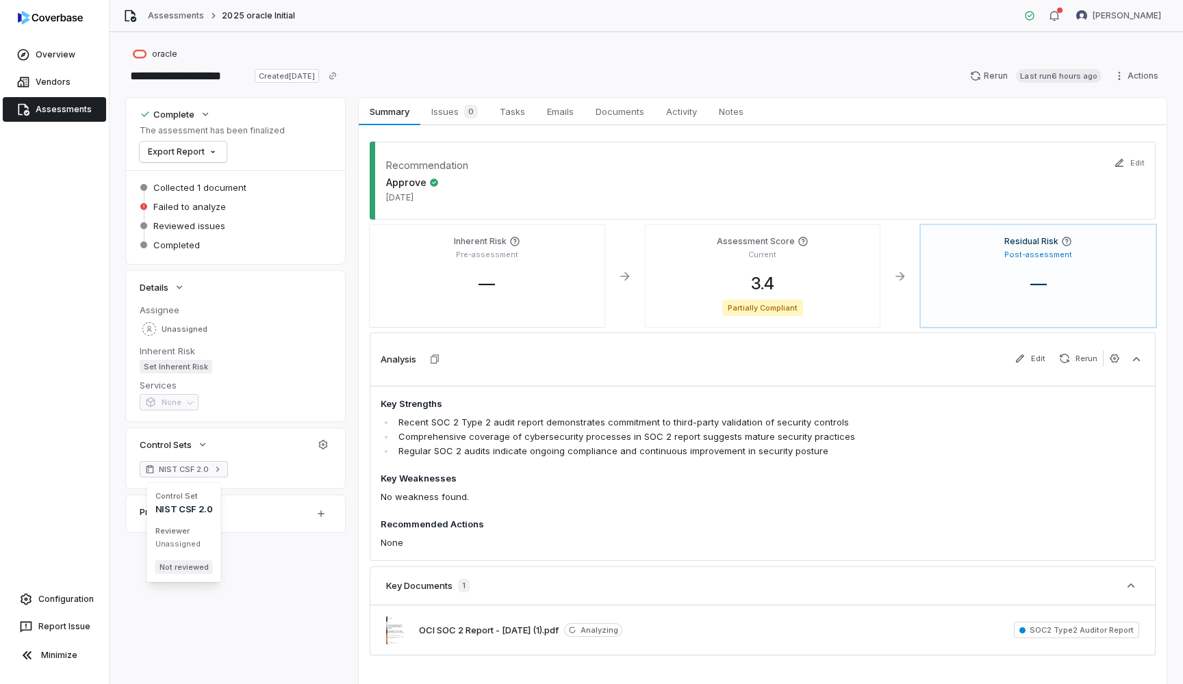
click at [209, 472] on link "NIST CSF 2.0" at bounding box center [184, 469] width 88 height 16
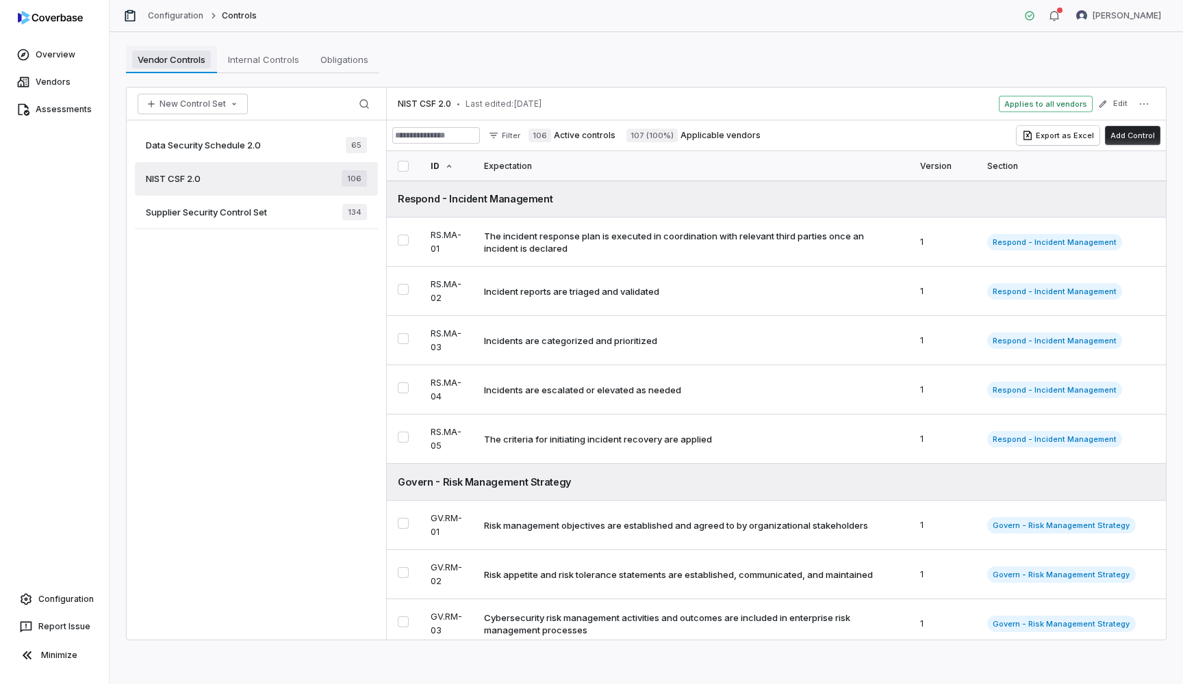
click at [138, 49] on link "Vendor Controls Vendor Controls" at bounding box center [171, 59] width 91 height 27
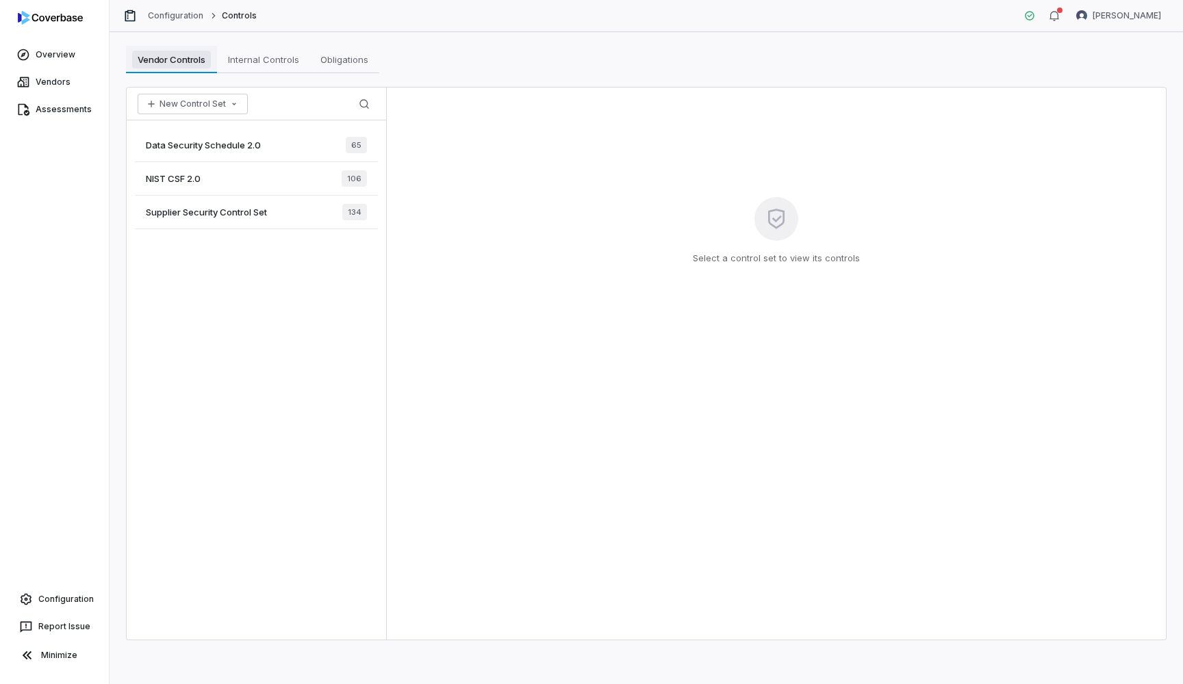
click at [190, 59] on span "Vendor Controls" at bounding box center [171, 60] width 79 height 18
click at [266, 68] on span "Internal Controls" at bounding box center [263, 60] width 82 height 18
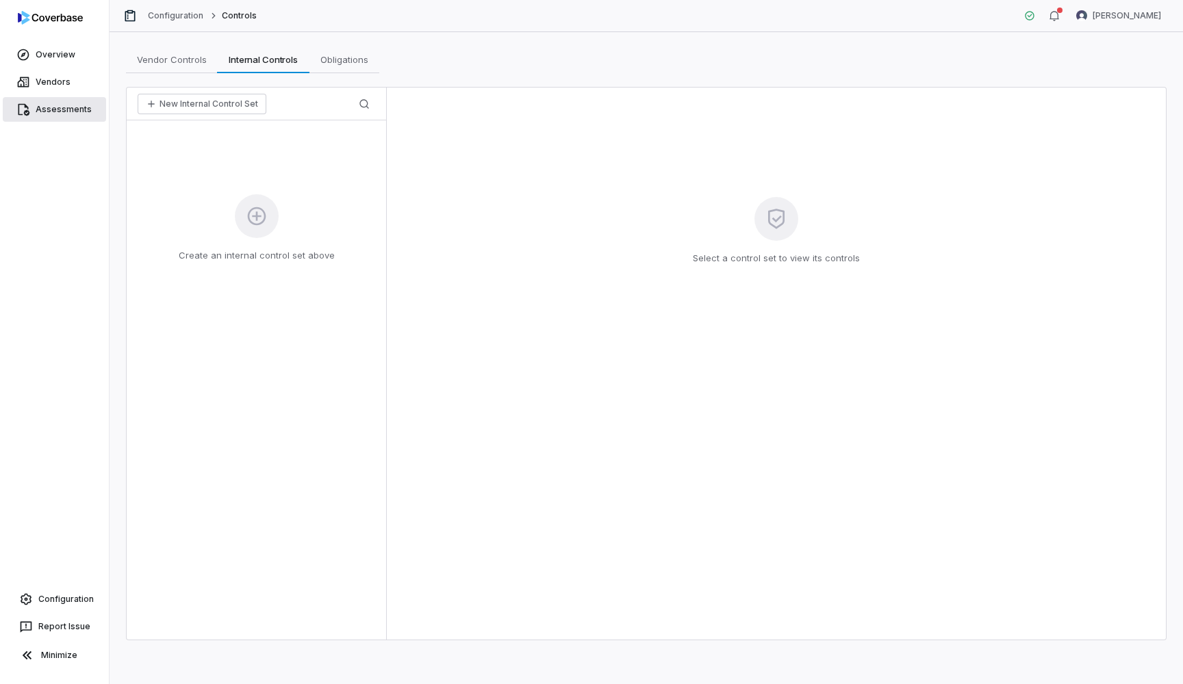
click at [81, 107] on link "Assessments" at bounding box center [54, 109] width 103 height 25
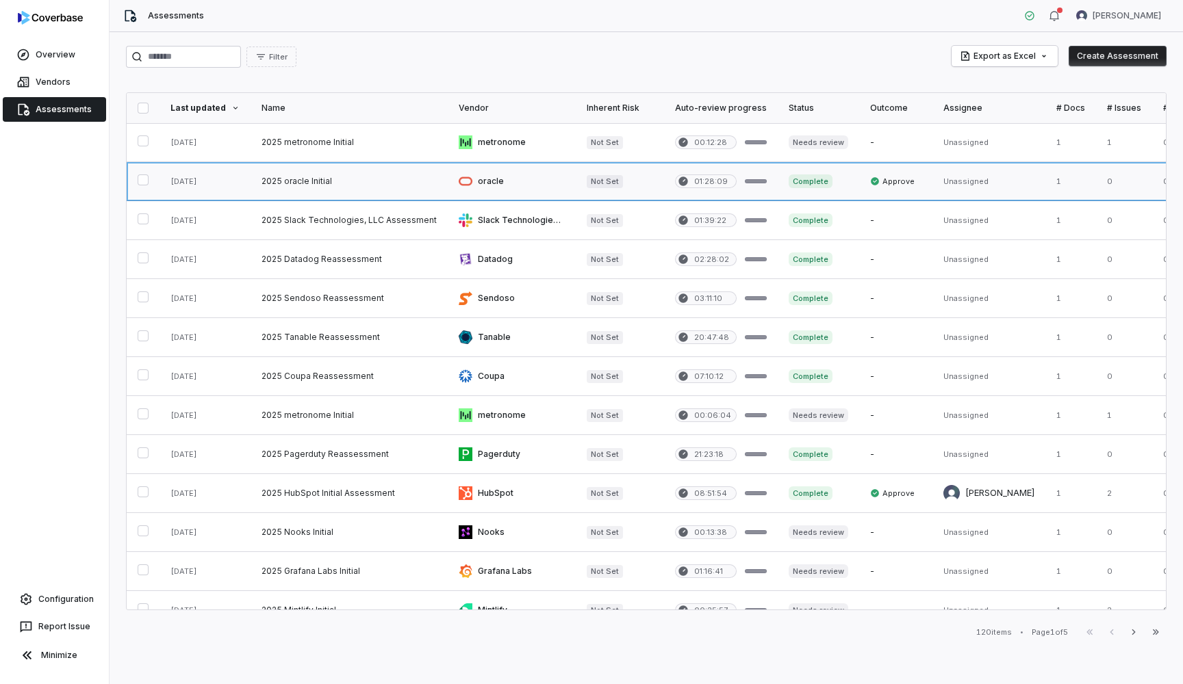
click at [316, 172] on link at bounding box center [349, 181] width 197 height 38
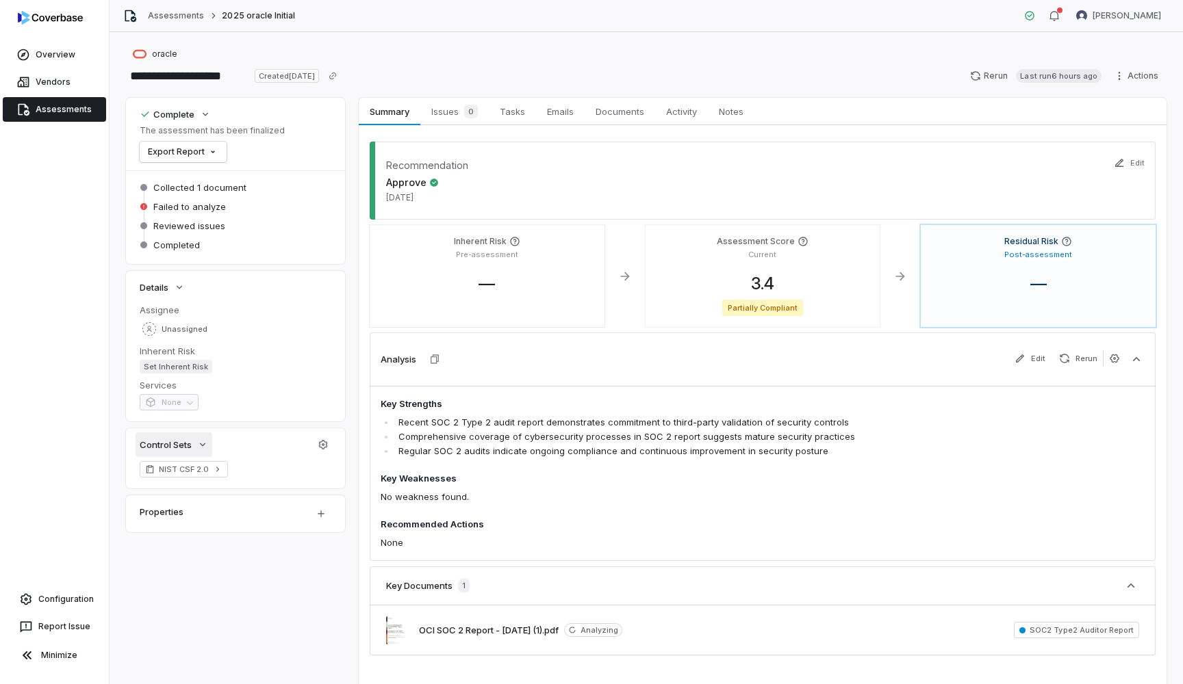
click at [205, 446] on icon "button" at bounding box center [202, 444] width 11 height 11
click at [472, 107] on span "0" at bounding box center [471, 112] width 14 height 14
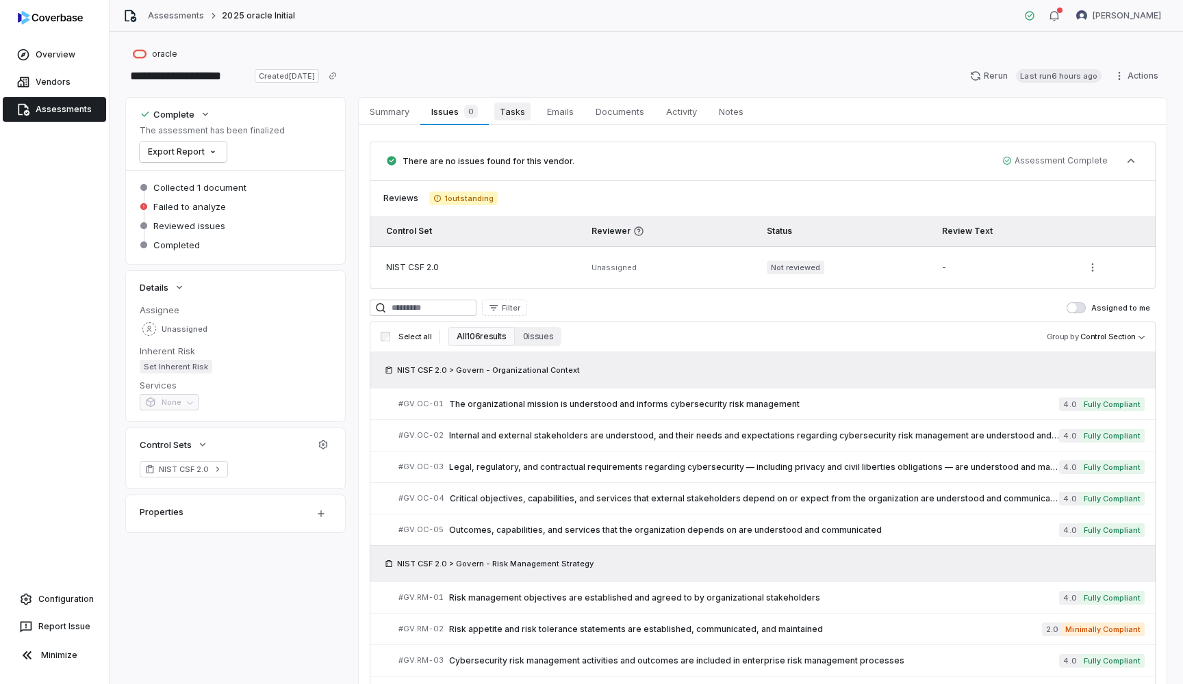
click at [511, 118] on span "Tasks" at bounding box center [512, 112] width 36 height 18
click at [85, 107] on link "Assessments" at bounding box center [54, 109] width 103 height 25
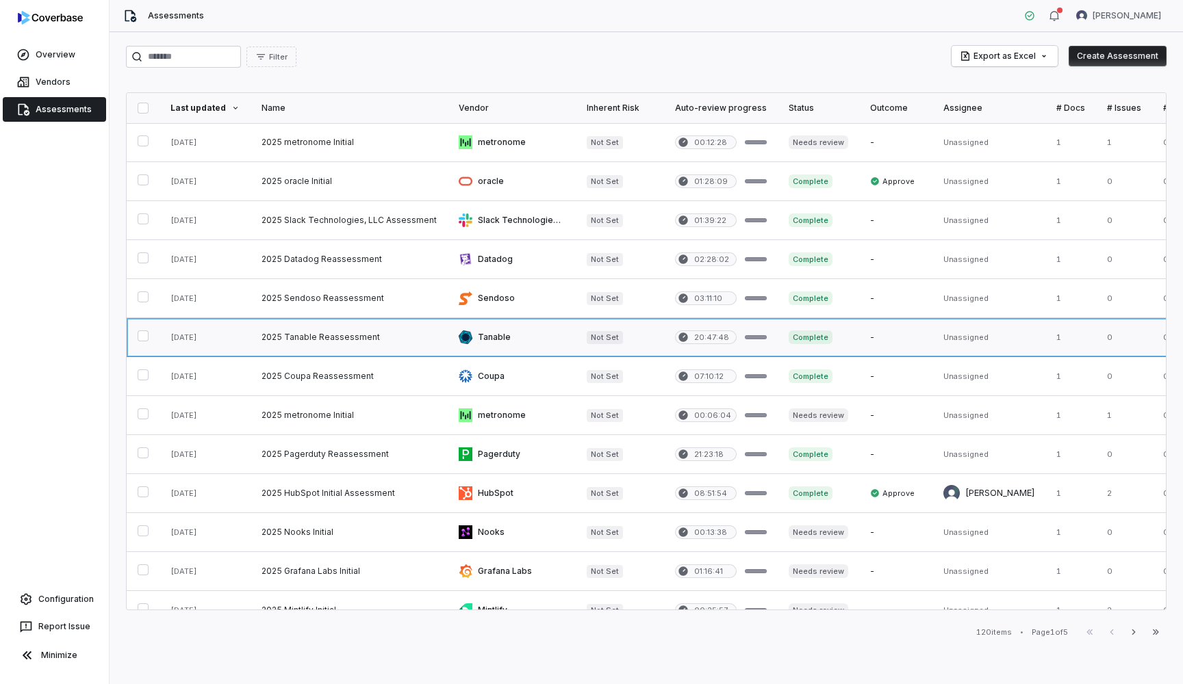
click at [316, 337] on link at bounding box center [349, 337] width 197 height 38
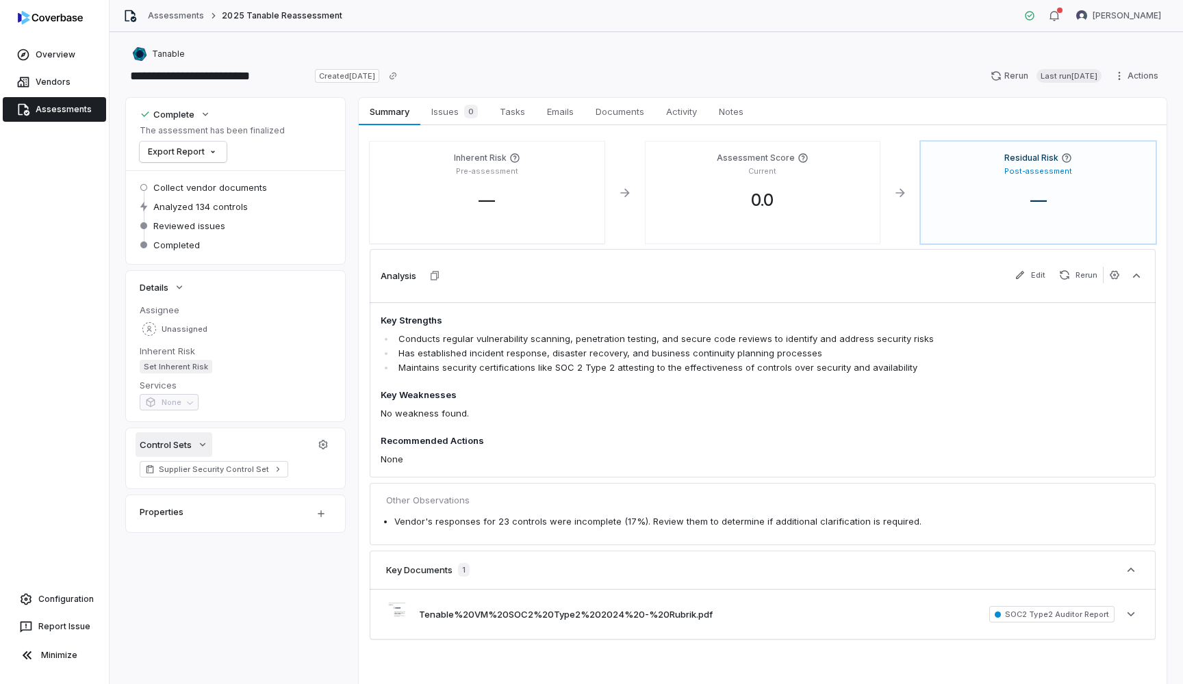
click at [205, 445] on icon "button" at bounding box center [202, 444] width 11 height 11
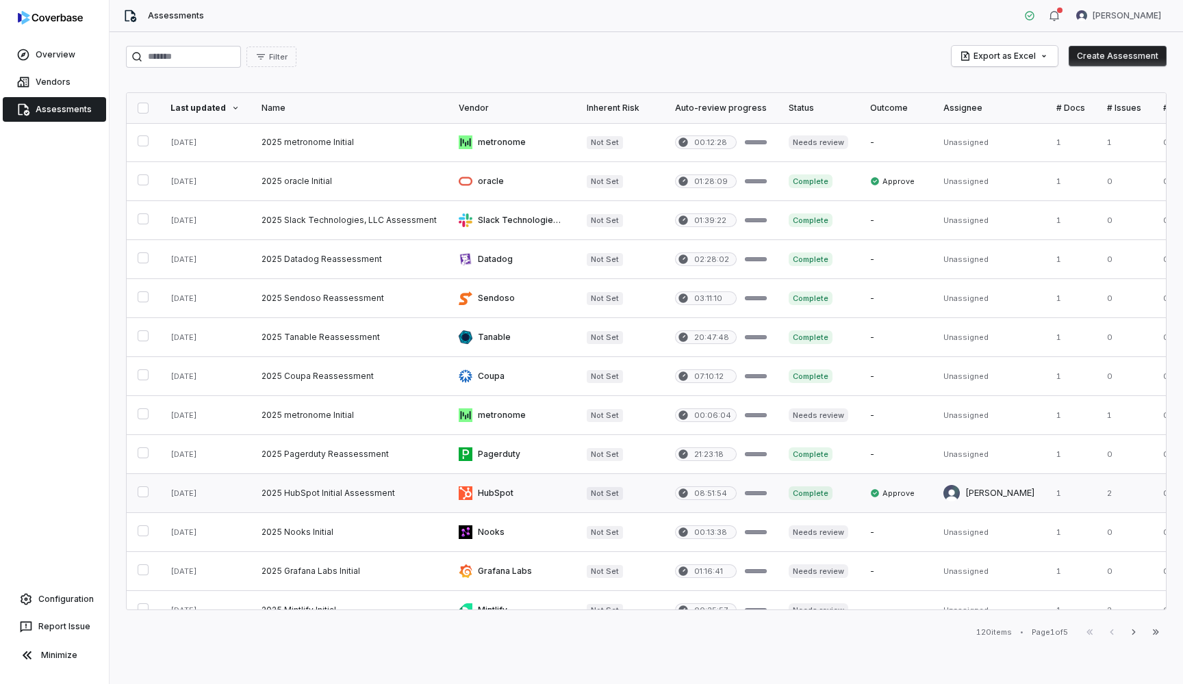
click at [320, 489] on link at bounding box center [349, 493] width 197 height 38
click at [321, 181] on link at bounding box center [349, 181] width 197 height 38
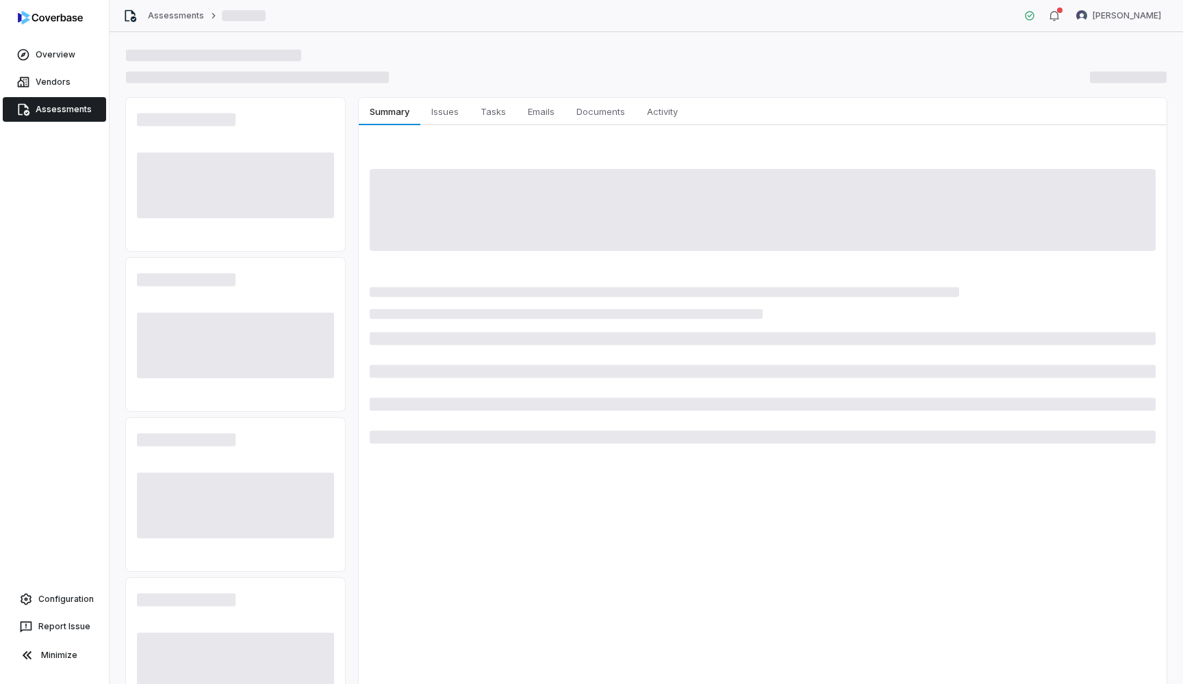
click at [177, 166] on span at bounding box center [235, 186] width 197 height 66
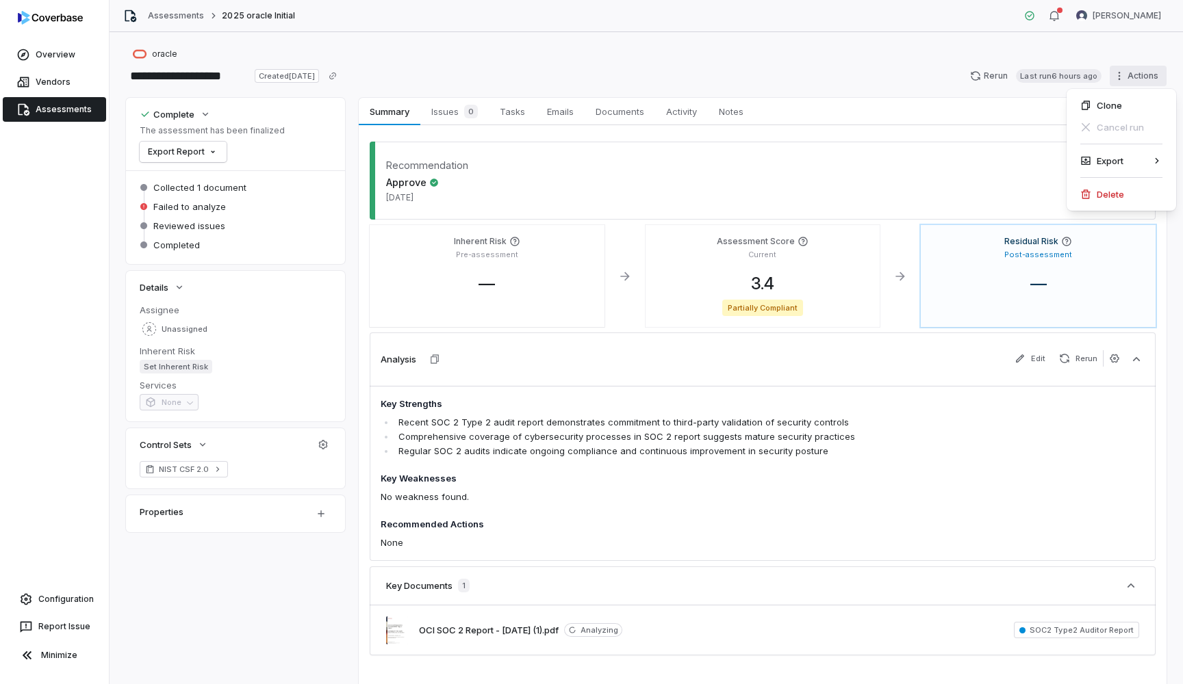
click at [1147, 73] on html "**********" at bounding box center [591, 342] width 1183 height 684
click at [906, 129] on html "**********" at bounding box center [591, 342] width 1183 height 684
click at [58, 109] on link "Assessments" at bounding box center [54, 109] width 103 height 25
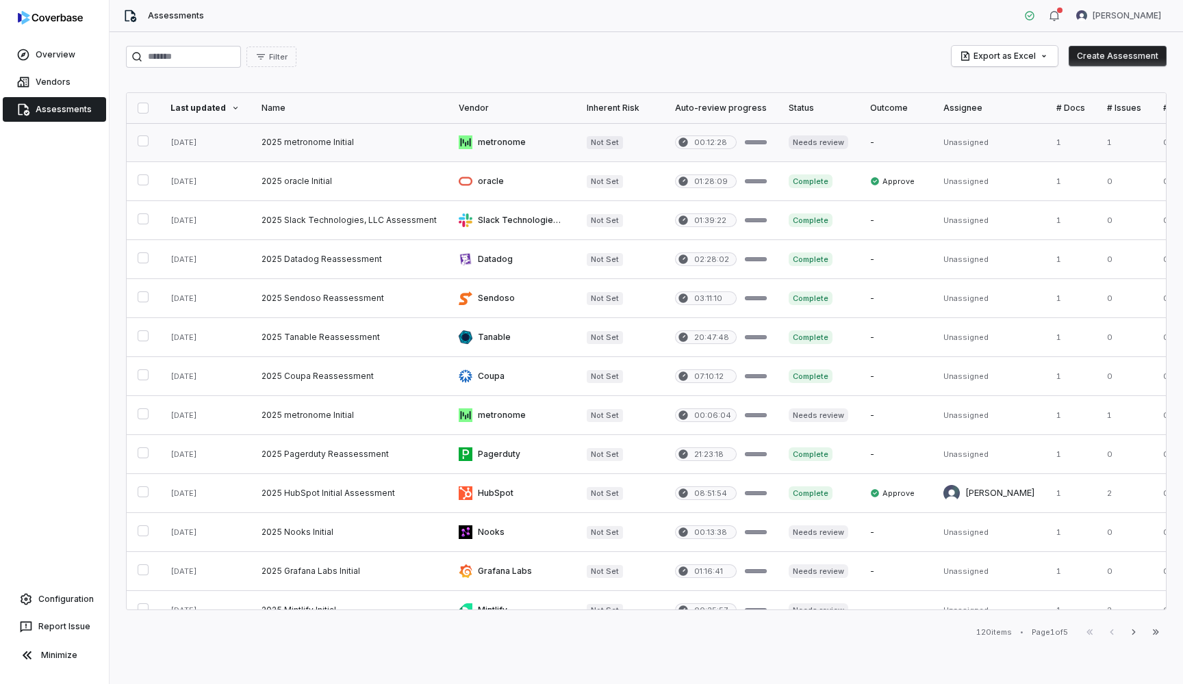
click at [322, 145] on link at bounding box center [349, 142] width 197 height 38
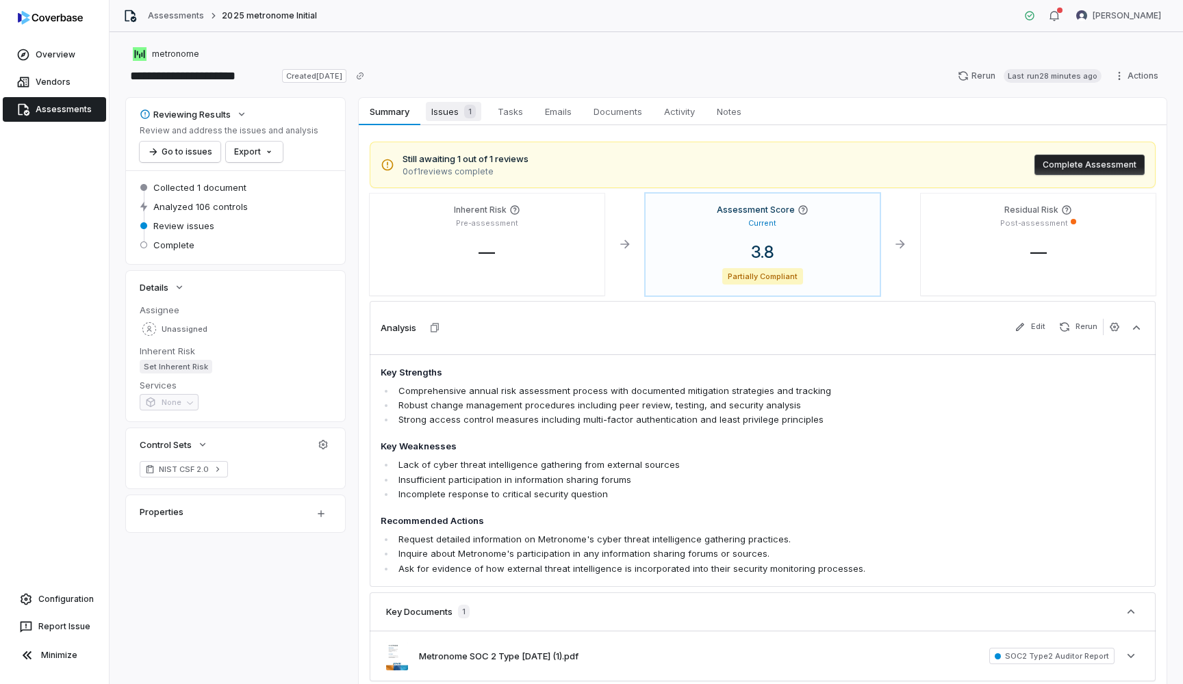
click at [448, 105] on span "Issues 1" at bounding box center [453, 111] width 55 height 19
